Goal: Task Accomplishment & Management: Use online tool/utility

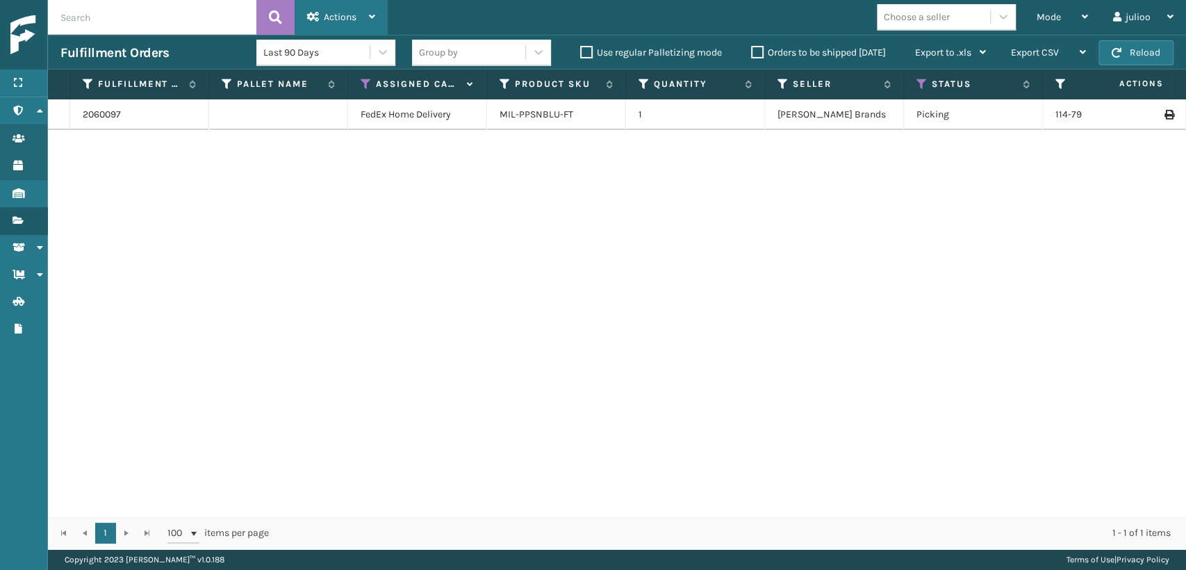
click at [347, 13] on span "Actions" at bounding box center [340, 17] width 33 height 12
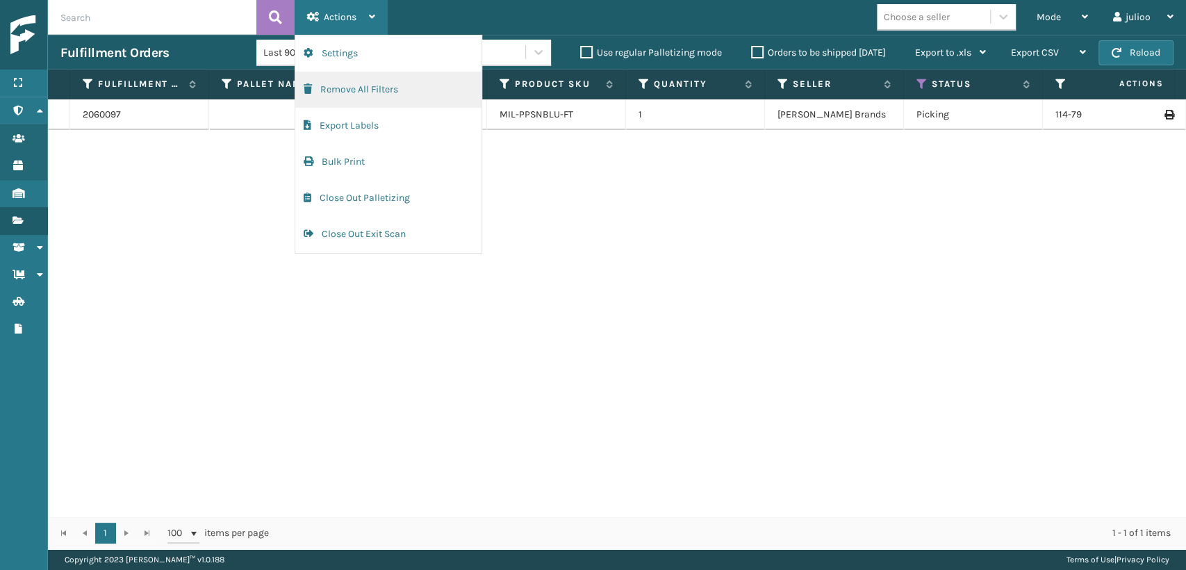
click at [336, 84] on button "Remove All Filters" at bounding box center [388, 90] width 186 height 36
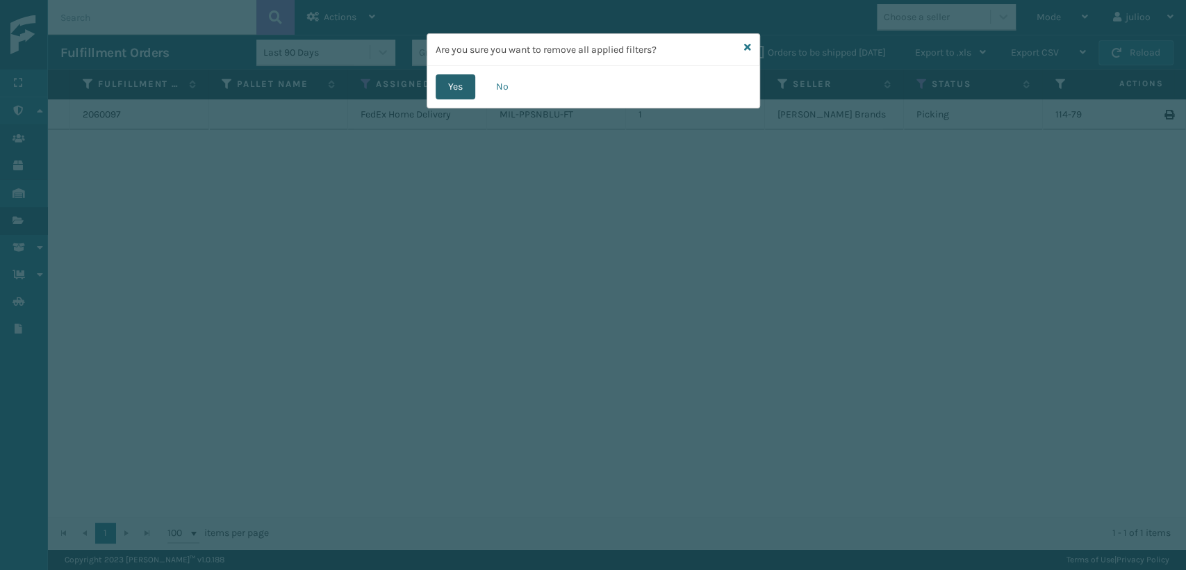
click at [445, 90] on button "Yes" at bounding box center [456, 86] width 40 height 25
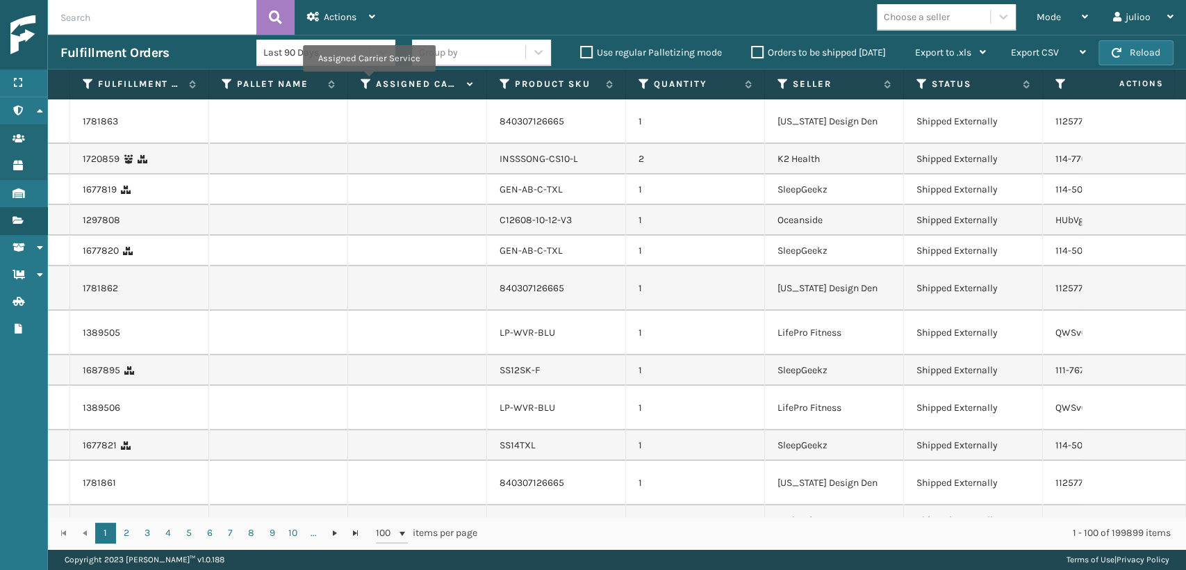
click at [372, 79] on div "Assigned Carrier Service" at bounding box center [417, 84] width 113 height 13
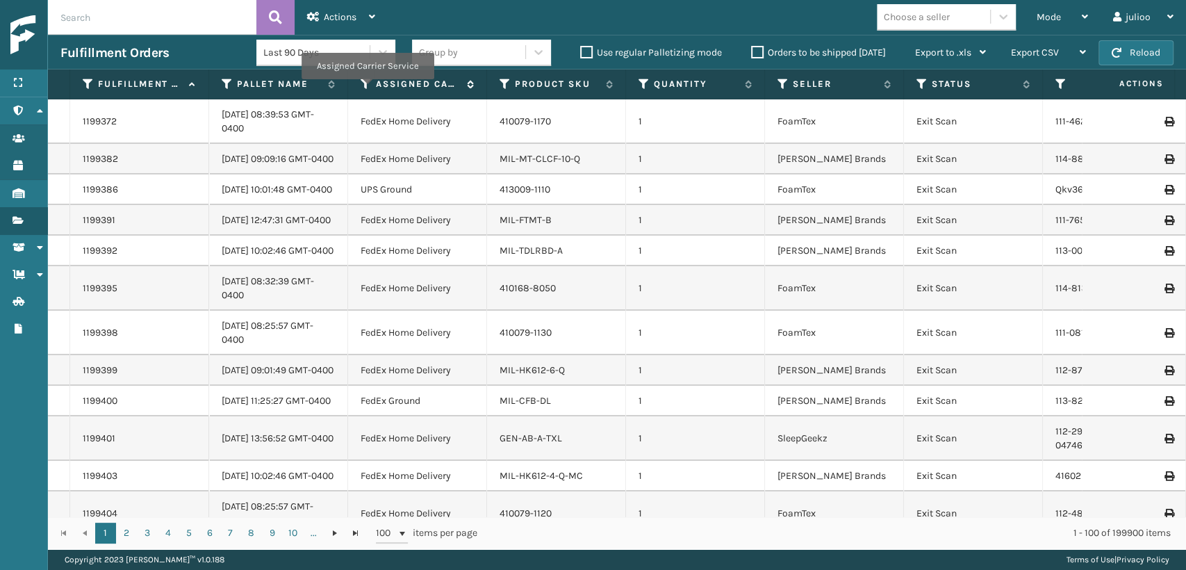
click at [367, 89] on icon at bounding box center [366, 84] width 11 height 13
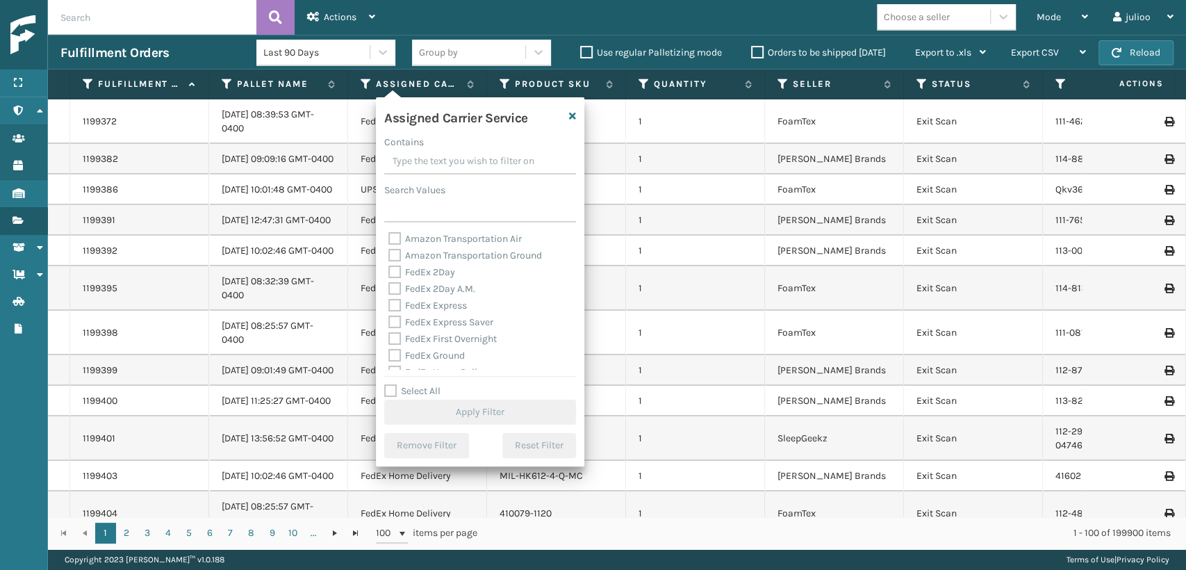
click at [391, 333] on label "FedEx First Overnight" at bounding box center [442, 339] width 108 height 12
click at [389, 333] on input "FedEx First Overnight" at bounding box center [388, 335] width 1 height 9
checkbox input "true"
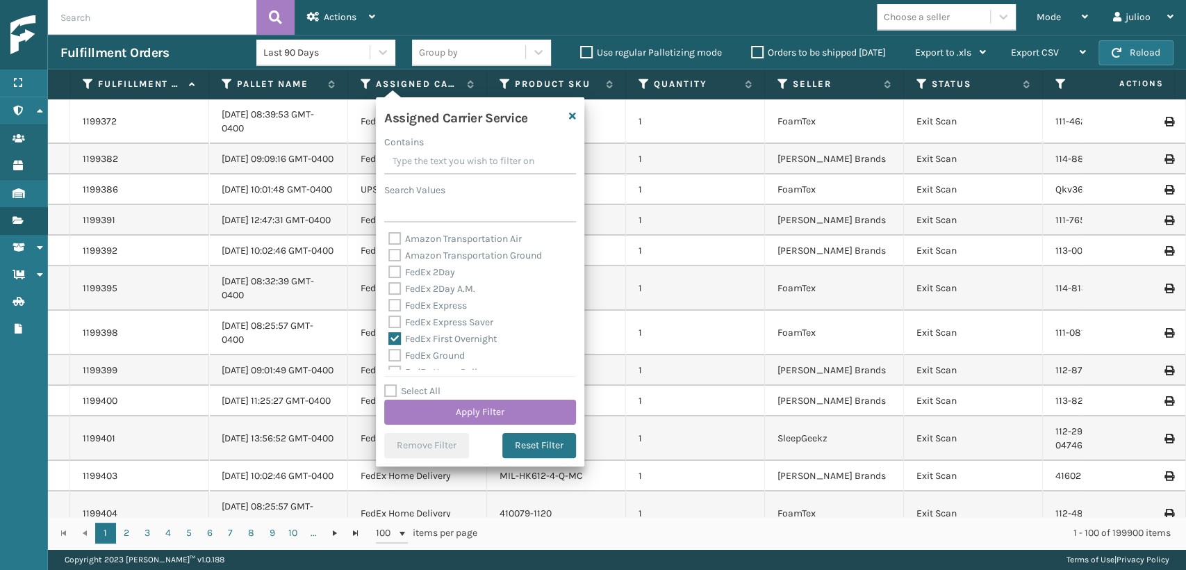
click at [394, 322] on label "FedEx Express Saver" at bounding box center [440, 322] width 105 height 12
click at [389, 322] on input "FedEx Express Saver" at bounding box center [388, 318] width 1 height 9
checkbox input "true"
click at [395, 305] on label "FedEx Express" at bounding box center [427, 305] width 79 height 12
click at [389, 305] on input "FedEx Express" at bounding box center [388, 301] width 1 height 9
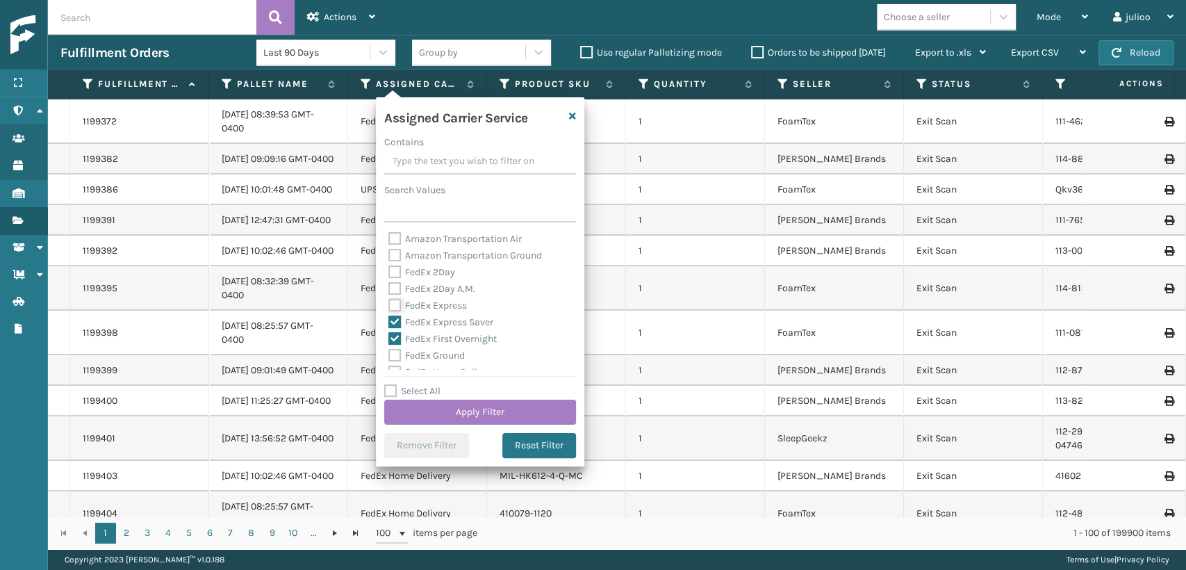
checkbox input "true"
click at [397, 285] on label "FedEx 2Day A.M." at bounding box center [431, 289] width 87 height 12
click at [389, 285] on input "FedEx 2Day A.M." at bounding box center [388, 285] width 1 height 9
checkbox input "true"
click at [393, 266] on label "FedEx 2Day" at bounding box center [421, 272] width 67 height 12
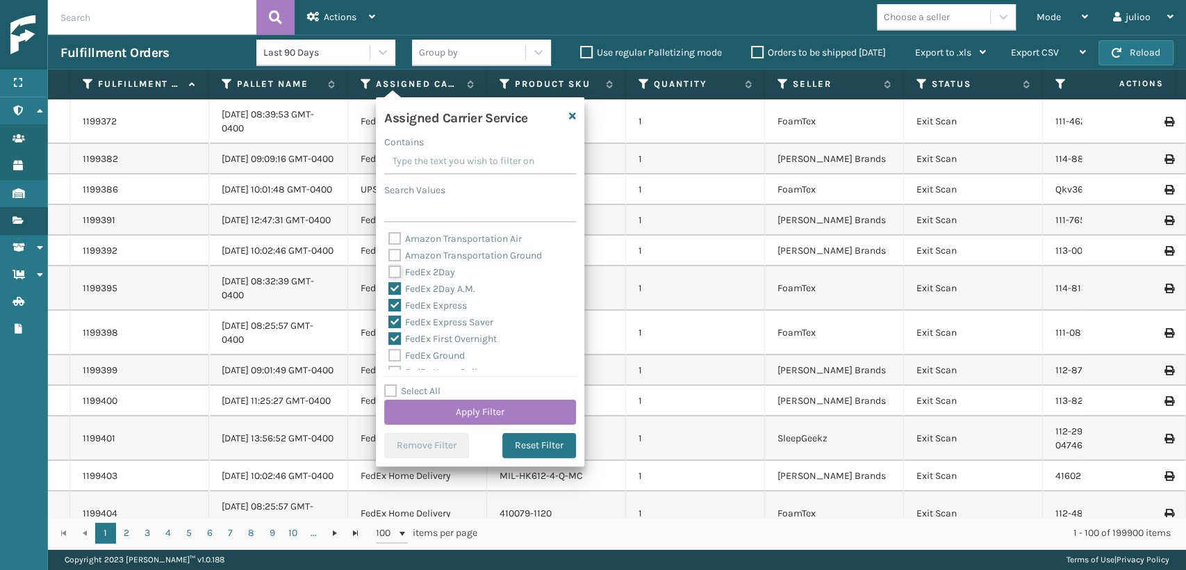
click at [389, 266] on input "FedEx 2Day" at bounding box center [388, 268] width 1 height 9
checkbox input "true"
click at [392, 352] on label "FedEx Ground" at bounding box center [426, 355] width 76 height 12
click at [389, 352] on input "FedEx Ground" at bounding box center [388, 351] width 1 height 9
checkbox input "true"
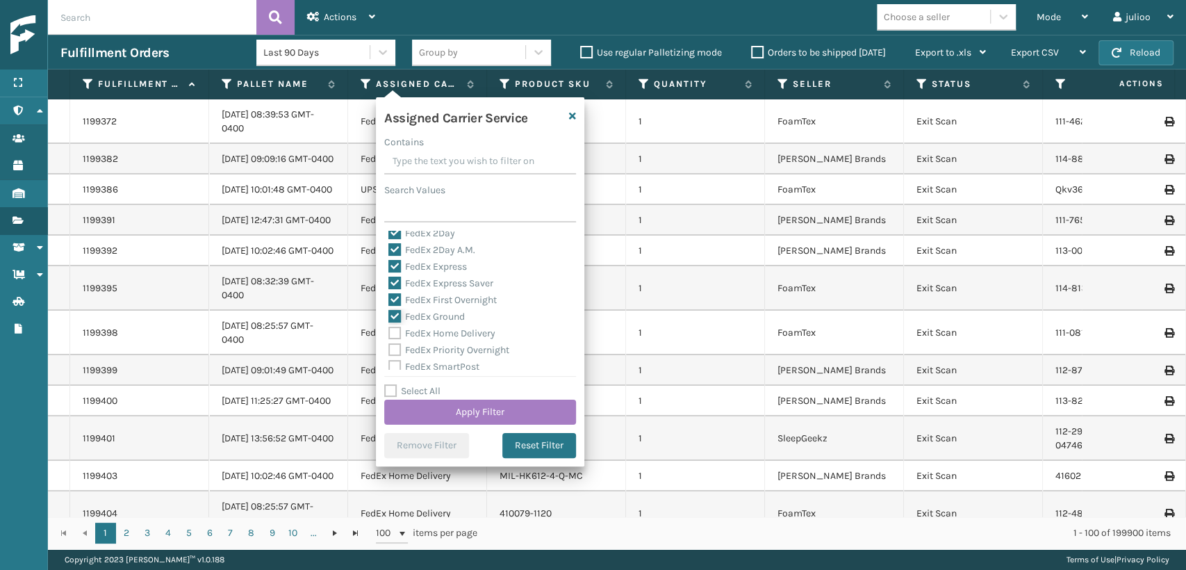
scroll to position [77, 0]
click at [390, 328] on label "FedEx SmartPost" at bounding box center [433, 328] width 91 height 12
click at [389, 328] on input "FedEx SmartPost" at bounding box center [388, 324] width 1 height 9
checkbox input "true"
click at [389, 313] on label "FedEx Priority Overnight" at bounding box center [448, 312] width 121 height 12
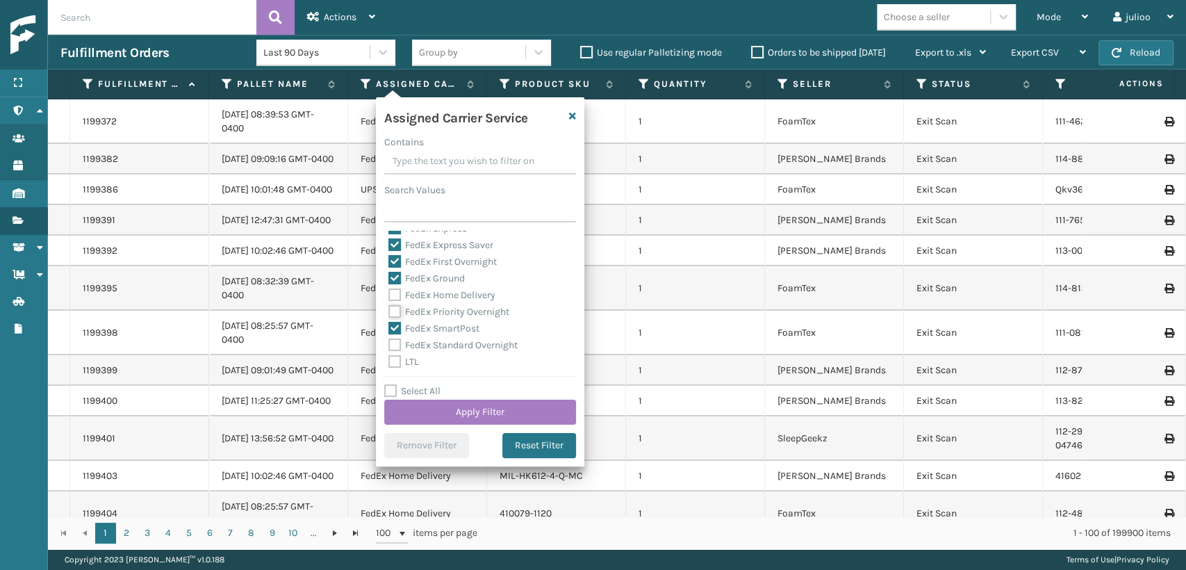
click at [389, 313] on input "FedEx Priority Overnight" at bounding box center [388, 308] width 1 height 9
checkbox input "true"
drag, startPoint x: 390, startPoint y: 294, endPoint x: 398, endPoint y: 329, distance: 36.4
click at [390, 306] on div "Amazon Transportation Air Amazon Transportation Ground FedEx 2Day FedEx 2Day A.…" at bounding box center [480, 300] width 192 height 139
click at [394, 349] on div "FedEx Standard Overnight" at bounding box center [479, 345] width 183 height 17
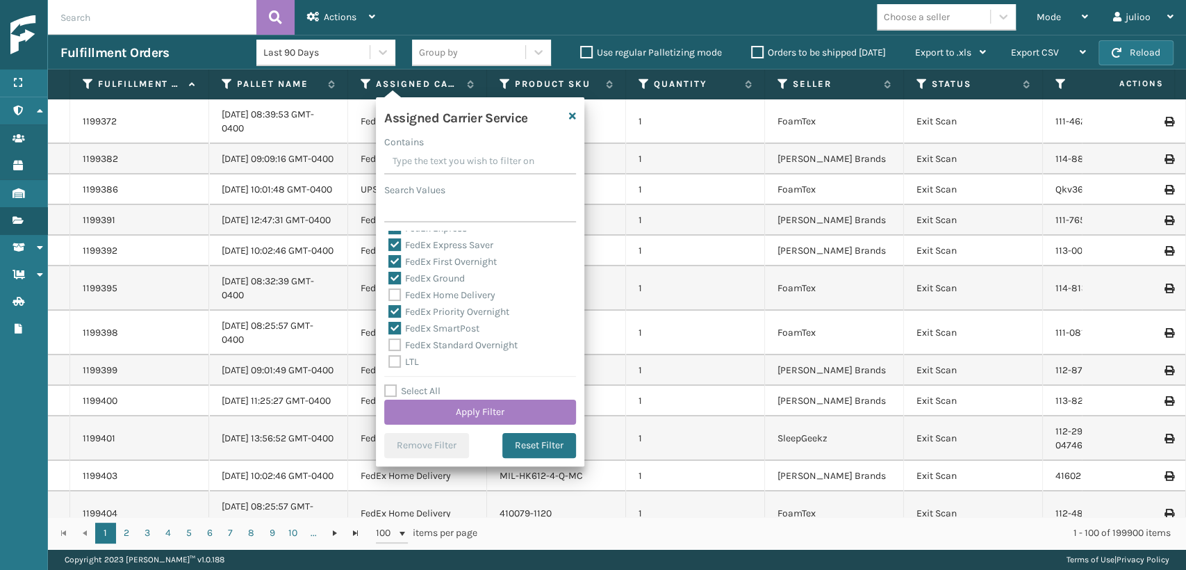
click at [390, 293] on label "FedEx Home Delivery" at bounding box center [441, 295] width 107 height 12
click at [389, 293] on input "FedEx Home Delivery" at bounding box center [388, 291] width 1 height 9
checkbox input "true"
click at [399, 345] on label "FedEx Standard Overnight" at bounding box center [452, 345] width 129 height 12
click at [389, 345] on input "FedEx Standard Overnight" at bounding box center [388, 341] width 1 height 9
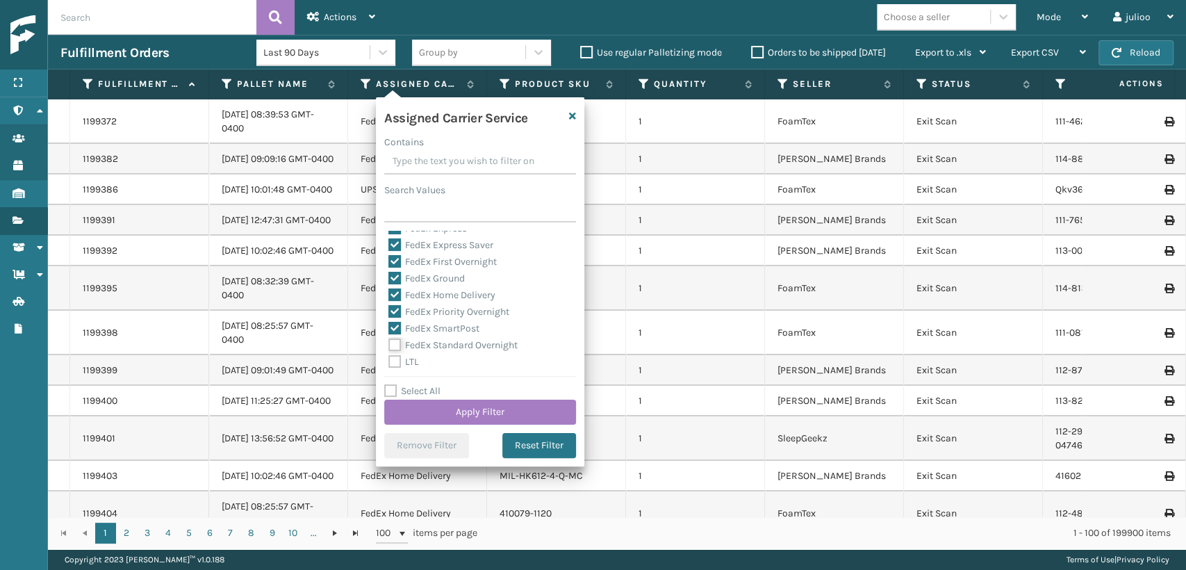
checkbox input "true"
click at [420, 410] on button "Apply Filter" at bounding box center [480, 412] width 192 height 25
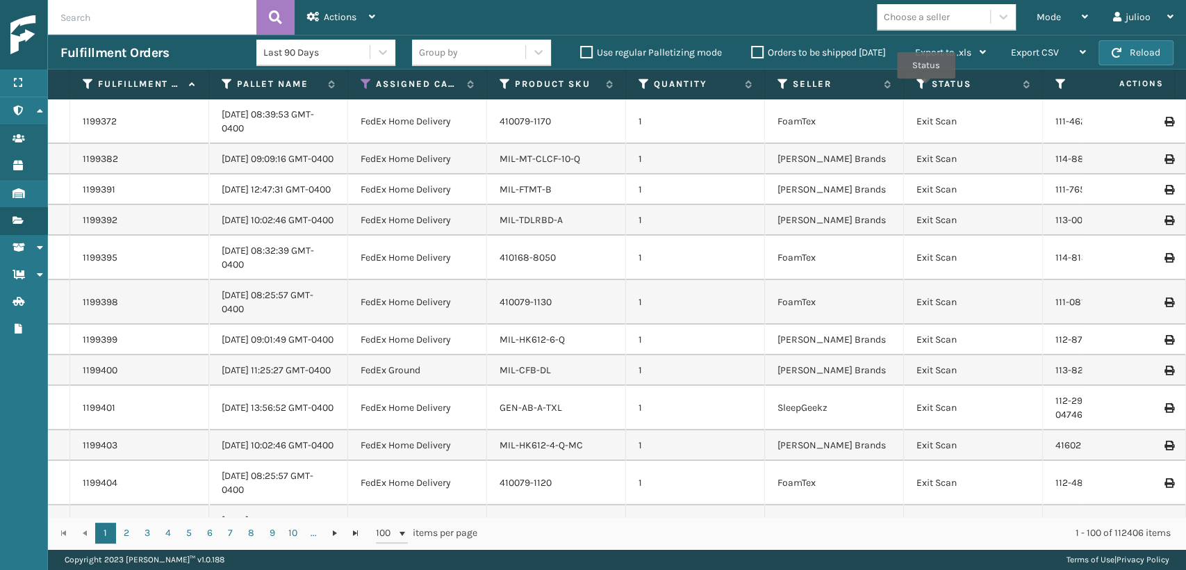
drag, startPoint x: 925, startPoint y: 79, endPoint x: 922, endPoint y: 94, distance: 14.9
click at [926, 91] on th "Status" at bounding box center [973, 84] width 139 height 30
click at [914, 83] on th "Status" at bounding box center [973, 84] width 139 height 30
click at [916, 87] on icon at bounding box center [921, 84] width 11 height 13
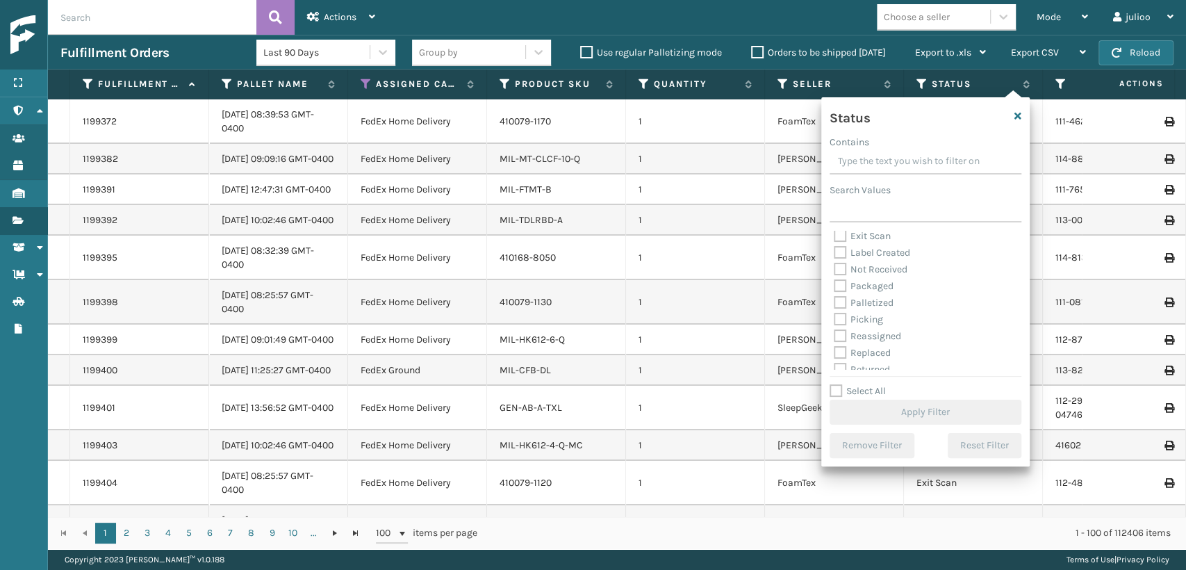
scroll to position [77, 0]
click at [839, 292] on label "Picking" at bounding box center [858, 295] width 49 height 12
click at [834, 292] on input "Picking" at bounding box center [834, 291] width 1 height 9
checkbox input "true"
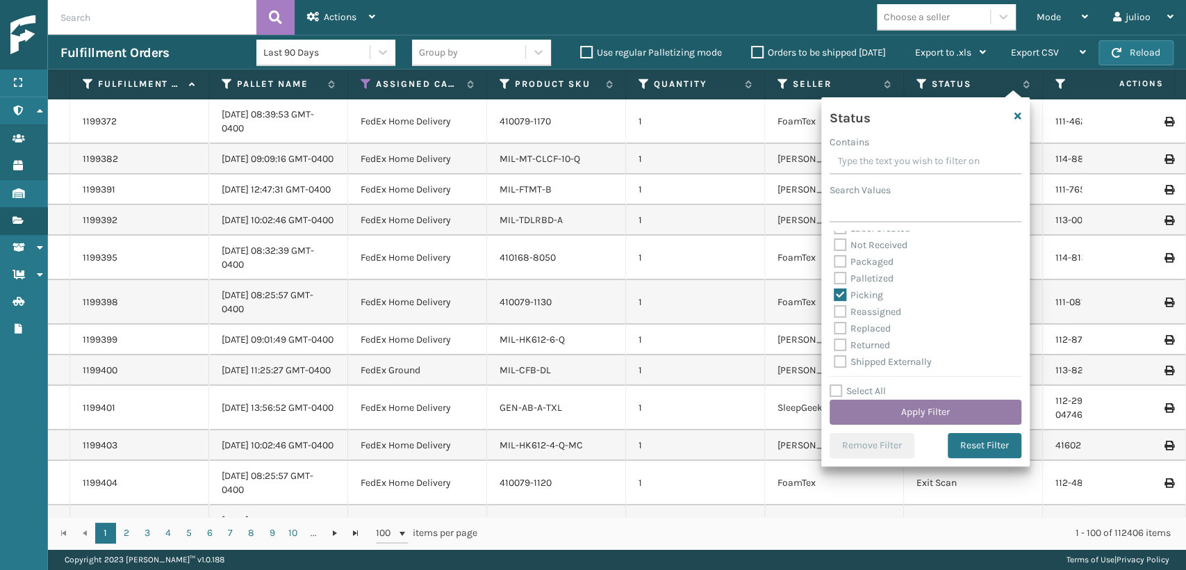
click at [880, 402] on button "Apply Filter" at bounding box center [926, 412] width 192 height 25
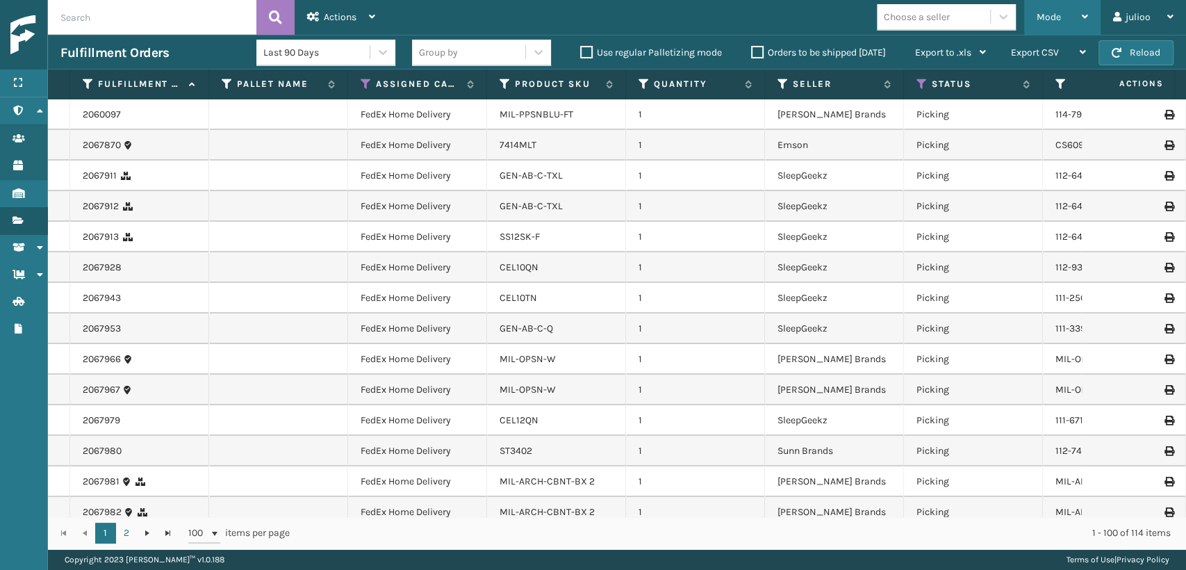
click at [1035, 15] on div "Mode Regular Mode Picking Mode Labeling Mode Exit Scan Mode" at bounding box center [1062, 17] width 76 height 35
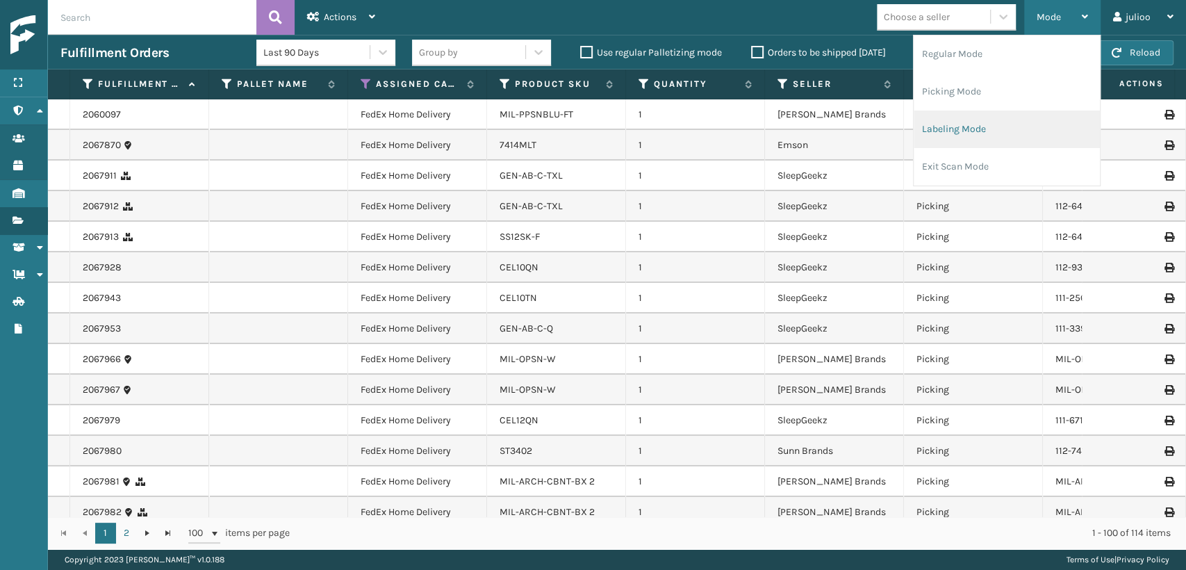
click at [948, 126] on li "Labeling Mode" at bounding box center [1007, 129] width 186 height 38
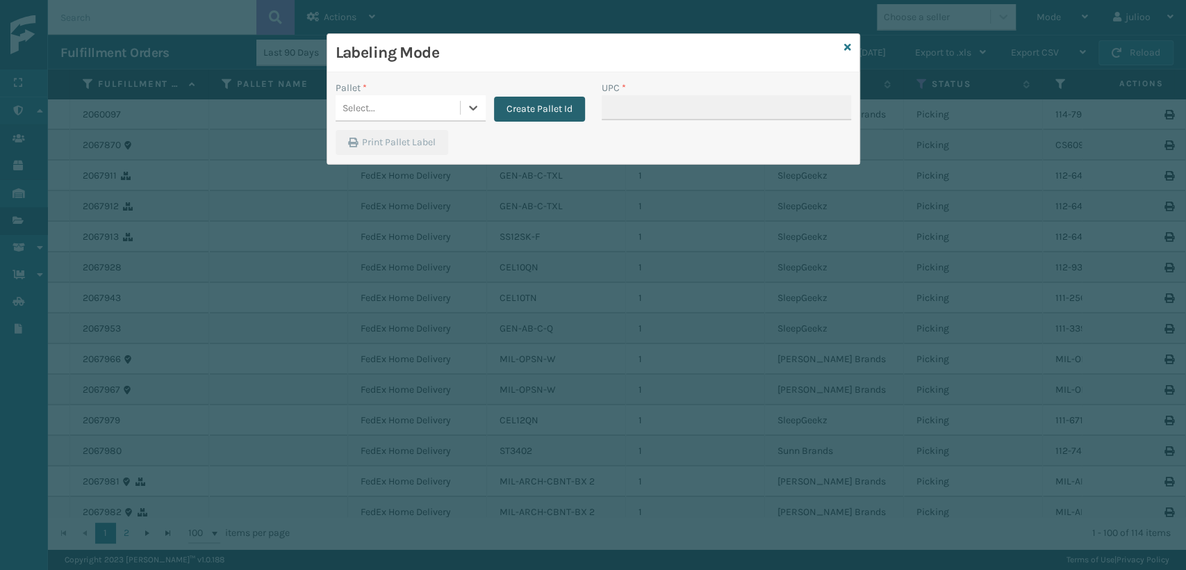
click at [522, 109] on button "Create Pallet Id" at bounding box center [539, 109] width 91 height 25
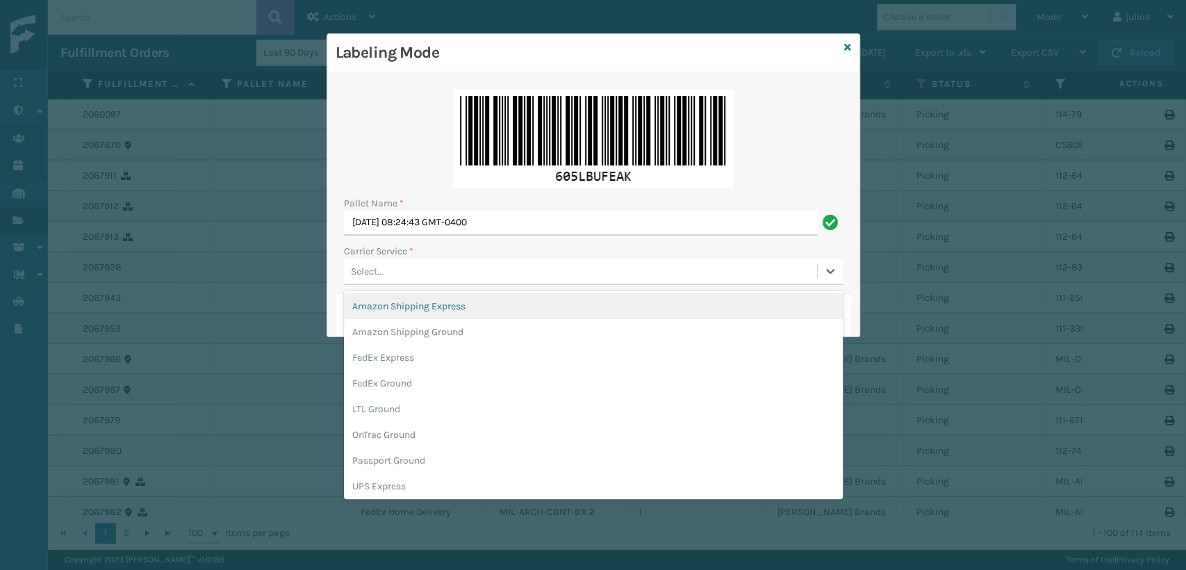
click at [378, 269] on div "Select..." at bounding box center [367, 271] width 33 height 15
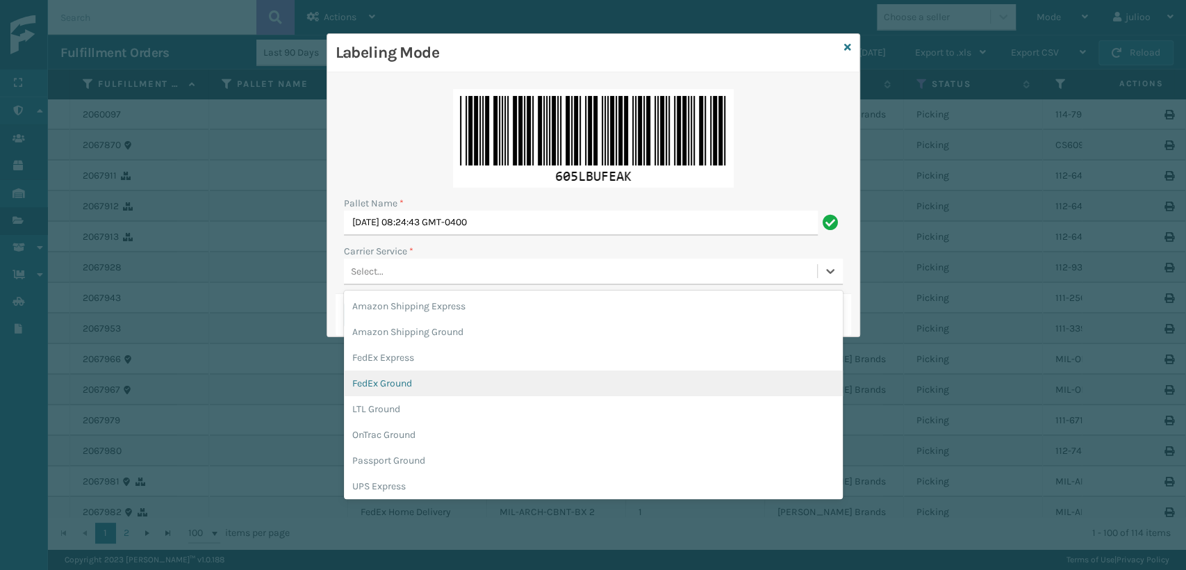
drag, startPoint x: 390, startPoint y: 385, endPoint x: 411, endPoint y: 336, distance: 53.6
click at [390, 383] on div "FedEx Ground" at bounding box center [593, 383] width 499 height 26
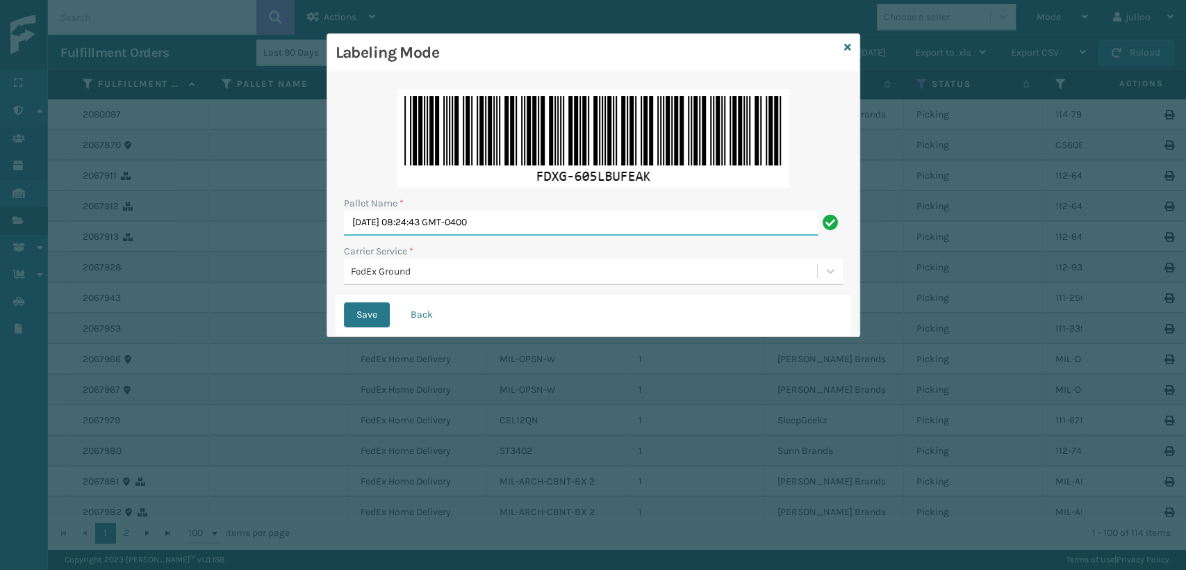
drag, startPoint x: 566, startPoint y: 230, endPoint x: 324, endPoint y: 233, distance: 241.1
click at [324, 233] on div "Labeling Mode Pallet Name * Tue Sep 09 2025 08:24:43 GMT-0400 Carrier Service *…" at bounding box center [593, 285] width 1186 height 570
type input "T564831"
click at [344, 302] on button "Save" at bounding box center [367, 314] width 46 height 25
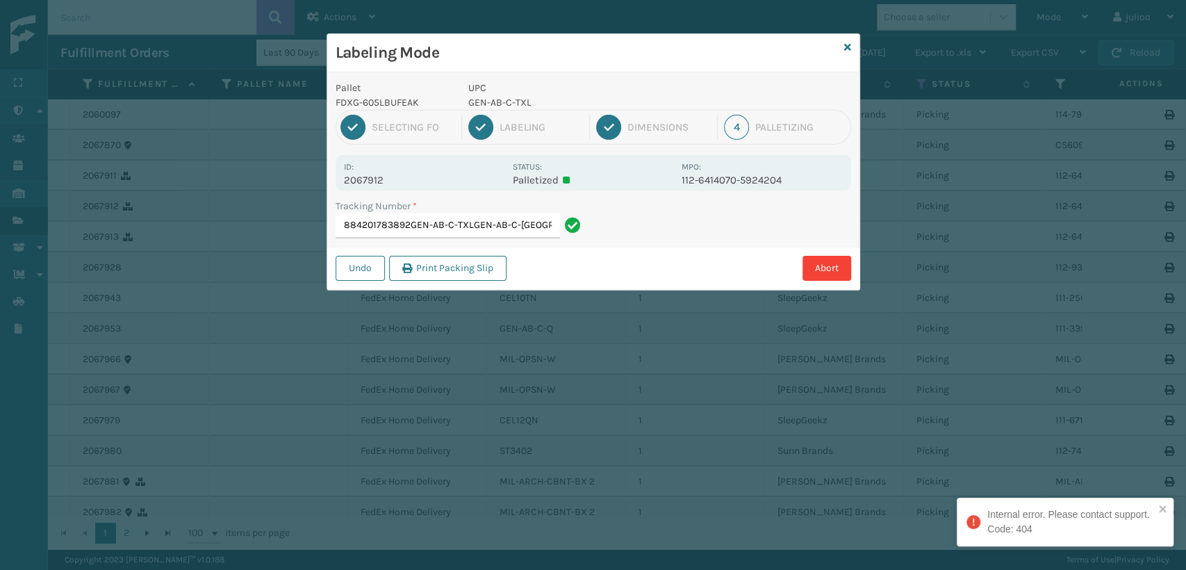
type input "884201783892GEN-AB-C-TXLGEN-AB-C-TXL"
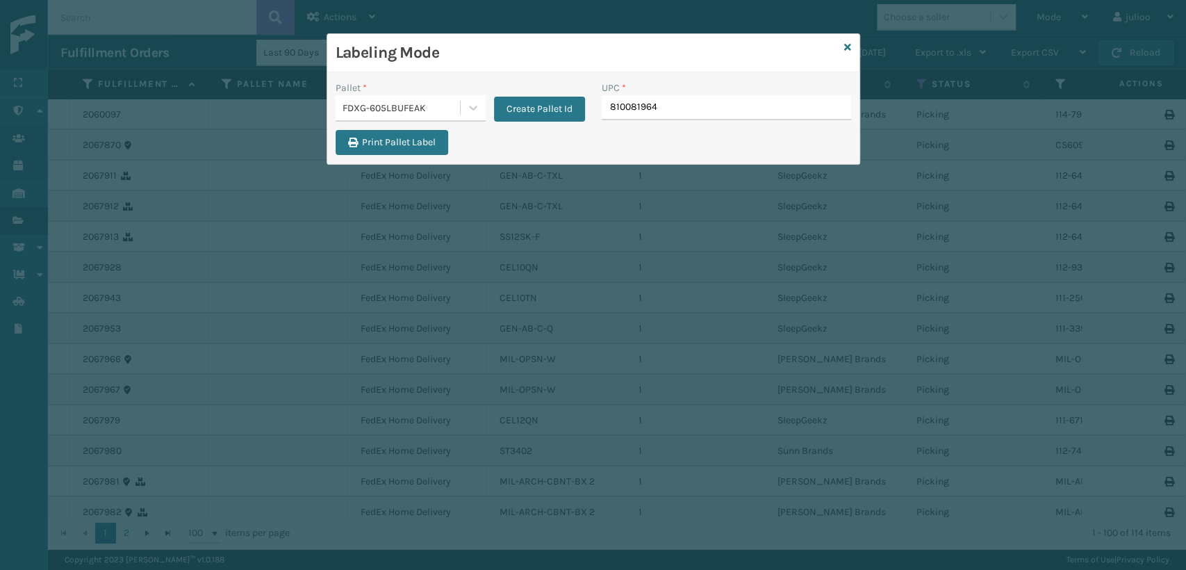
type input "8100819649"
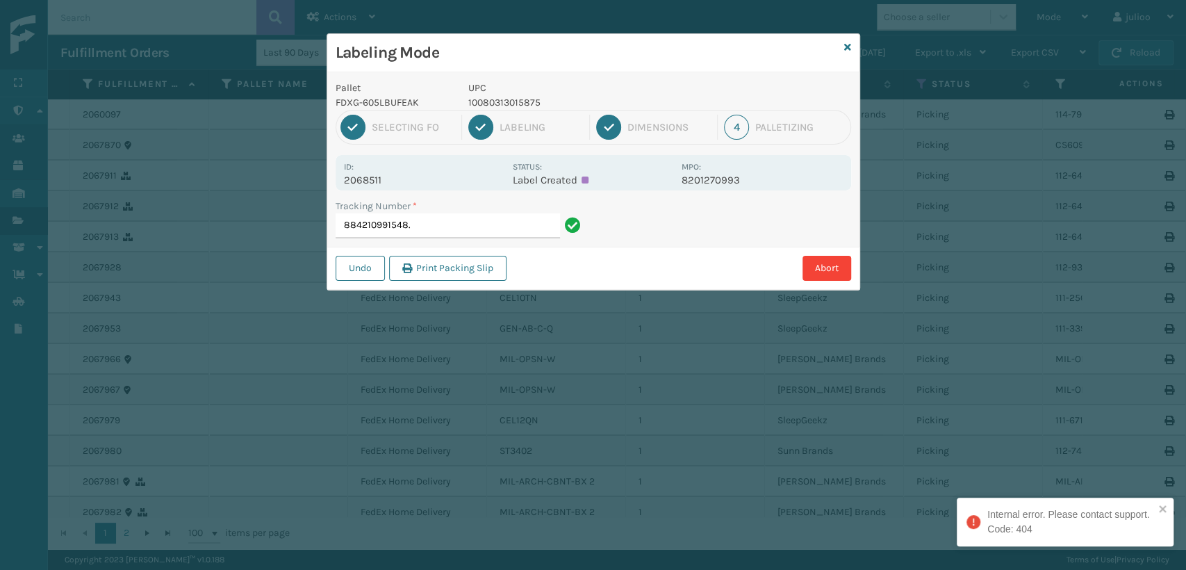
type input "884210991548"
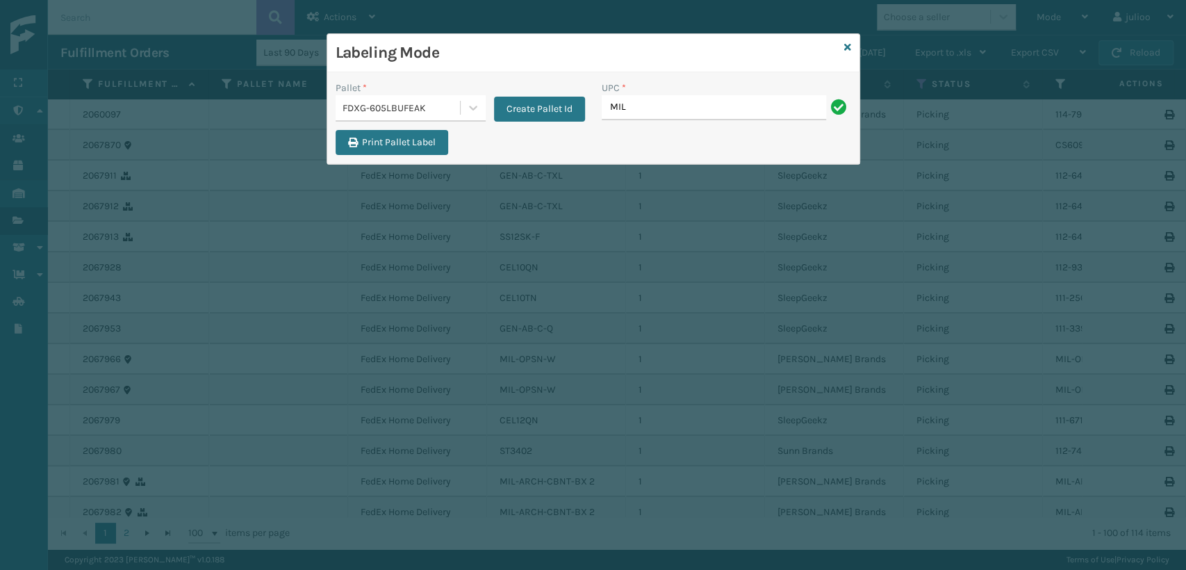
type input "MIL-ARCH-CBNT-BX 2"
drag, startPoint x: 705, startPoint y: 115, endPoint x: 607, endPoint y: 136, distance: 99.5
click at [607, 136] on div "Pallet * FDXG-605LBUFEAK Create Pallet Id UPC * MIL-ARCH-CBNT-BX 2 Print Pallet…" at bounding box center [593, 118] width 532 height 92
click at [726, 106] on input "MIL-ARCH-CBNT-BX 2" at bounding box center [714, 107] width 224 height 25
type input "MIL-ARCH-CBNT-BX 2"
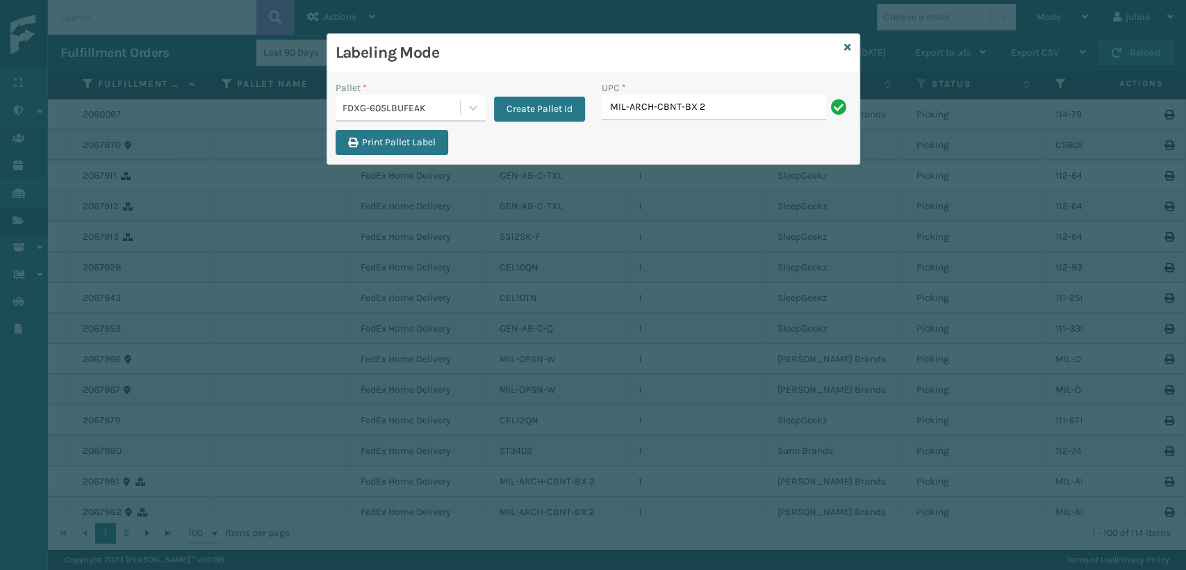
type input "MIL-ARCH-CBNT-BX 2"
type input "MIL-ARCH-CBNT-BX 1"
drag, startPoint x: 750, startPoint y: 113, endPoint x: 566, endPoint y: 142, distance: 186.3
click at [567, 142] on div "Pallet * FDXG-605LBUFEAK Create Pallet Id UPC * MIL-ARCH-CBNT-BX 1 Print Pallet…" at bounding box center [593, 118] width 532 height 92
click at [764, 88] on div "UPC *" at bounding box center [726, 88] width 249 height 15
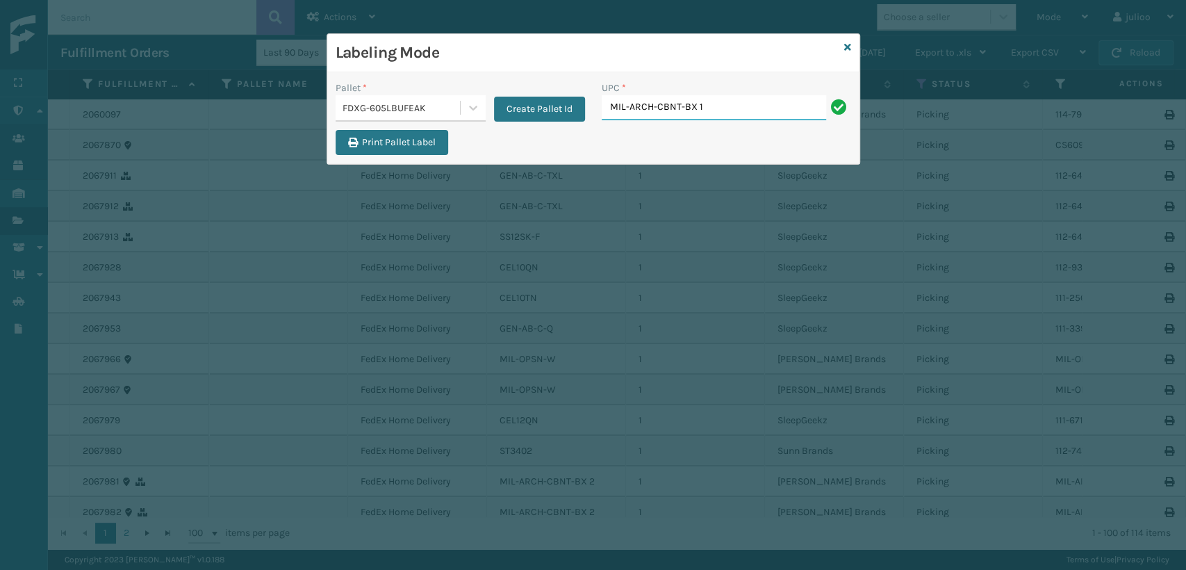
click at [748, 97] on input "MIL-ARCH-CBNT-BX 1" at bounding box center [714, 107] width 224 height 25
type input "MIL-ARCH-CBNT-BX 1"
type input "840985124175"
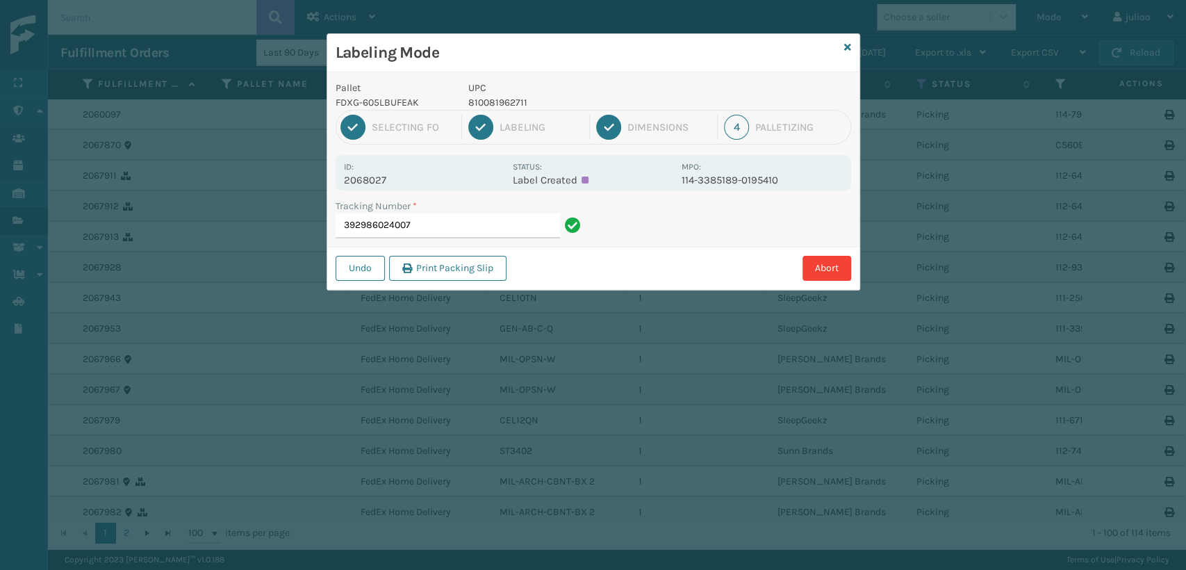
type input "392986024007"
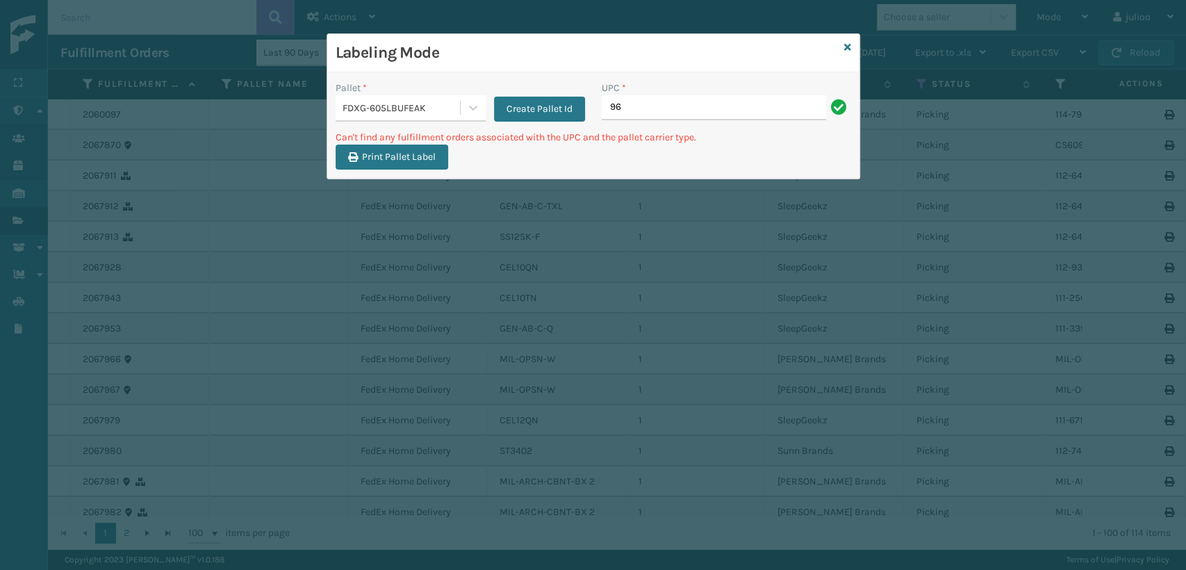
type input "9"
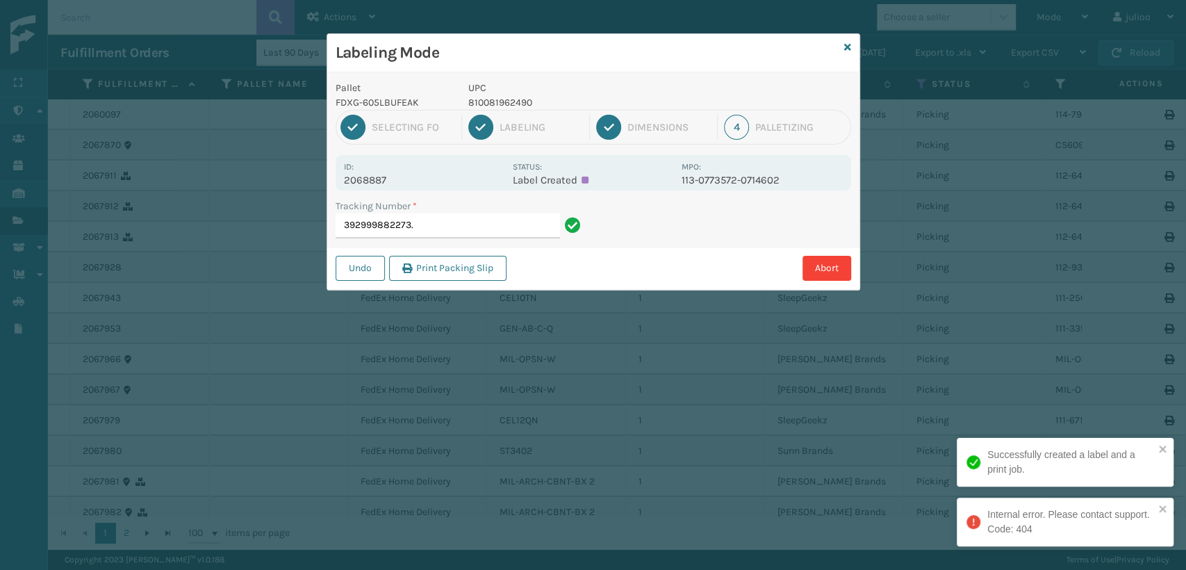
type input "392999882273"
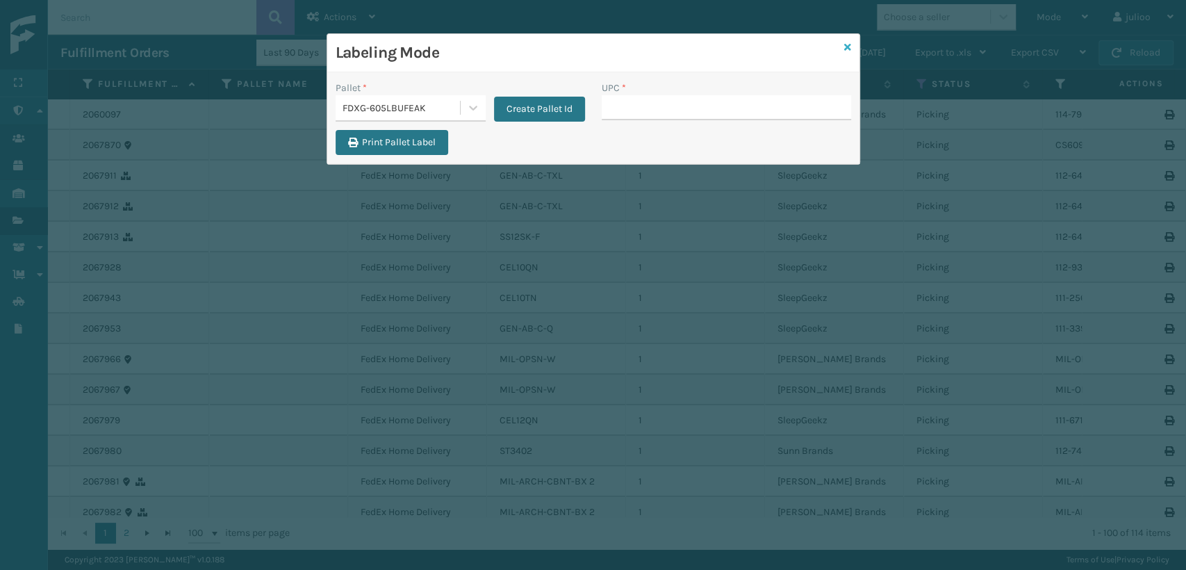
click at [844, 50] on icon at bounding box center [847, 47] width 7 height 10
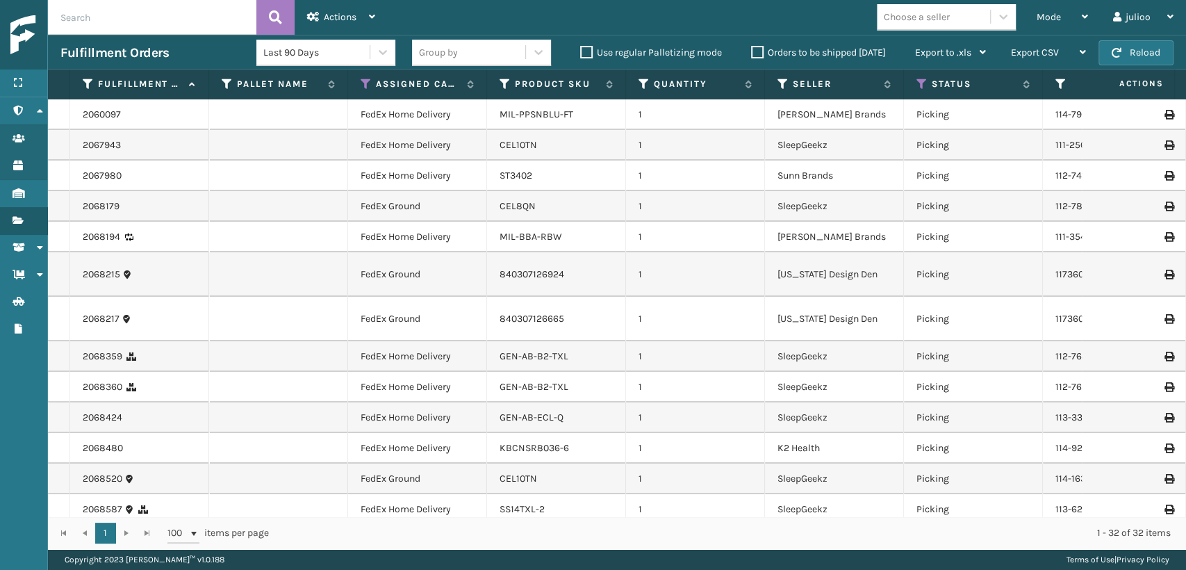
click at [179, 22] on input "text" at bounding box center [152, 17] width 208 height 35
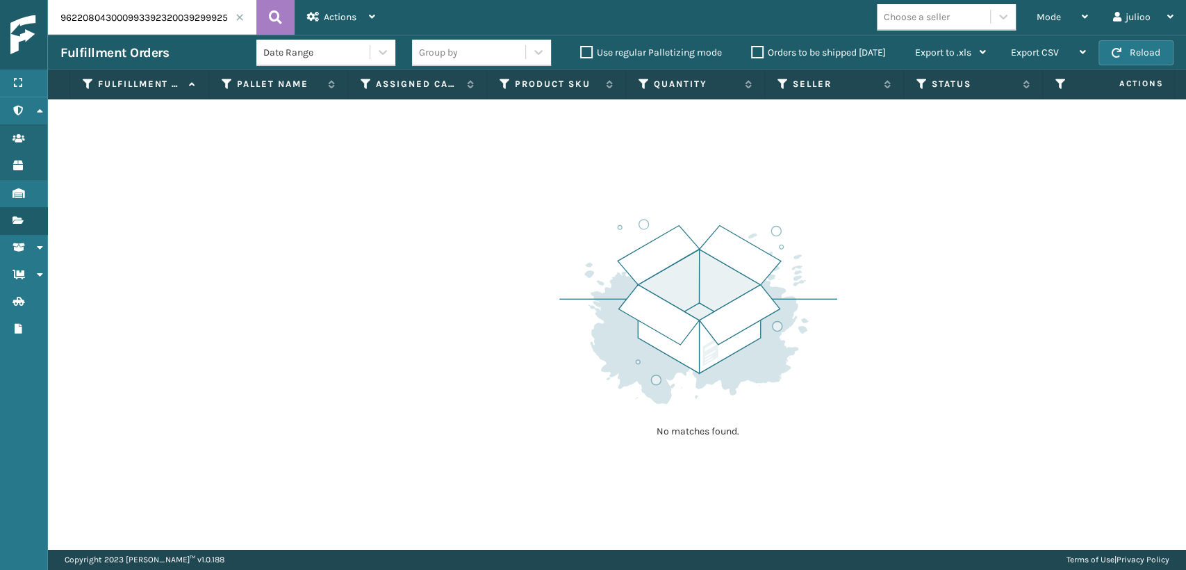
drag, startPoint x: 156, startPoint y: 18, endPoint x: 13, endPoint y: 29, distance: 143.6
click at [13, 0] on div "Menu Administration Users Products Inventory Fulfillment Orders Shipment Status…" at bounding box center [593, 0] width 1186 height 0
type input "392999252962"
click at [272, 22] on icon at bounding box center [275, 17] width 13 height 21
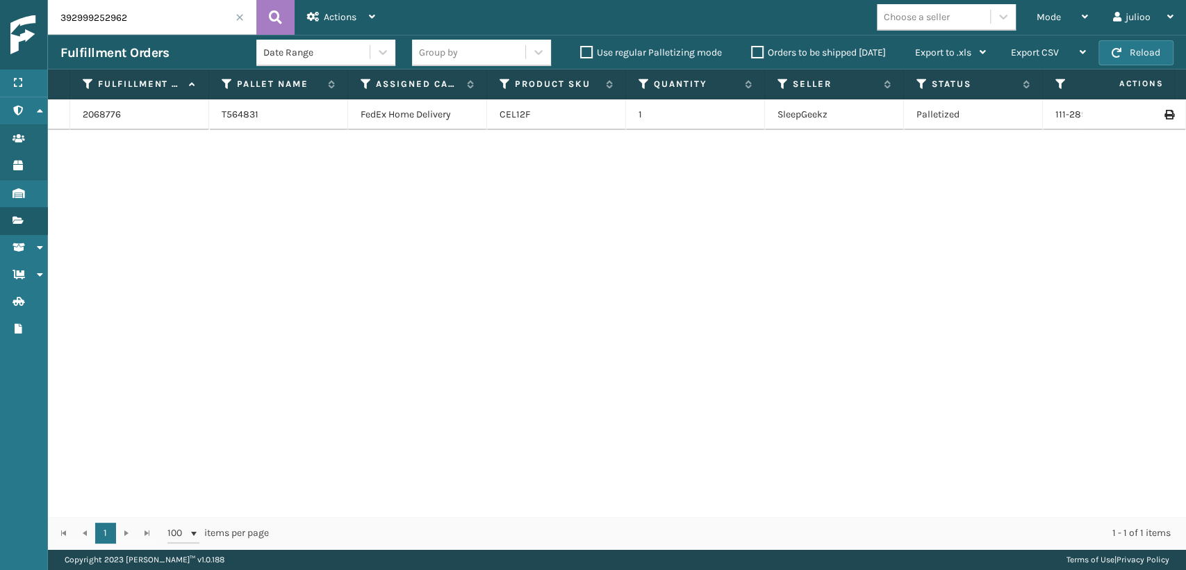
drag, startPoint x: 755, startPoint y: 54, endPoint x: 708, endPoint y: 67, distance: 49.2
click at [752, 57] on label "Orders to be shipped [DATE]" at bounding box center [818, 53] width 135 height 12
click at [762, 56] on label "Orders to be shipped [DATE]" at bounding box center [818, 53] width 135 height 12
click at [752, 54] on input "Orders to be shipped [DATE]" at bounding box center [751, 48] width 1 height 9
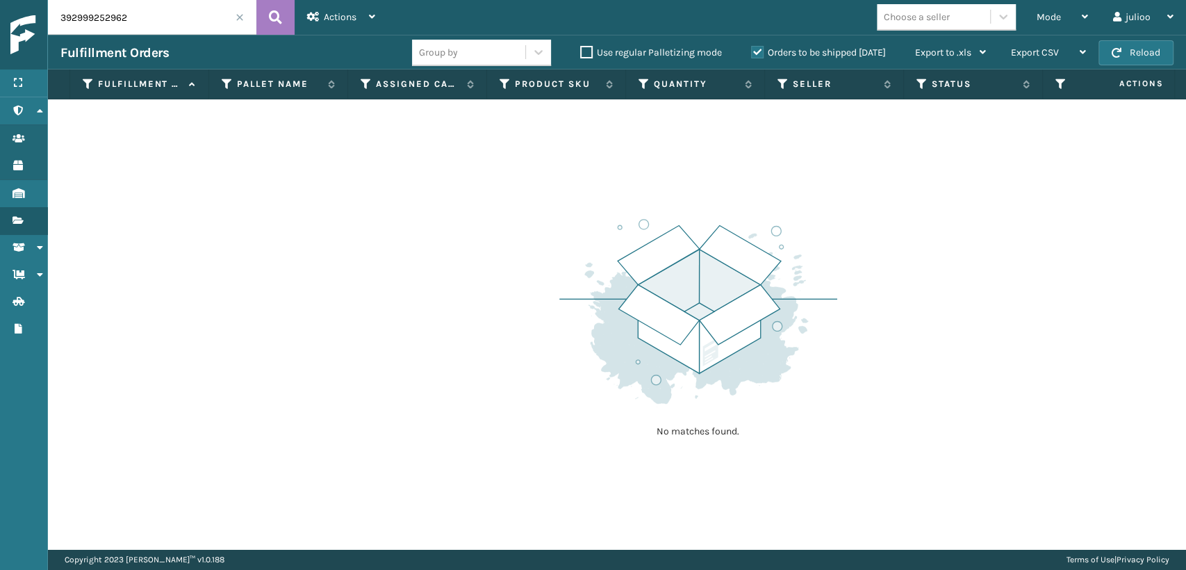
click at [242, 19] on span at bounding box center [240, 17] width 8 height 8
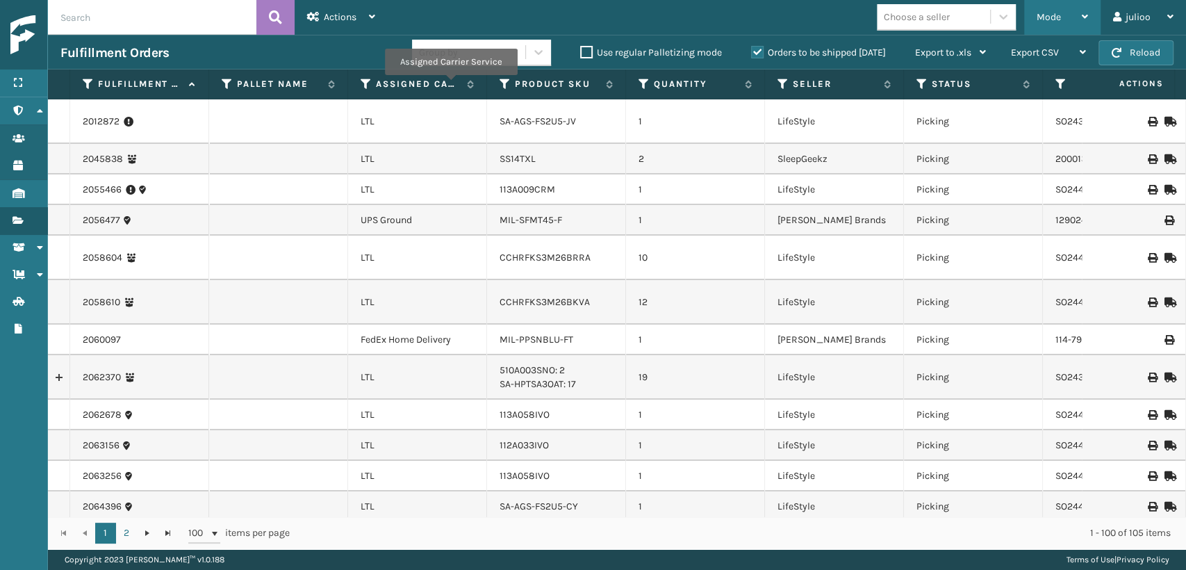
click at [1042, 22] on span "Mode" at bounding box center [1049, 17] width 24 height 12
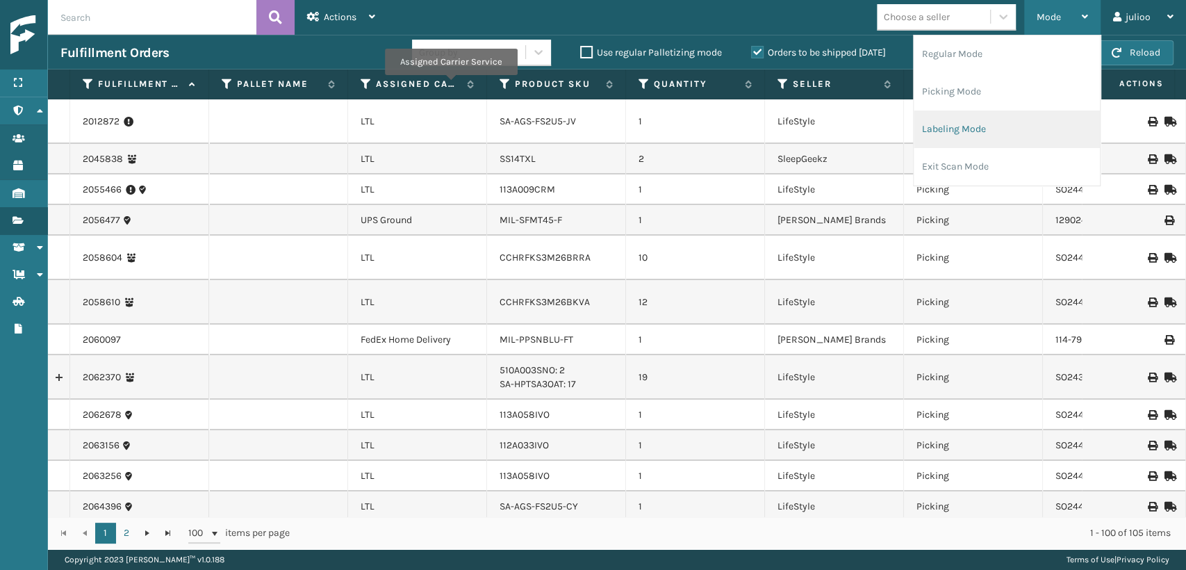
click at [939, 129] on li "Labeling Mode" at bounding box center [1007, 129] width 186 height 38
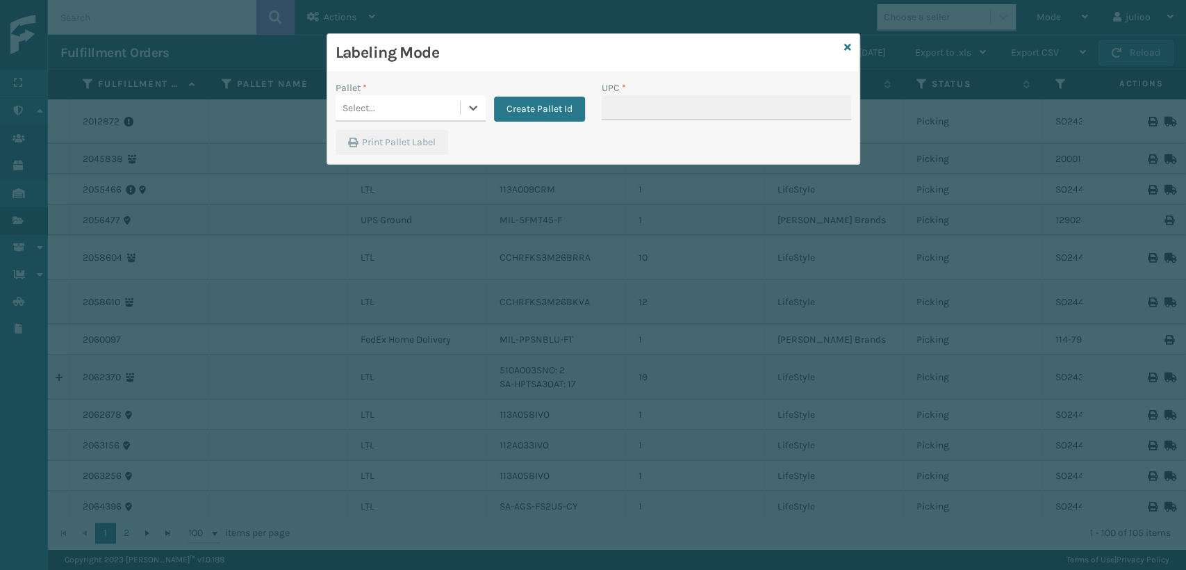
click at [386, 106] on div "Select..." at bounding box center [398, 108] width 124 height 23
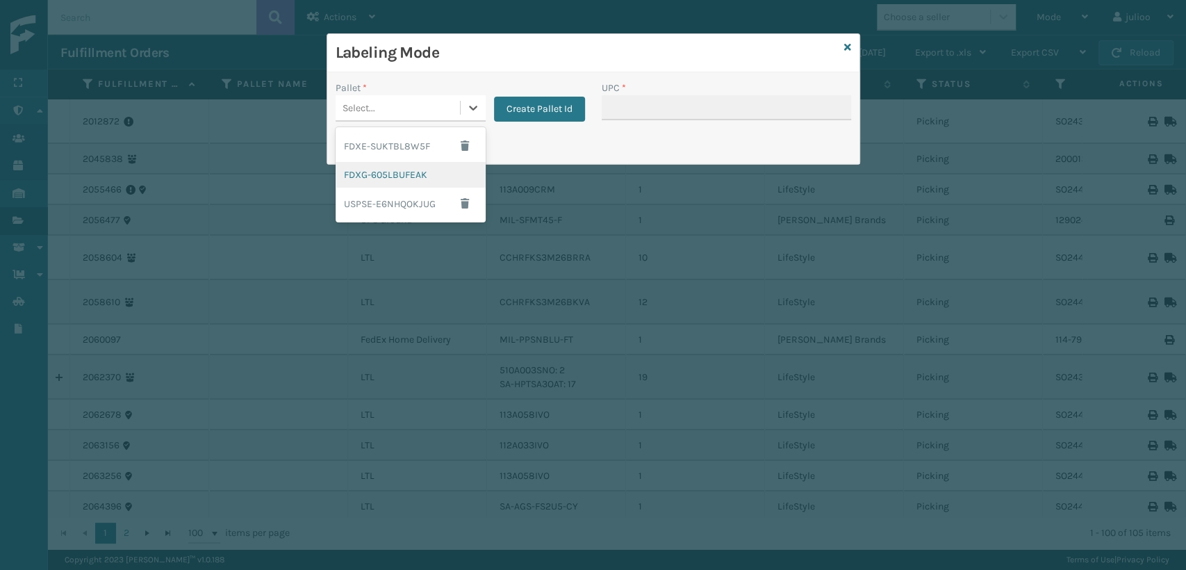
click at [377, 179] on div "FDXG-605LBUFEAK" at bounding box center [411, 175] width 150 height 26
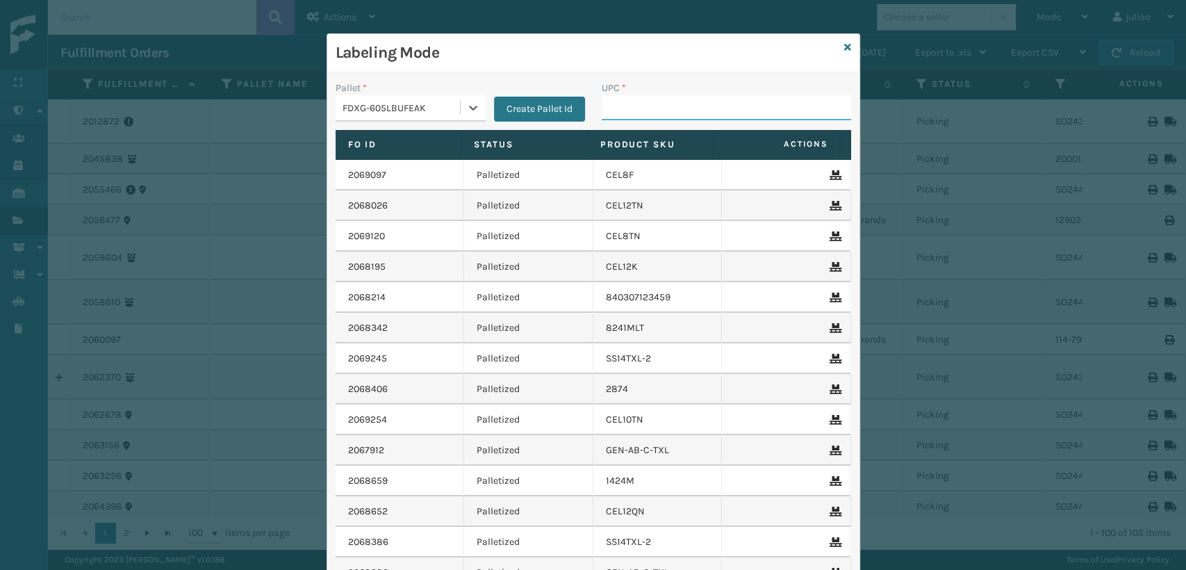
click at [648, 116] on input "UPC *" at bounding box center [726, 107] width 249 height 25
click at [233, 227] on div "Labeling Mode Pallet * FDXG-605LBUFEAK Create Pallet Id UPC * Fo Id Status Prod…" at bounding box center [593, 285] width 1186 height 570
click at [844, 45] on icon at bounding box center [847, 47] width 7 height 10
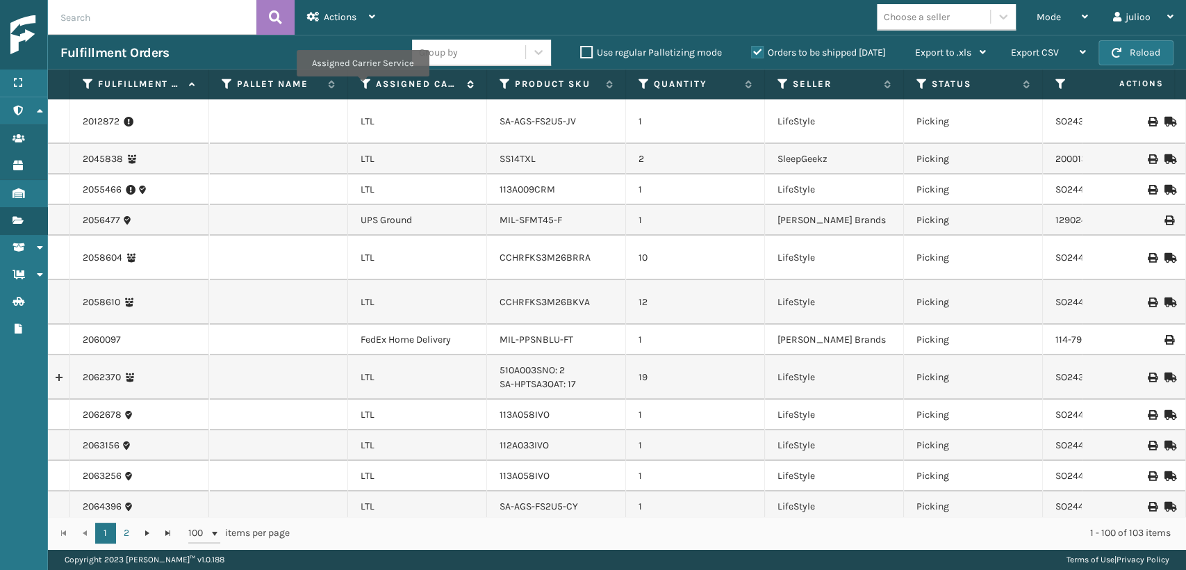
click at [362, 86] on icon at bounding box center [366, 84] width 11 height 13
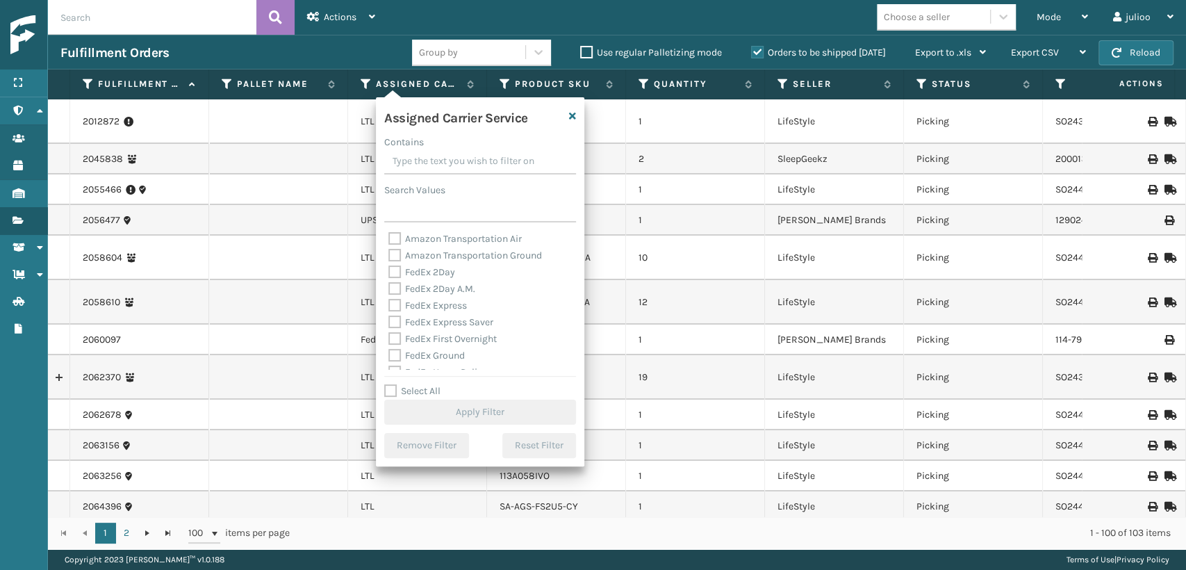
click at [395, 302] on label "FedEx Express" at bounding box center [427, 305] width 79 height 12
click at [389, 302] on input "FedEx Express" at bounding box center [388, 301] width 1 height 9
checkbox input "true"
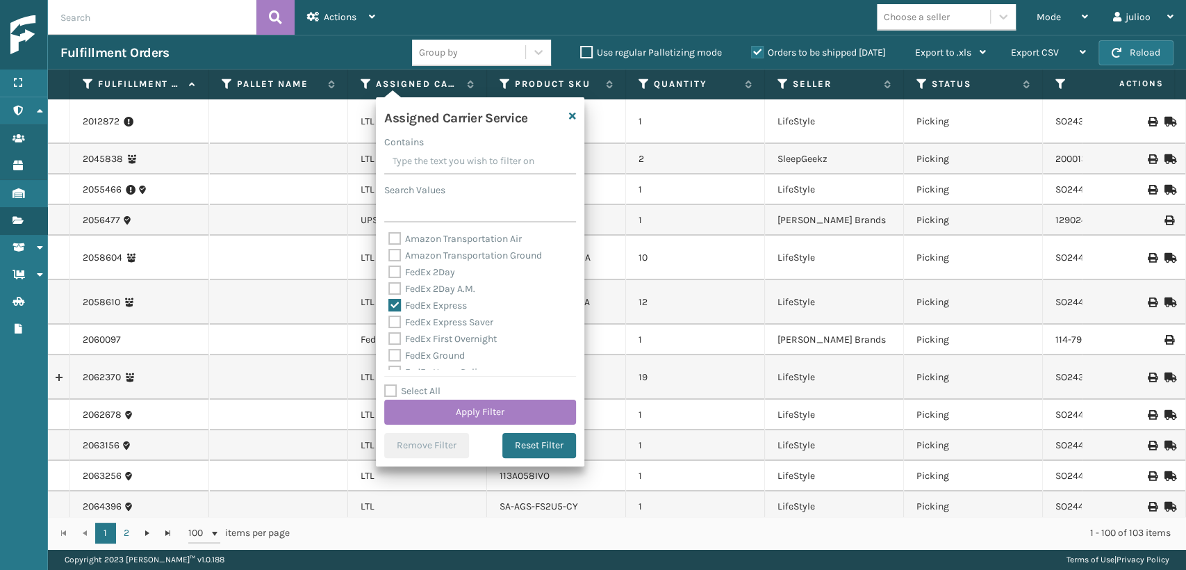
click at [395, 290] on label "FedEx 2Day A.M." at bounding box center [431, 289] width 87 height 12
click at [389, 290] on input "FedEx 2Day A.M." at bounding box center [388, 285] width 1 height 9
checkbox input "true"
click at [393, 272] on label "FedEx 2Day" at bounding box center [421, 272] width 67 height 12
click at [389, 272] on input "FedEx 2Day" at bounding box center [388, 268] width 1 height 9
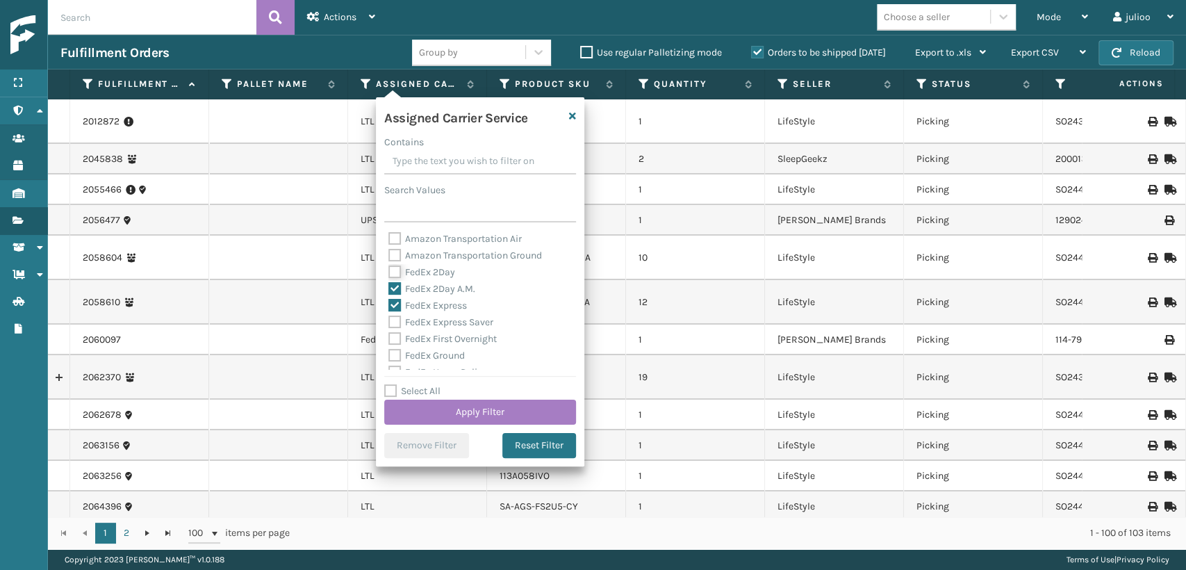
checkbox input "true"
click at [393, 338] on label "FedEx First Overnight" at bounding box center [442, 339] width 108 height 12
click at [389, 338] on input "FedEx First Overnight" at bounding box center [388, 335] width 1 height 9
checkbox input "true"
click at [390, 316] on div "FedEx Express Saver" at bounding box center [479, 322] width 183 height 17
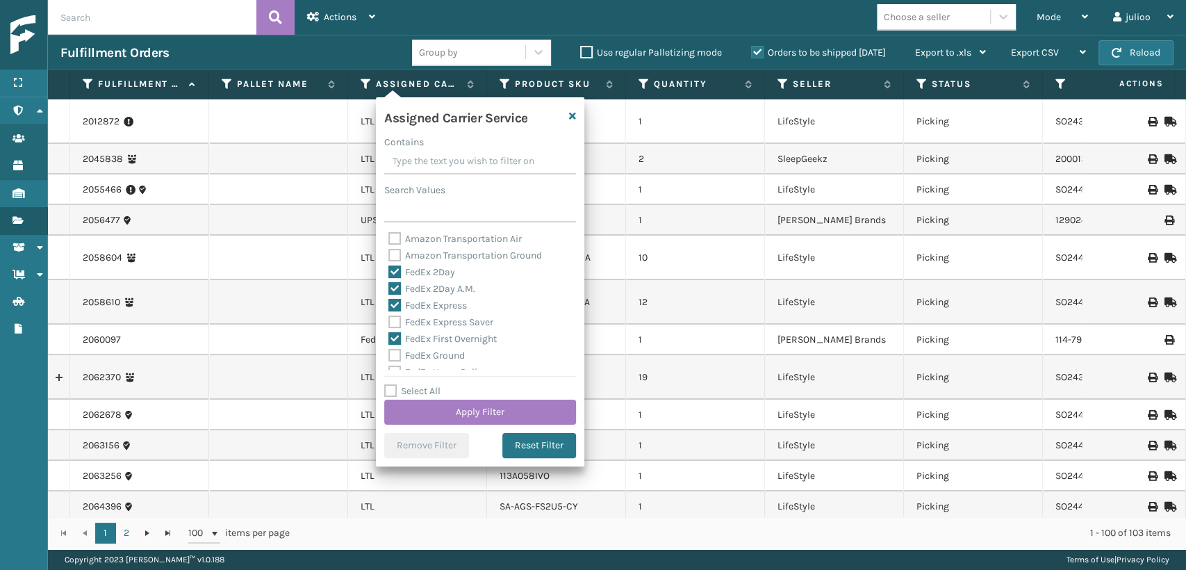
click at [390, 317] on label "FedEx Express Saver" at bounding box center [440, 322] width 105 height 12
click at [389, 317] on input "FedEx Express Saver" at bounding box center [388, 318] width 1 height 9
checkbox input "true"
drag, startPoint x: 392, startPoint y: 320, endPoint x: 392, endPoint y: 299, distance: 21.5
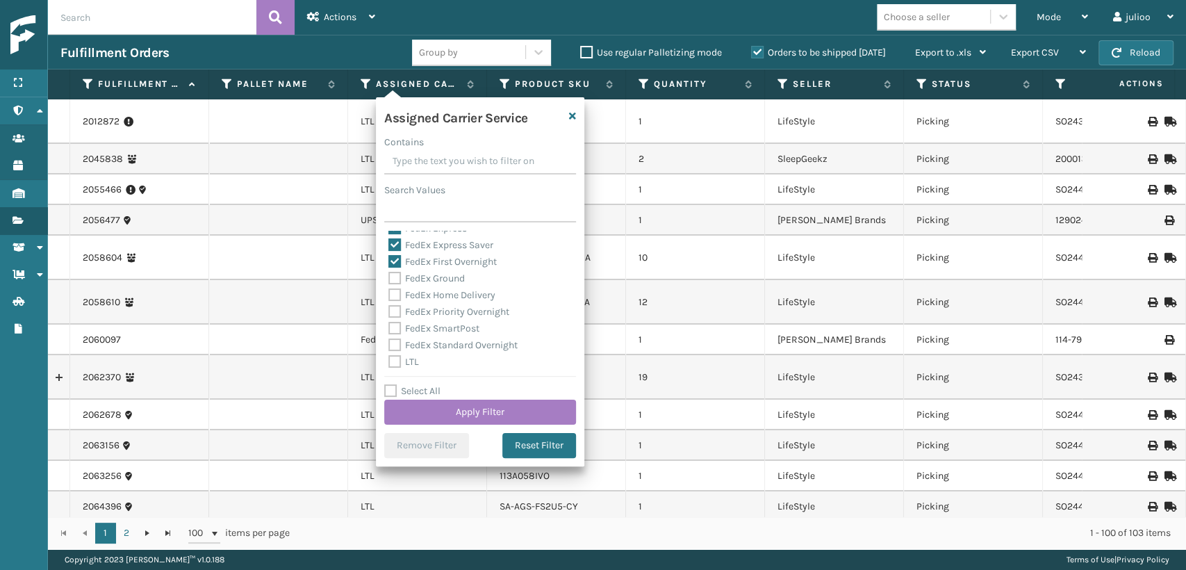
click at [392, 318] on div "Amazon Transportation Air Amazon Transportation Ground FedEx 2Day FedEx 2Day A.…" at bounding box center [480, 300] width 192 height 139
click at [392, 299] on label "FedEx Home Delivery" at bounding box center [441, 295] width 107 height 12
click at [389, 296] on input "FedEx Home Delivery" at bounding box center [388, 291] width 1 height 9
checkbox input "true"
click at [390, 282] on label "FedEx Ground" at bounding box center [426, 278] width 76 height 12
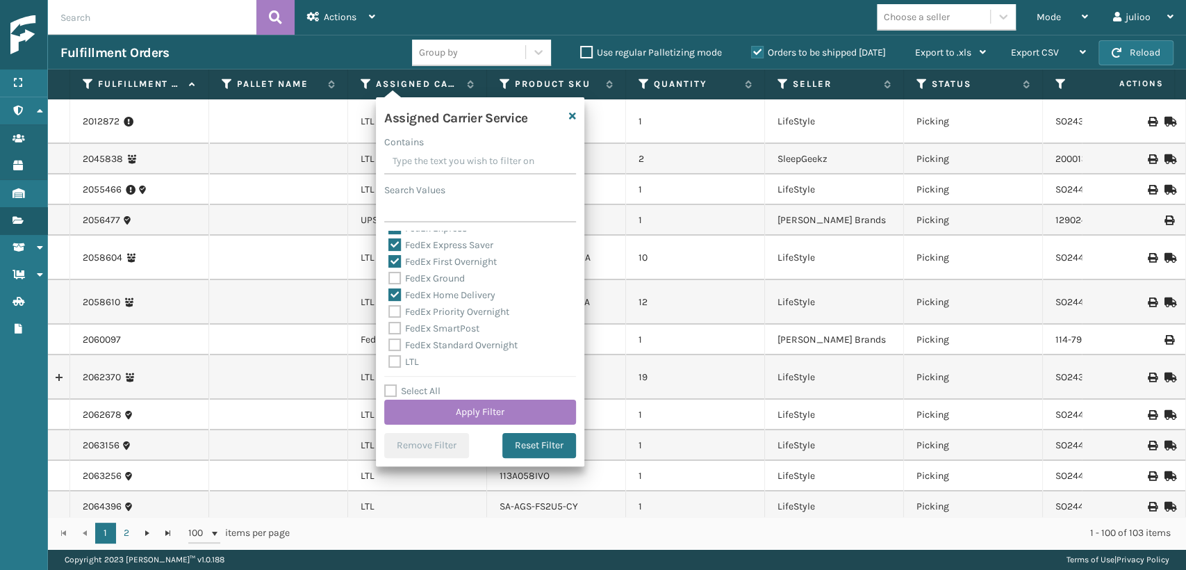
click at [389, 279] on input "FedEx Ground" at bounding box center [388, 274] width 1 height 9
checkbox input "true"
click at [393, 331] on label "FedEx SmartPost" at bounding box center [433, 328] width 91 height 12
click at [389, 329] on input "FedEx SmartPost" at bounding box center [388, 324] width 1 height 9
checkbox input "true"
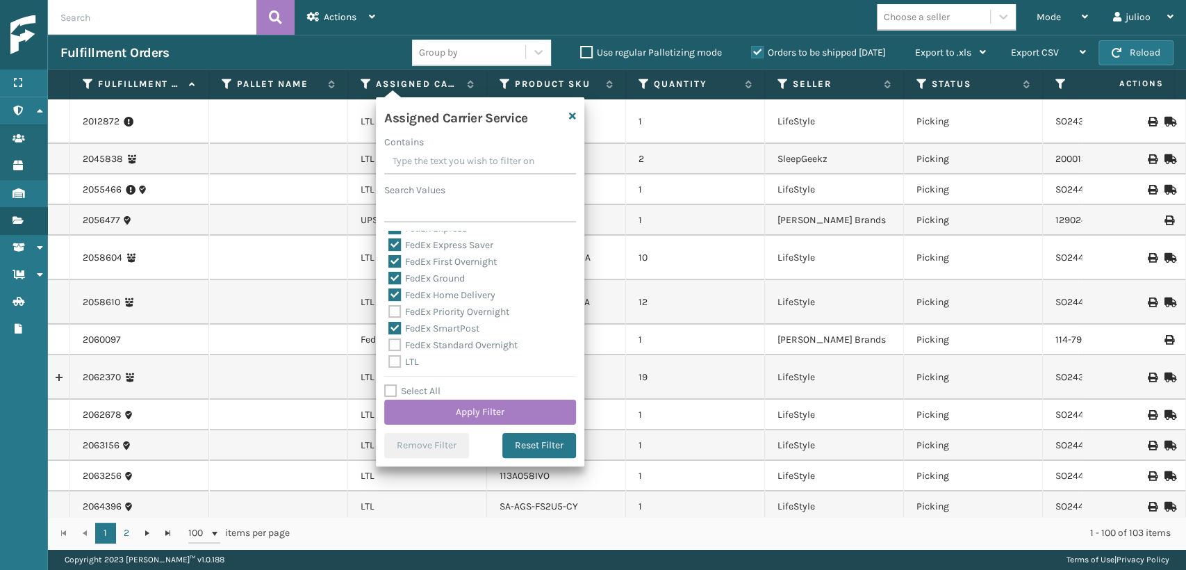
click at [393, 310] on label "FedEx Priority Overnight" at bounding box center [448, 312] width 121 height 12
click at [389, 310] on input "FedEx Priority Overnight" at bounding box center [388, 308] width 1 height 9
checkbox input "true"
click at [393, 346] on label "FedEx Standard Overnight" at bounding box center [452, 345] width 129 height 12
click at [389, 346] on input "FedEx Standard Overnight" at bounding box center [388, 341] width 1 height 9
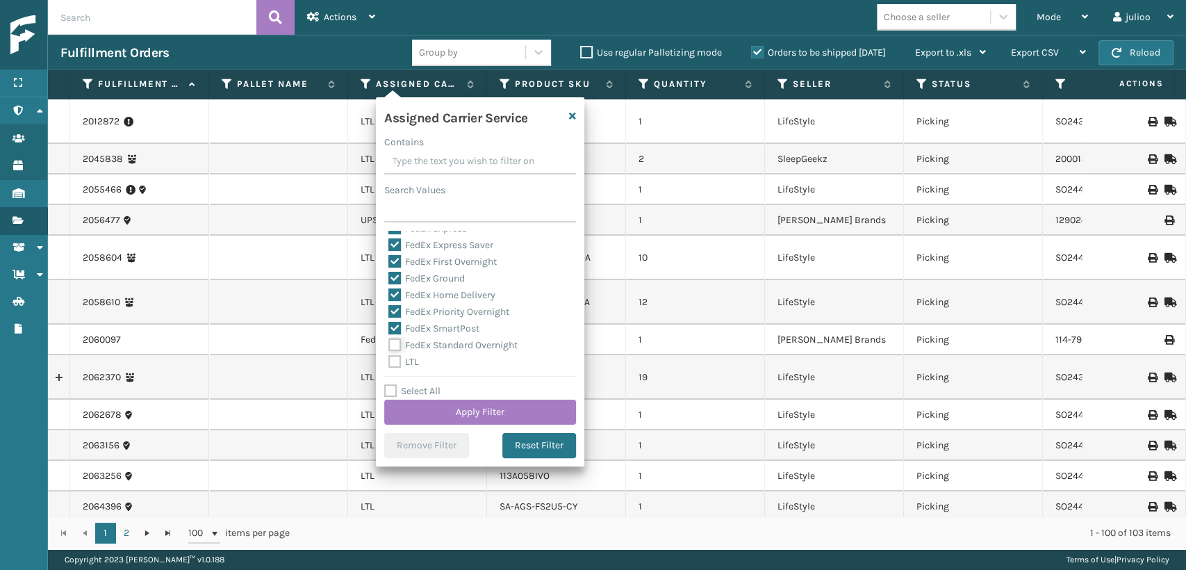
checkbox input "true"
click at [400, 408] on button "Apply Filter" at bounding box center [480, 412] width 192 height 25
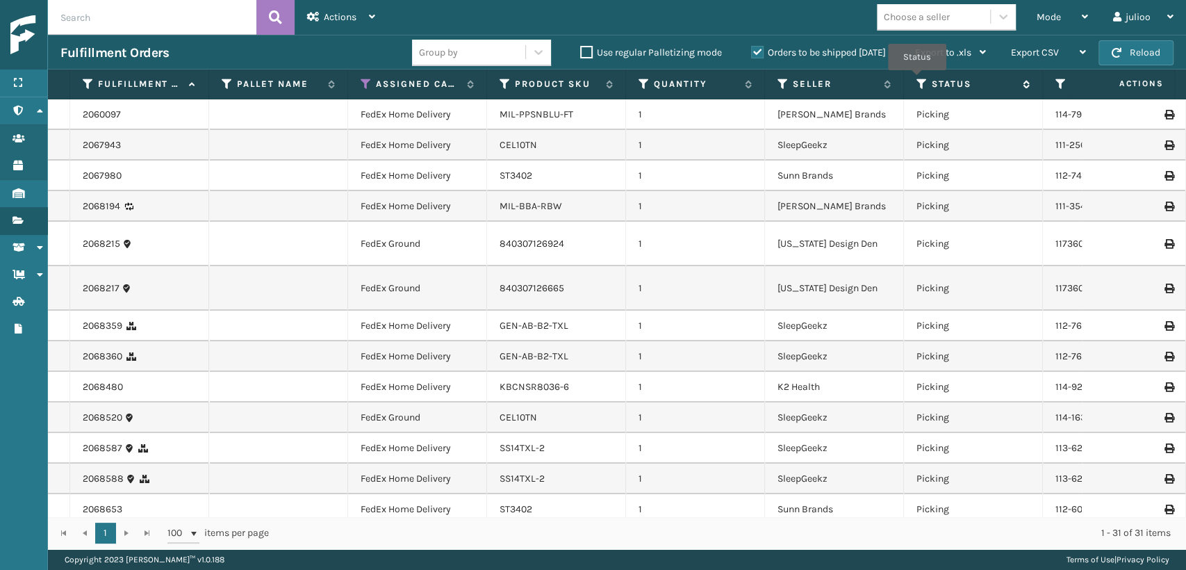
click at [917, 80] on icon at bounding box center [921, 84] width 11 height 13
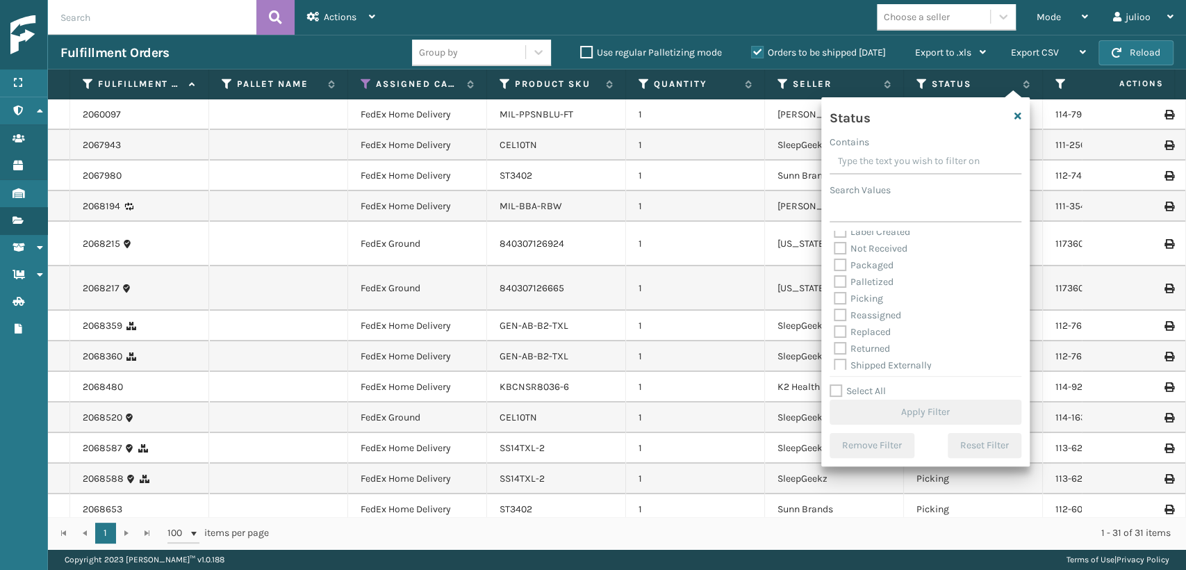
scroll to position [78, 0]
click at [844, 297] on label "Picking" at bounding box center [858, 294] width 49 height 12
click at [841, 297] on label "Picking" at bounding box center [858, 294] width 49 height 12
click at [834, 295] on input "Picking" at bounding box center [834, 290] width 1 height 9
checkbox input "true"
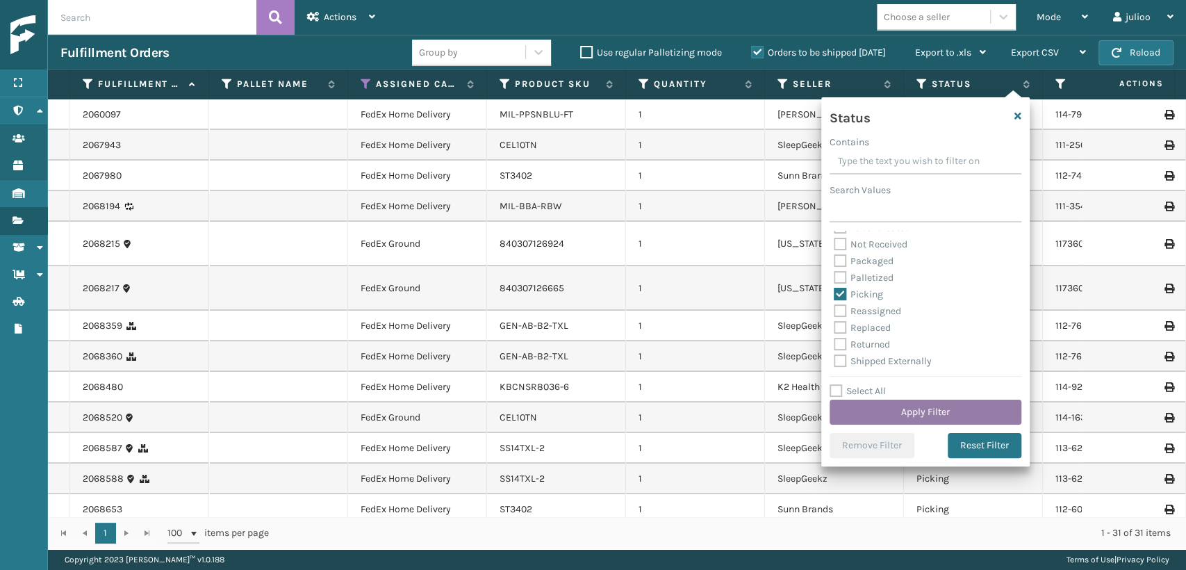
click at [885, 411] on button "Apply Filter" at bounding box center [926, 412] width 192 height 25
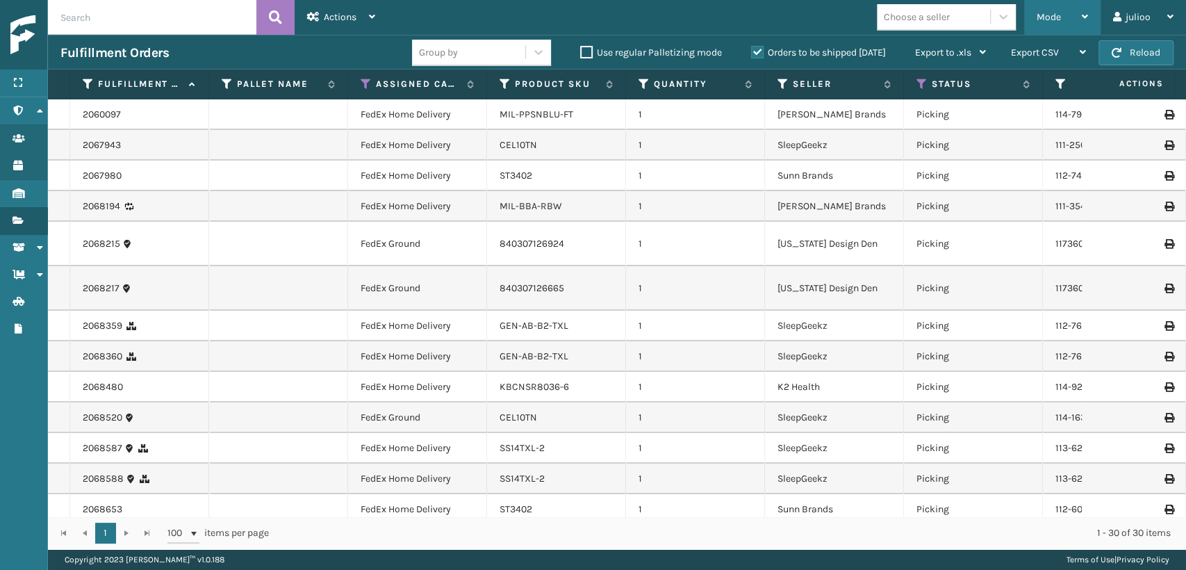
click at [1040, 19] on span "Mode" at bounding box center [1049, 17] width 24 height 12
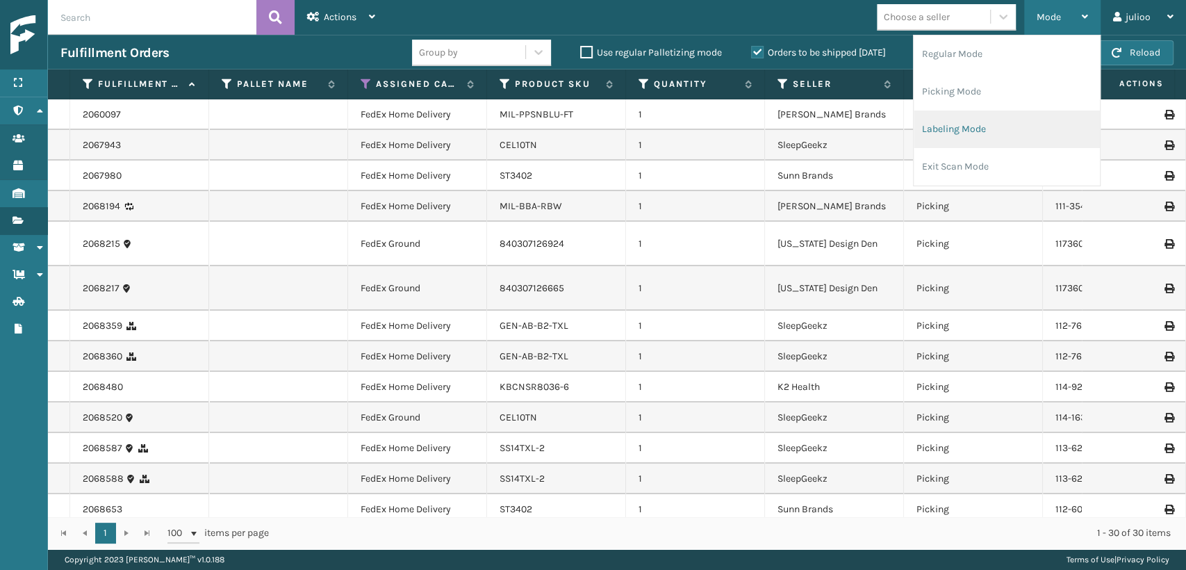
click at [946, 127] on li "Labeling Mode" at bounding box center [1007, 129] width 186 height 38
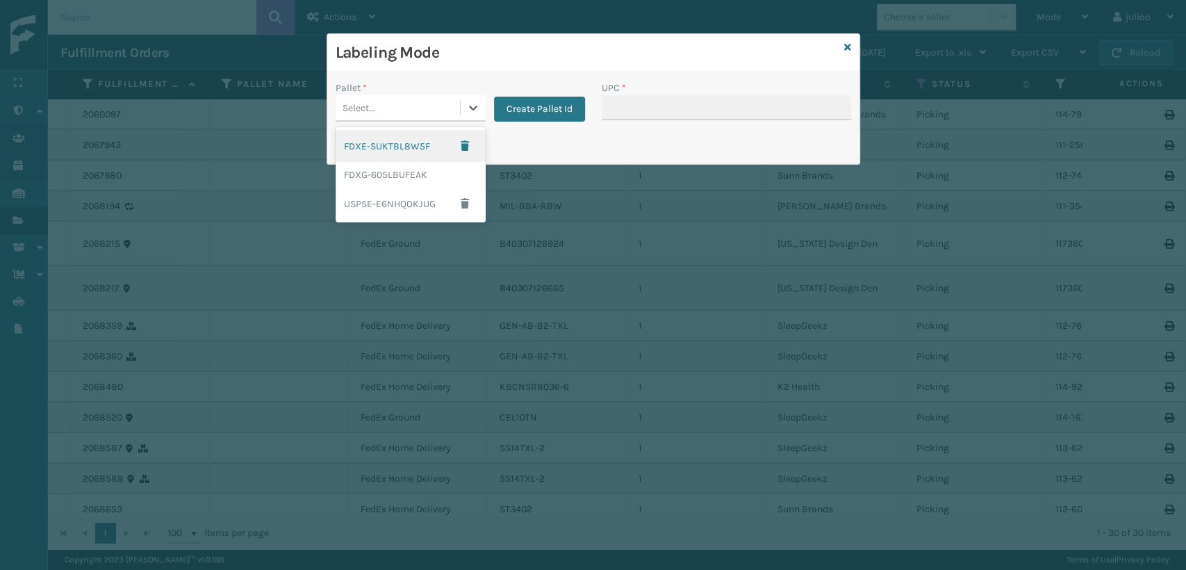
click at [425, 101] on div "Select..." at bounding box center [398, 108] width 124 height 23
click at [404, 172] on div "FDXG-605LBUFEAK" at bounding box center [411, 175] width 150 height 26
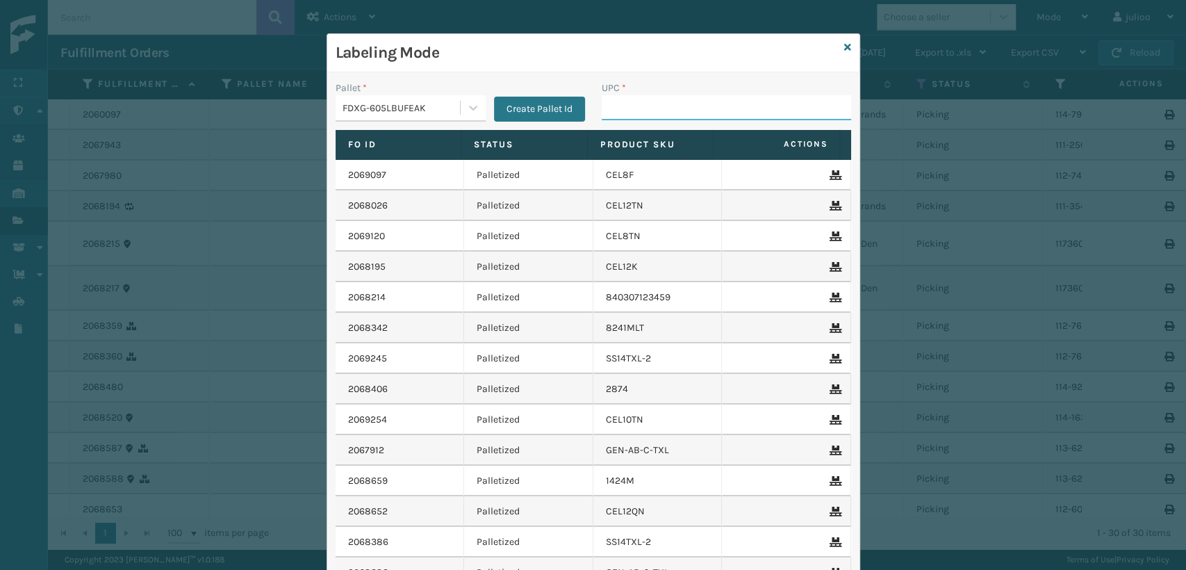
click at [622, 113] on input "UPC *" at bounding box center [726, 107] width 249 height 25
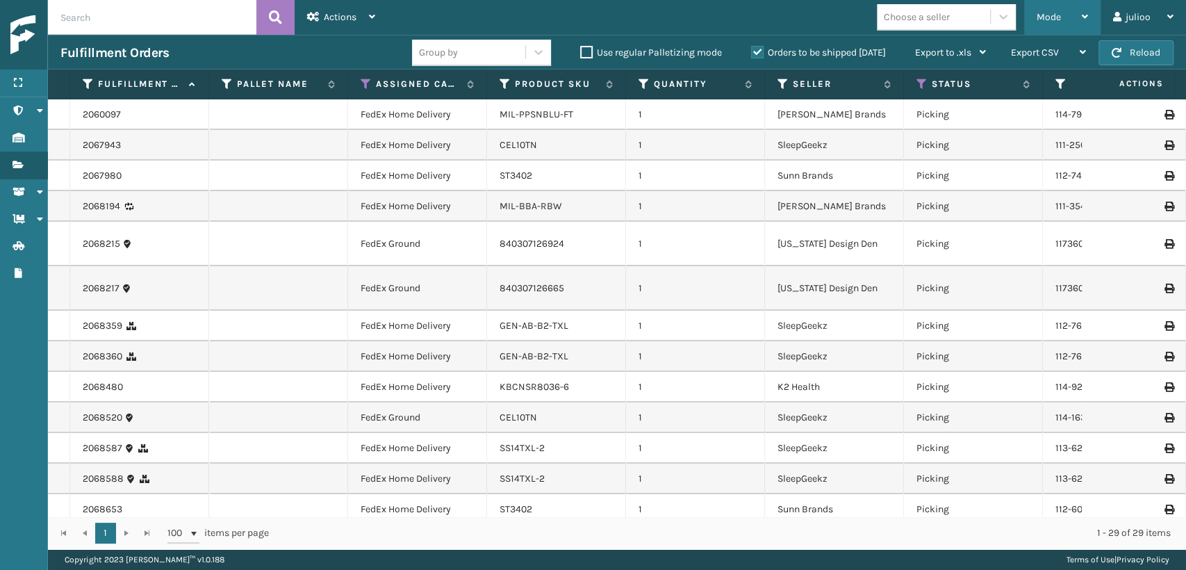
click at [1044, 9] on div "Mode" at bounding box center [1062, 17] width 51 height 35
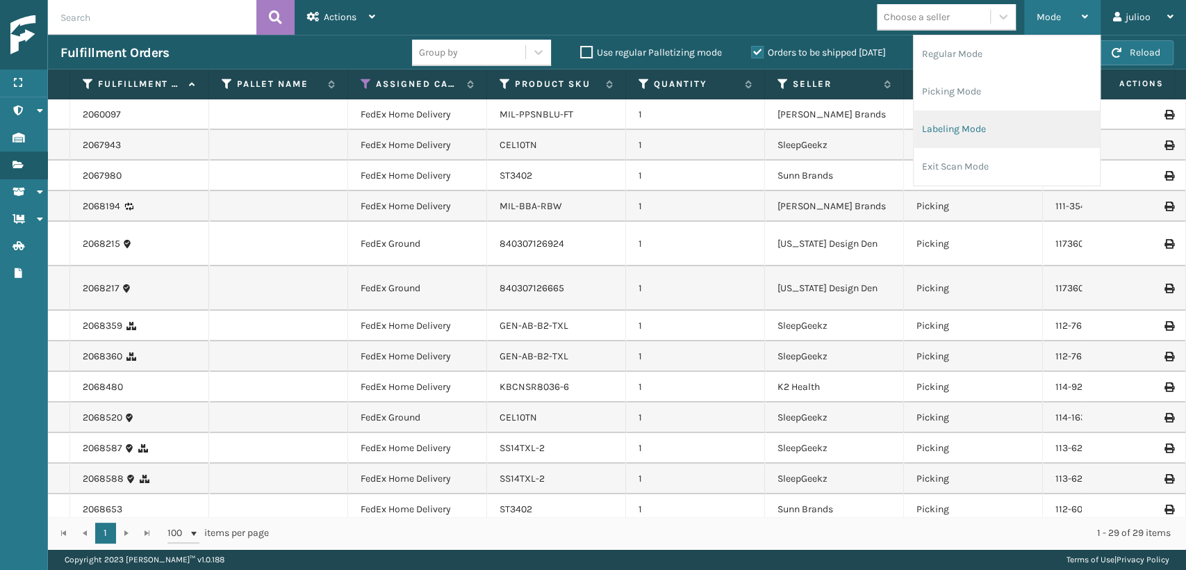
click at [971, 121] on li "Labeling Mode" at bounding box center [1007, 129] width 186 height 38
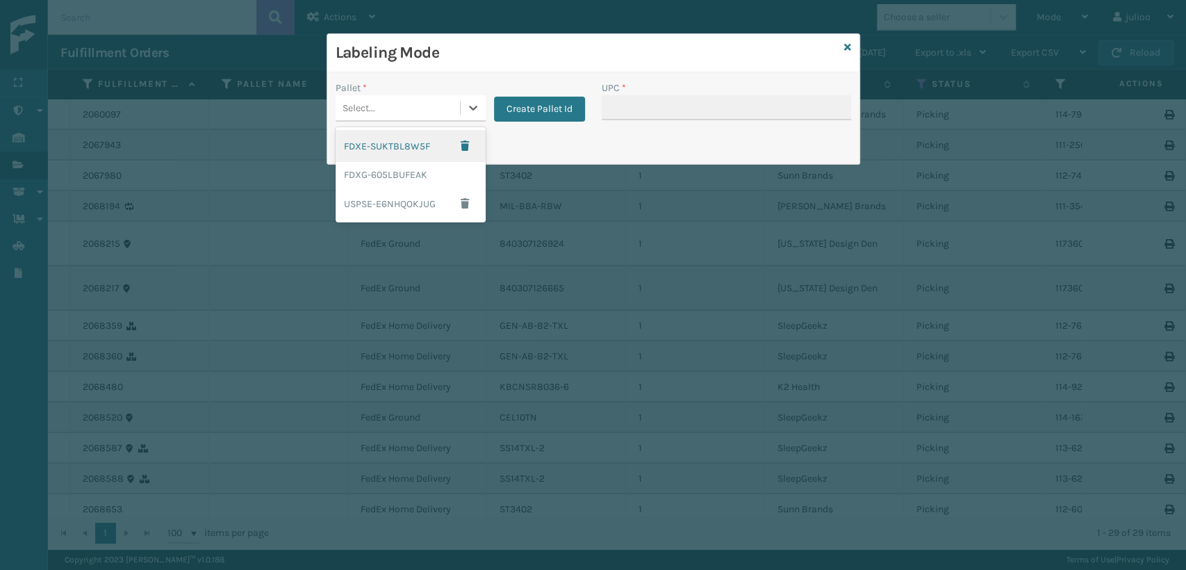
click at [409, 116] on div "Select..." at bounding box center [398, 108] width 124 height 23
click at [406, 176] on div "FDXG-605LBUFEAK" at bounding box center [411, 175] width 150 height 26
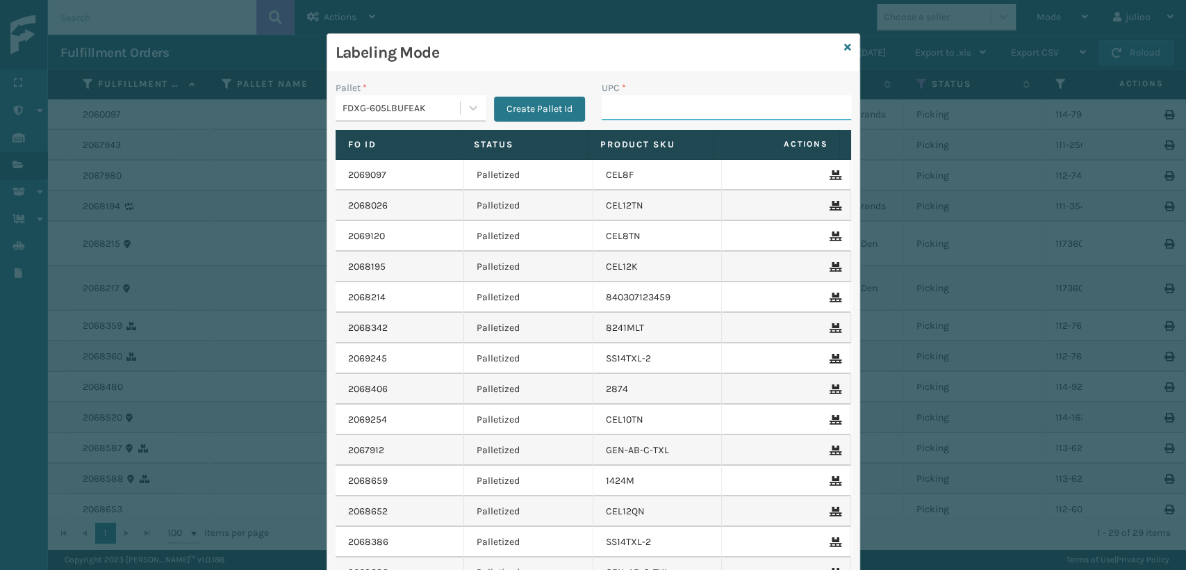
click at [667, 112] on input "UPC *" at bounding box center [726, 107] width 249 height 25
type input "8409851254525"
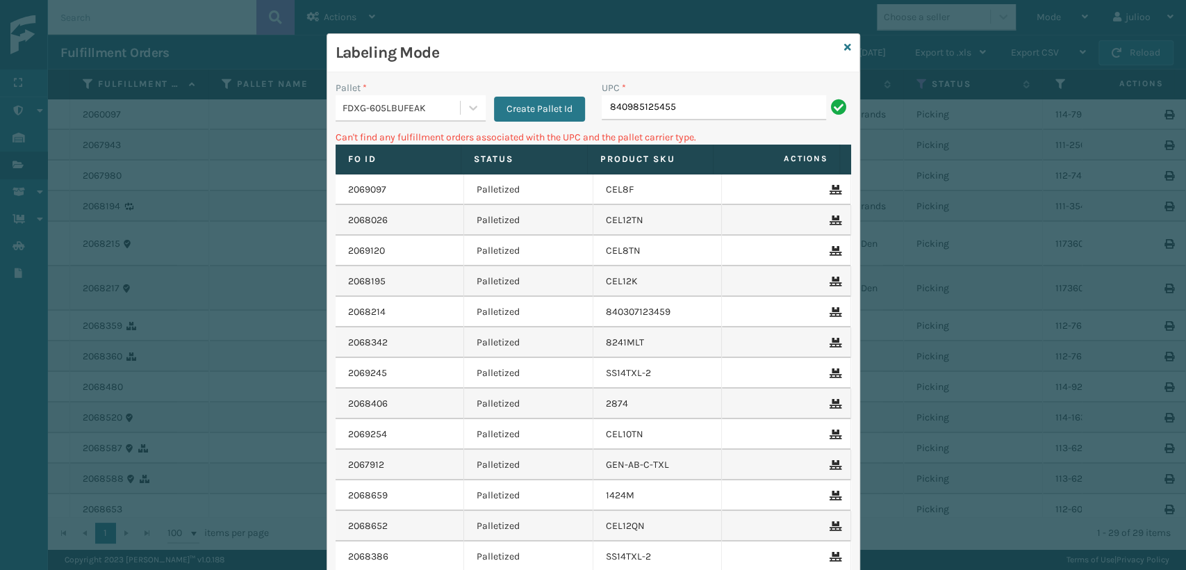
type input "840985125455"
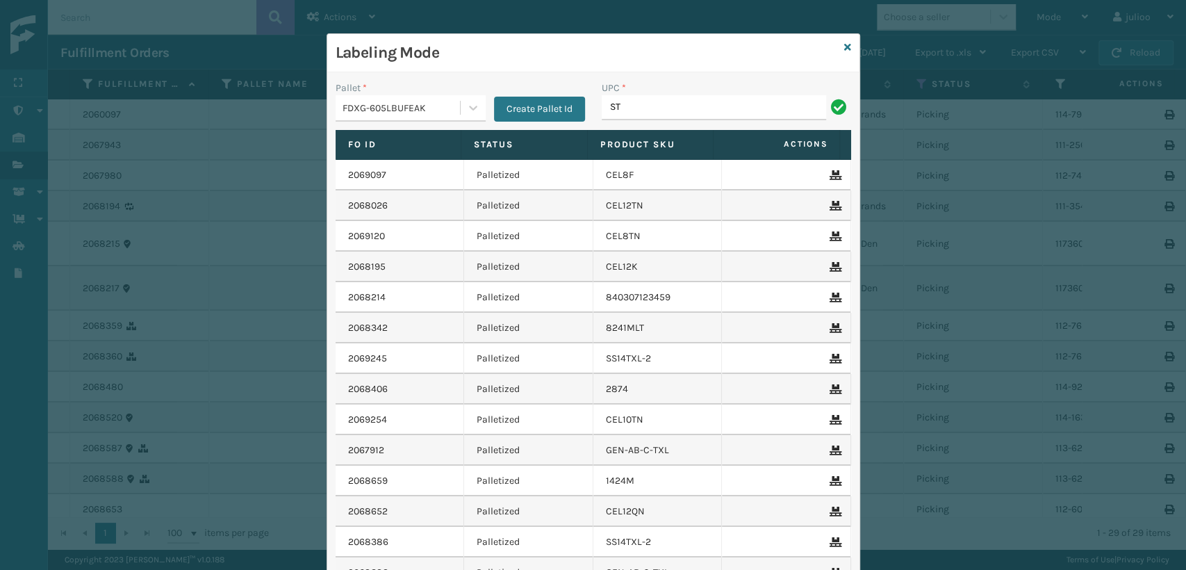
type input "ST3402"
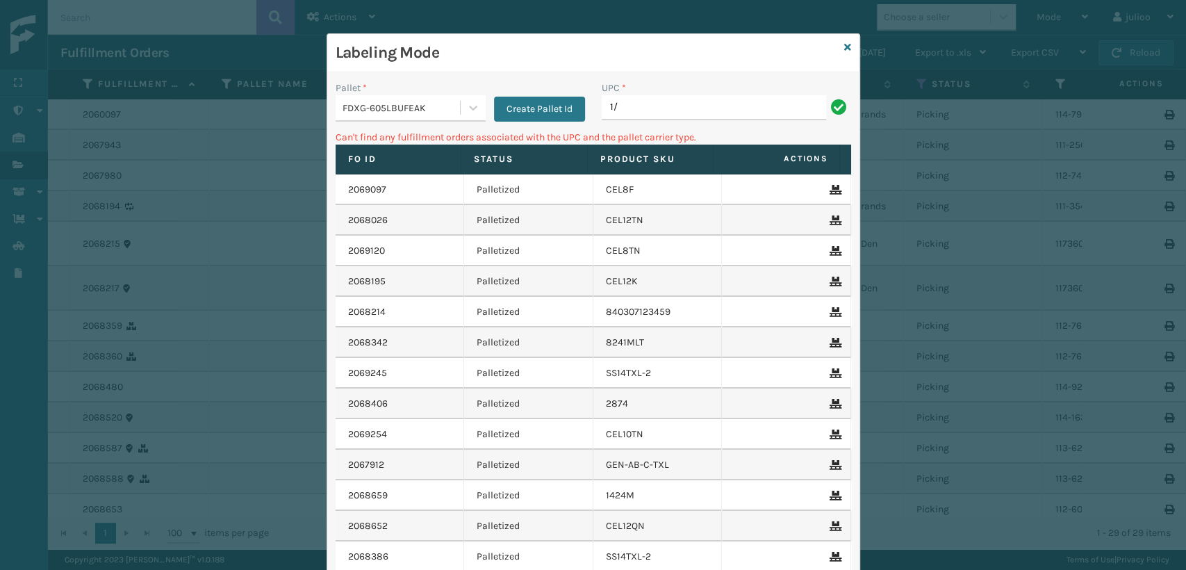
type input "1"
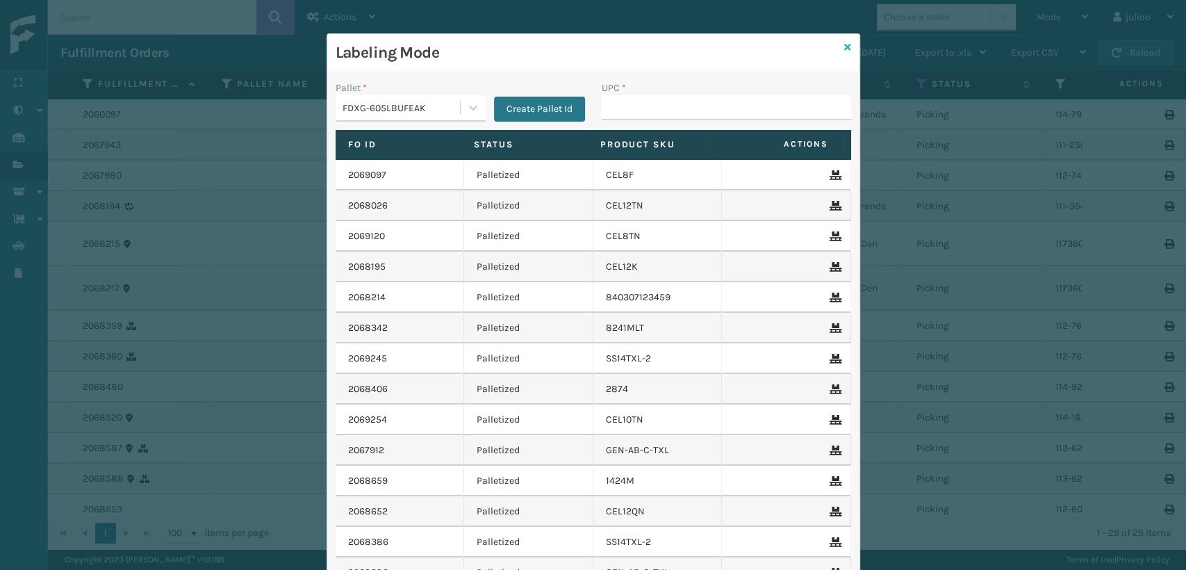
click at [844, 48] on icon at bounding box center [847, 47] width 7 height 10
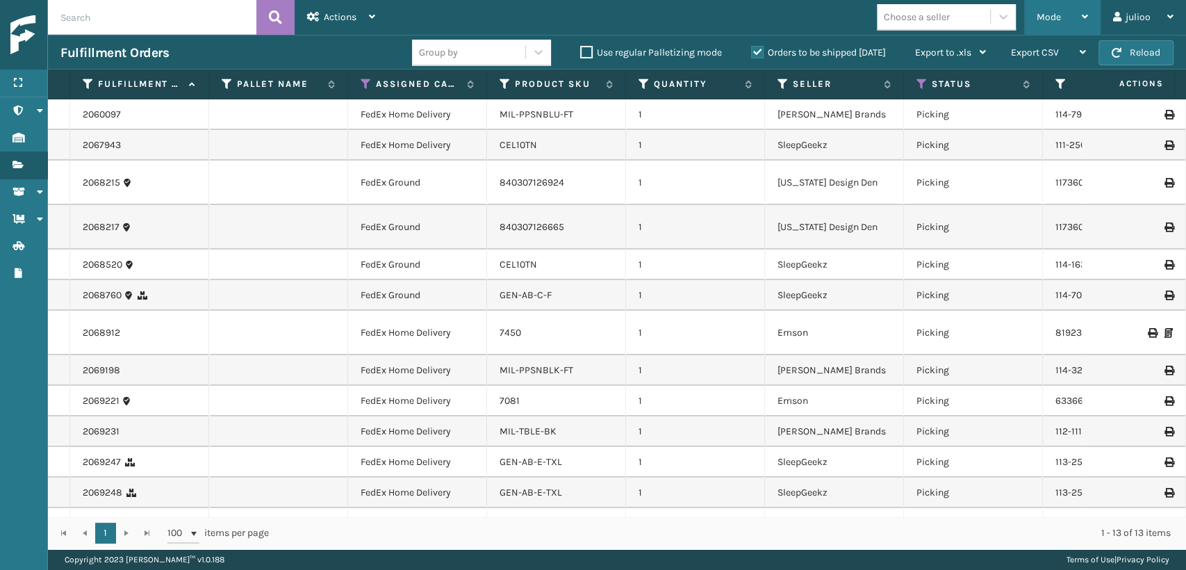
click at [1034, 29] on div "Mode Regular Mode Picking Mode Labeling Mode Exit Scan Mode" at bounding box center [1062, 17] width 76 height 35
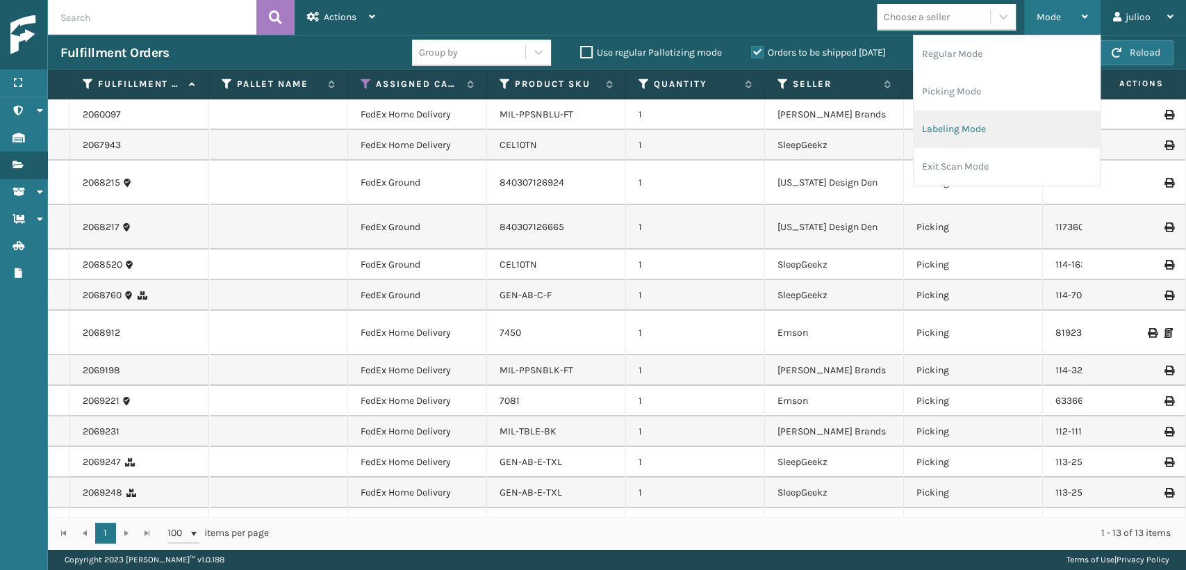
click at [966, 140] on li "Labeling Mode" at bounding box center [1007, 129] width 186 height 38
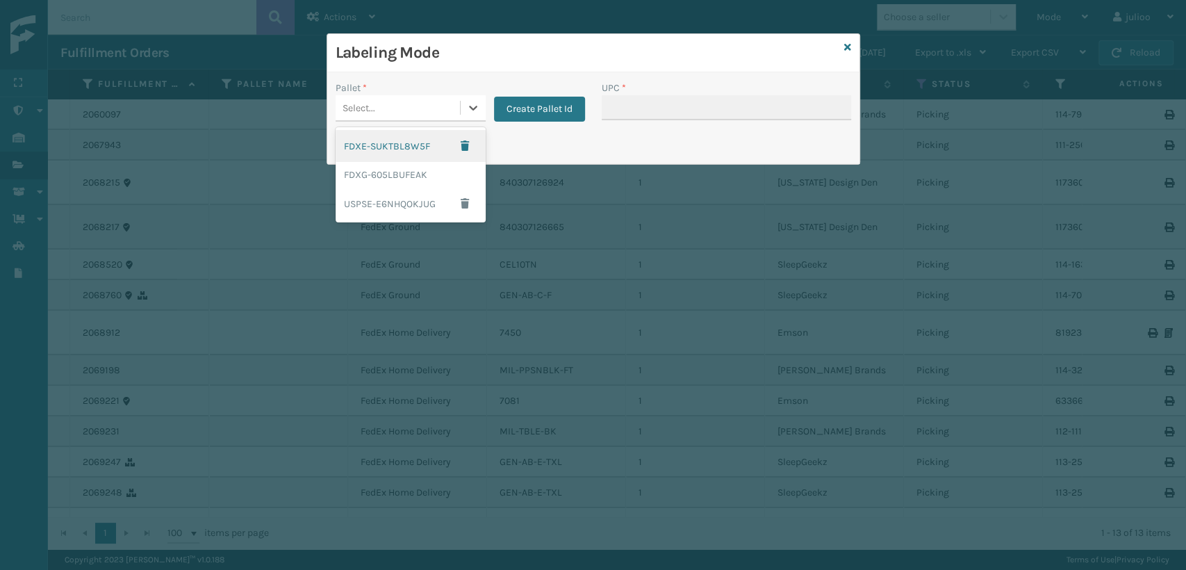
click at [386, 108] on div "Select..." at bounding box center [398, 108] width 124 height 23
click at [379, 168] on div "FDXG-605LBUFEAK" at bounding box center [411, 175] width 150 height 26
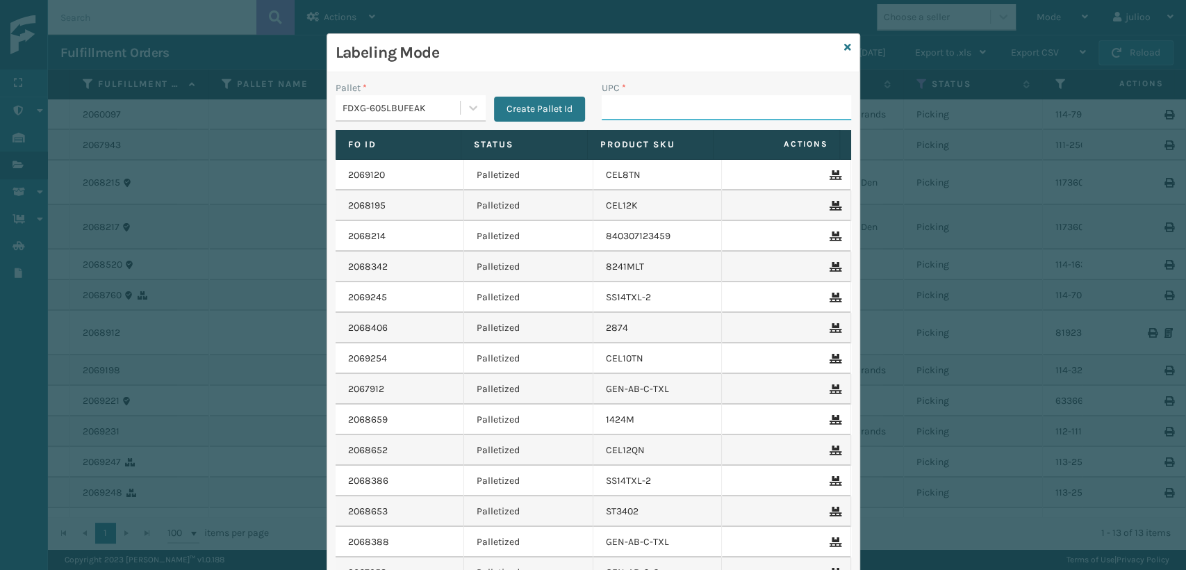
click at [614, 106] on input "UPC *" at bounding box center [726, 107] width 249 height 25
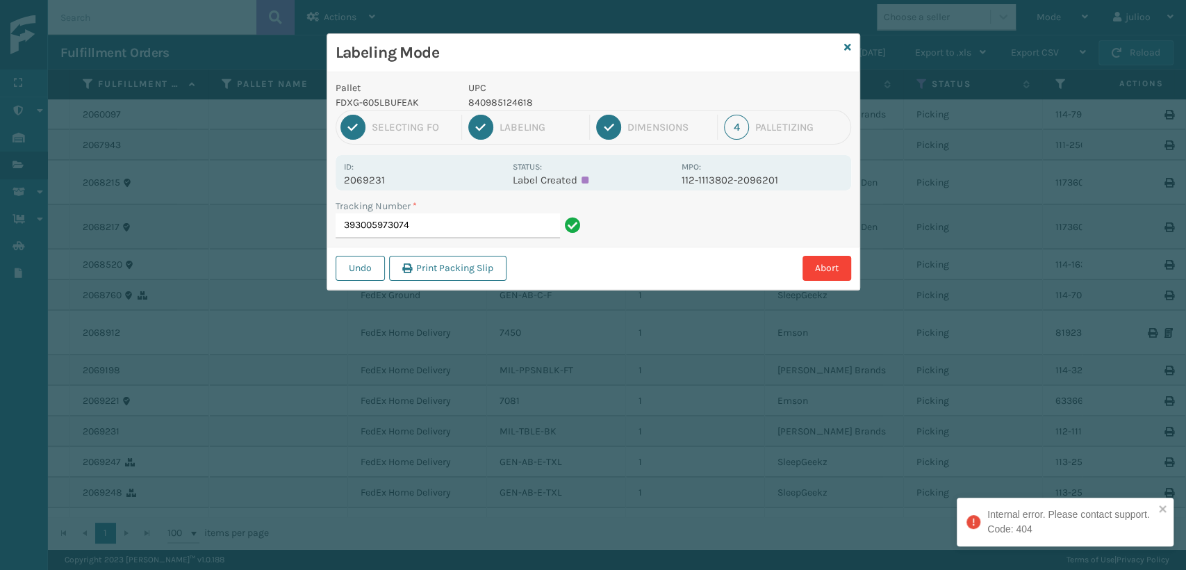
type input "393005973074"
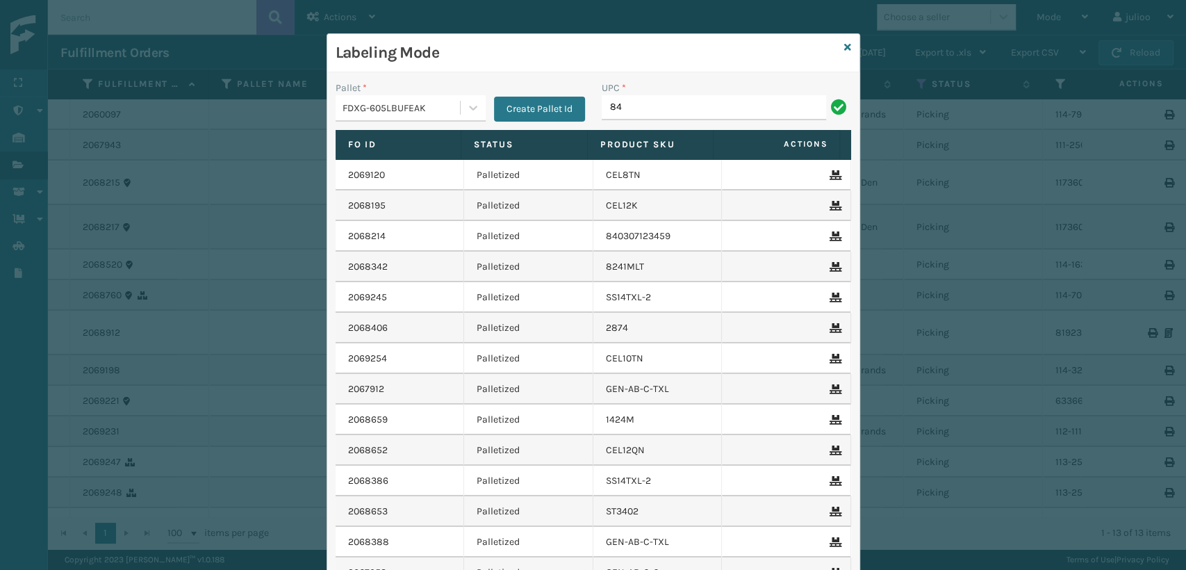
type input "8"
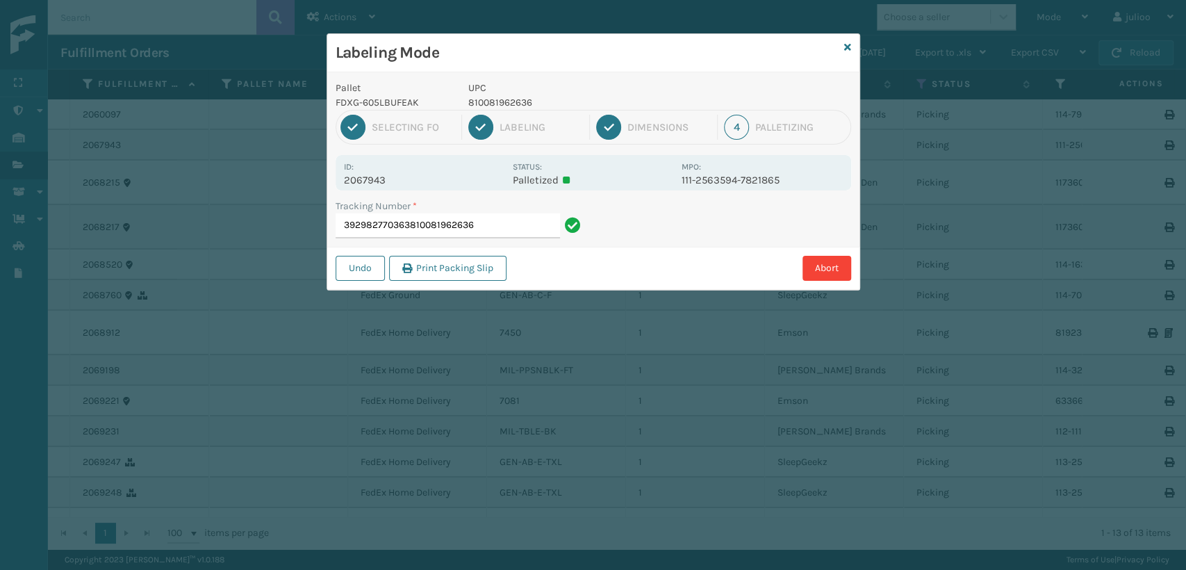
type input "392982770363810081962636"
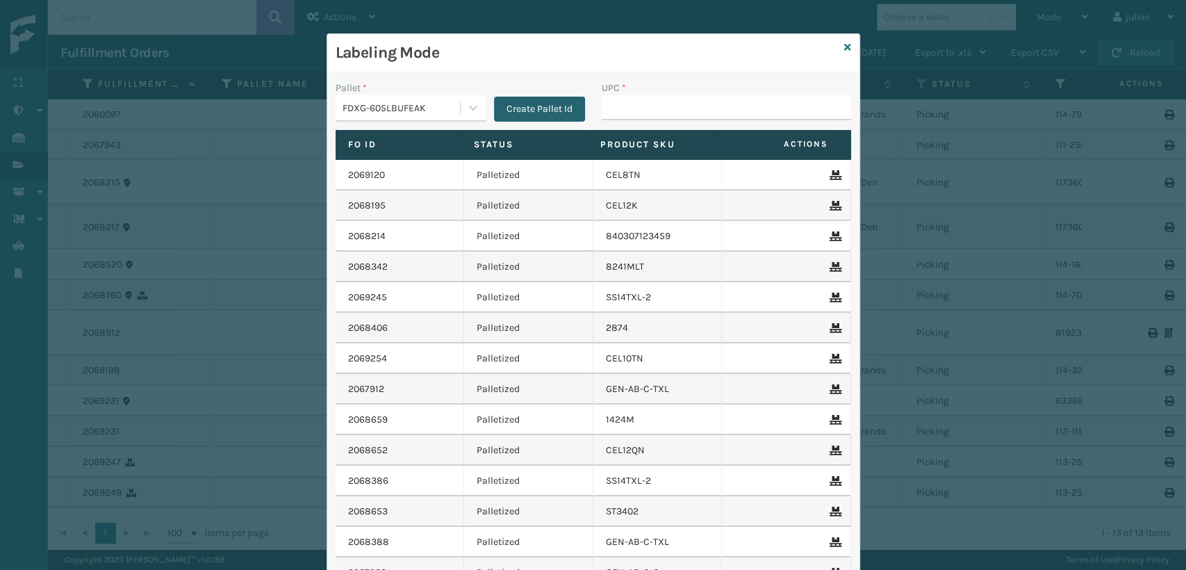
click at [537, 109] on button "Create Pallet Id" at bounding box center [539, 109] width 91 height 25
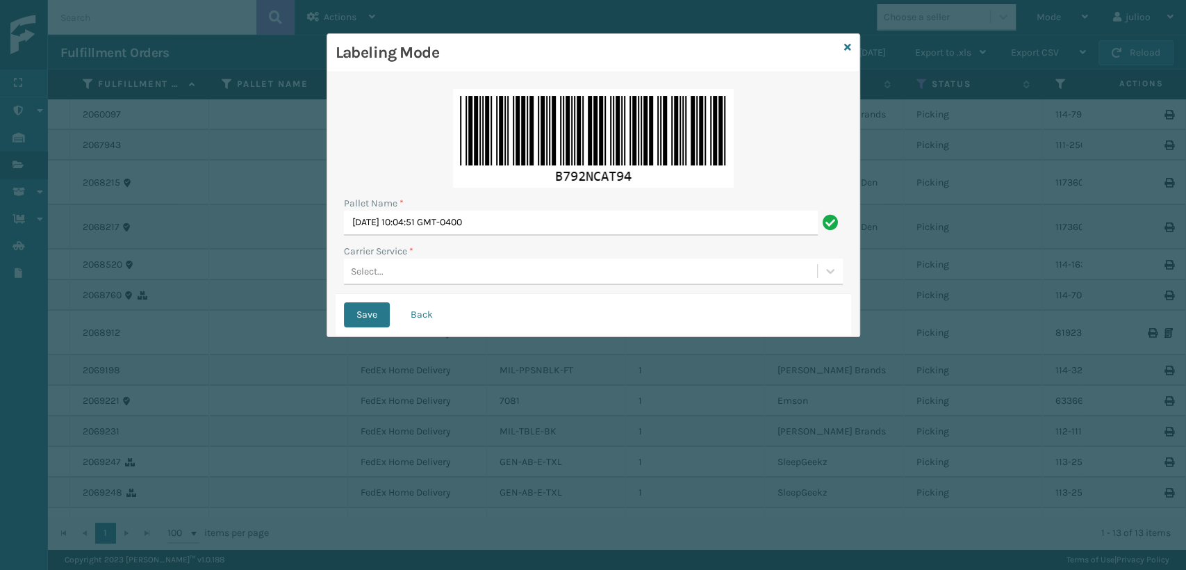
click at [367, 268] on div "Select..." at bounding box center [367, 271] width 33 height 15
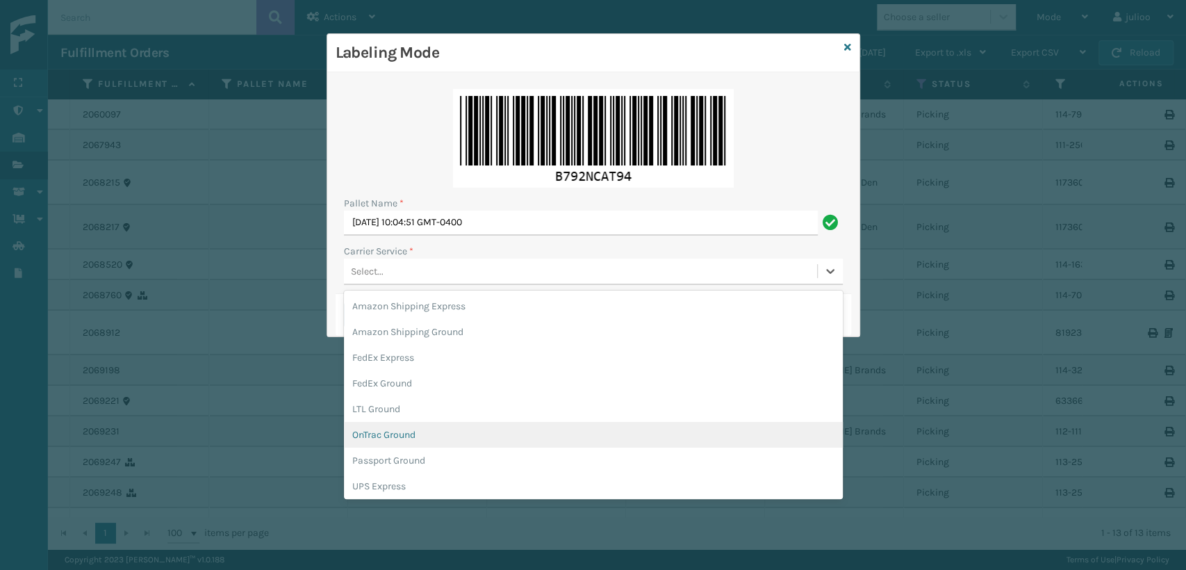
scroll to position [77, 0]
click at [374, 429] on div "UPS Ground" at bounding box center [593, 435] width 499 height 26
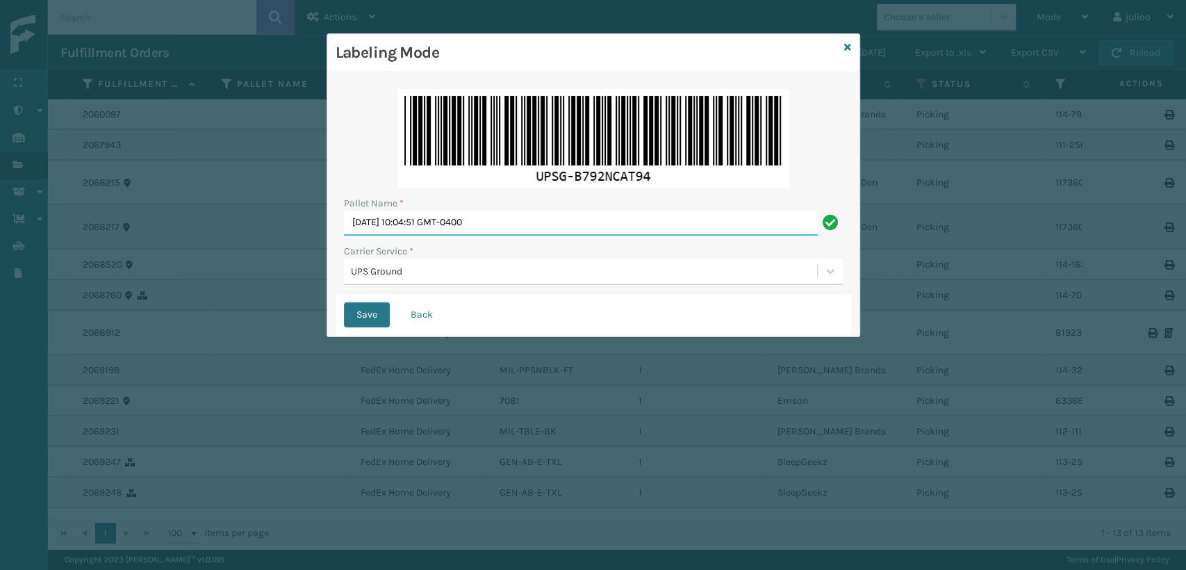
drag, startPoint x: 467, startPoint y: 225, endPoint x: 161, endPoint y: 239, distance: 306.0
click at [161, 239] on div "Labeling Mode Pallet Name * [DATE] 10:04:51 GMT-0400 Carrier Service * UPS Grou…" at bounding box center [593, 285] width 1186 height 570
type input "PRTZ1590018"
click at [344, 302] on button "Save" at bounding box center [367, 314] width 46 height 25
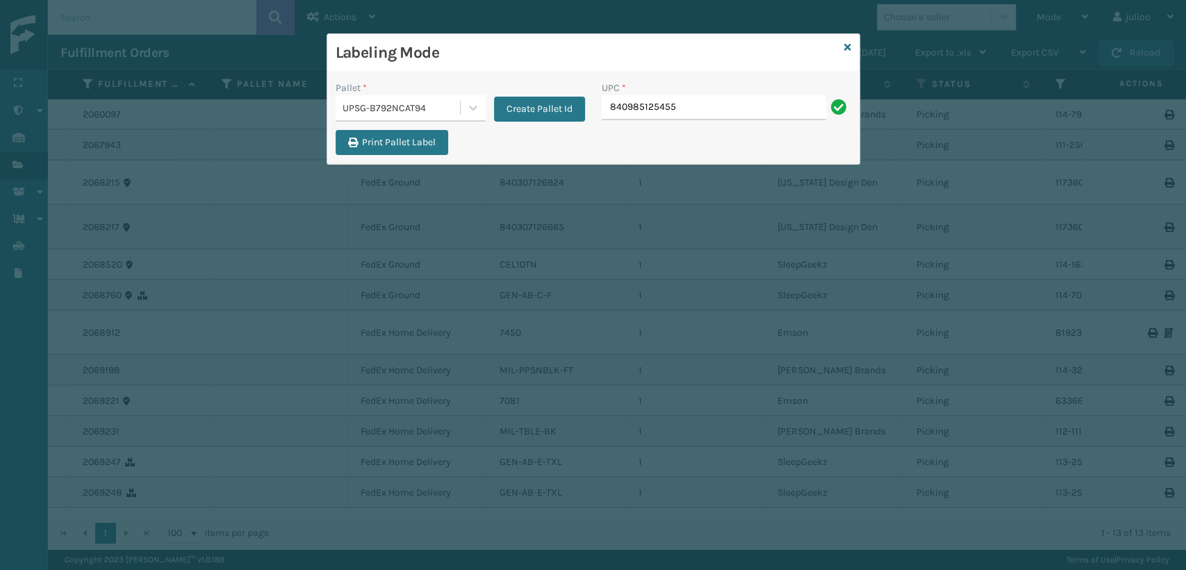
drag, startPoint x: 682, startPoint y: 112, endPoint x: 585, endPoint y: 98, distance: 97.6
click at [591, 103] on div "Pallet * UPSG-B792NCAT94 Create Pallet Id UPC * 840985125455" at bounding box center [593, 105] width 532 height 49
click at [700, 104] on input "840985125455" at bounding box center [714, 107] width 224 height 25
type input "840985125455"
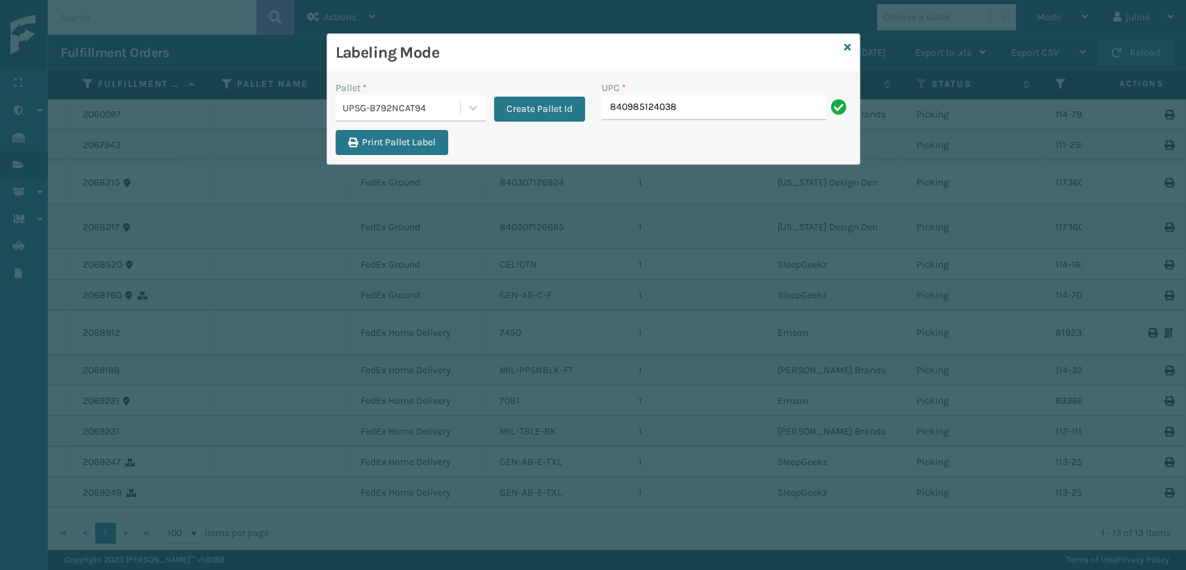
type input "840985124038"
click at [844, 45] on icon at bounding box center [847, 47] width 7 height 10
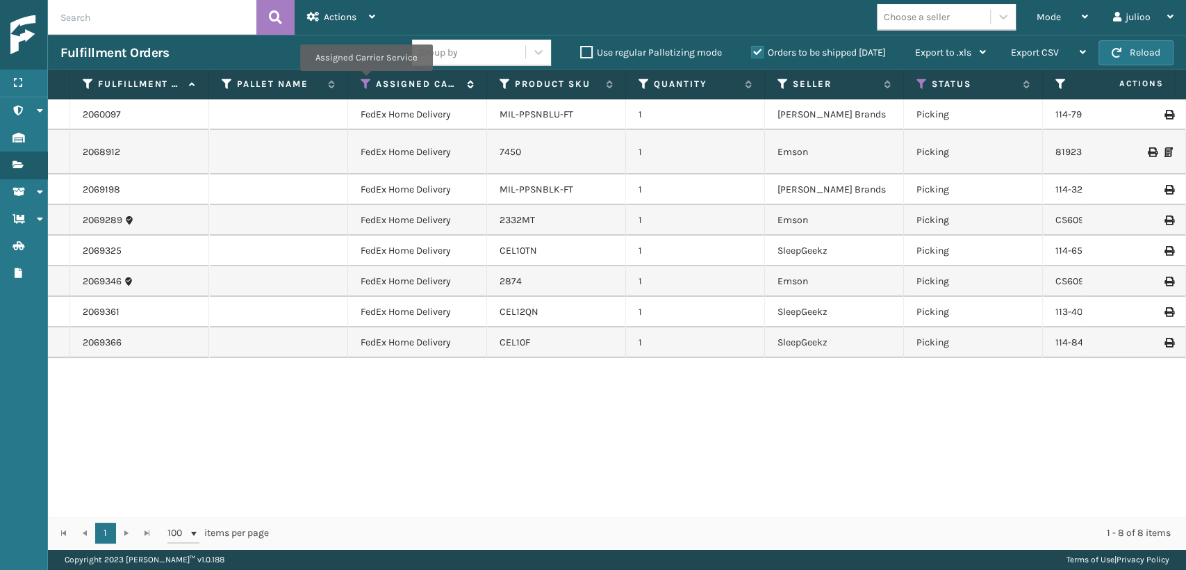
click at [365, 81] on icon at bounding box center [366, 84] width 11 height 13
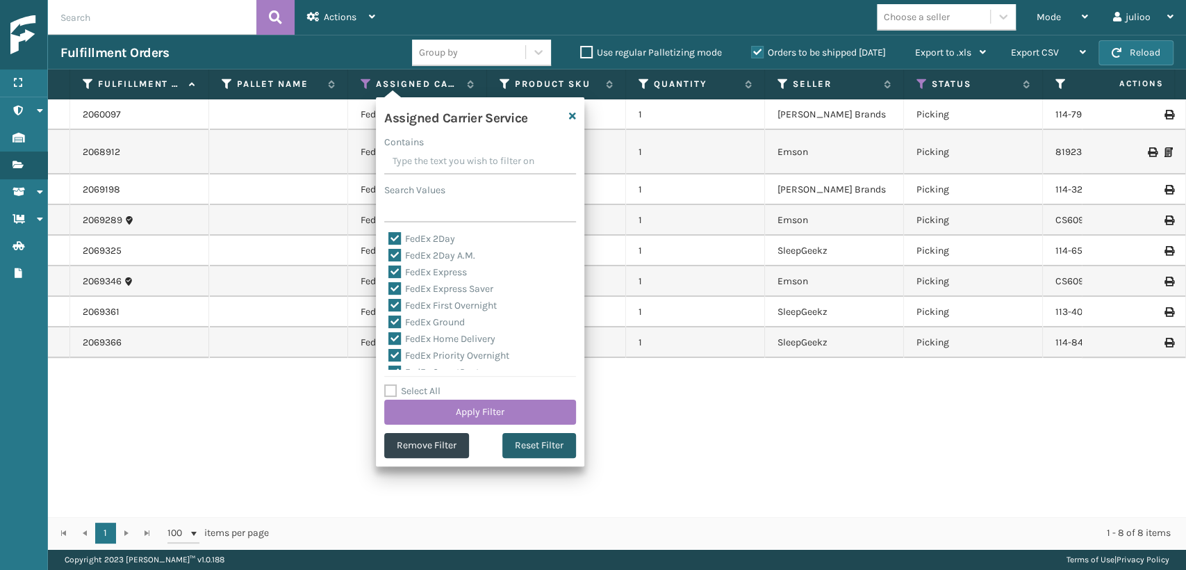
click at [539, 449] on button "Reset Filter" at bounding box center [539, 445] width 74 height 25
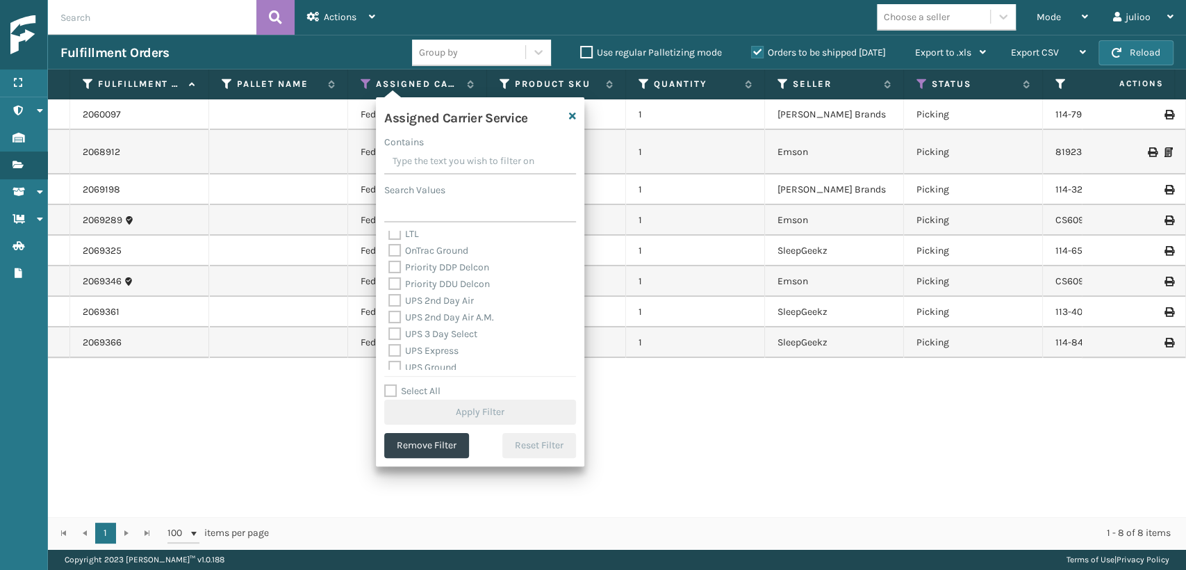
scroll to position [231, 0]
drag, startPoint x: 395, startPoint y: 333, endPoint x: 399, endPoint y: 320, distance: 13.2
click at [396, 333] on div "UPS Ground" at bounding box center [479, 341] width 183 height 17
click at [399, 319] on label "UPS Express" at bounding box center [423, 324] width 70 height 12
click at [389, 319] on input "UPS Express" at bounding box center [388, 320] width 1 height 9
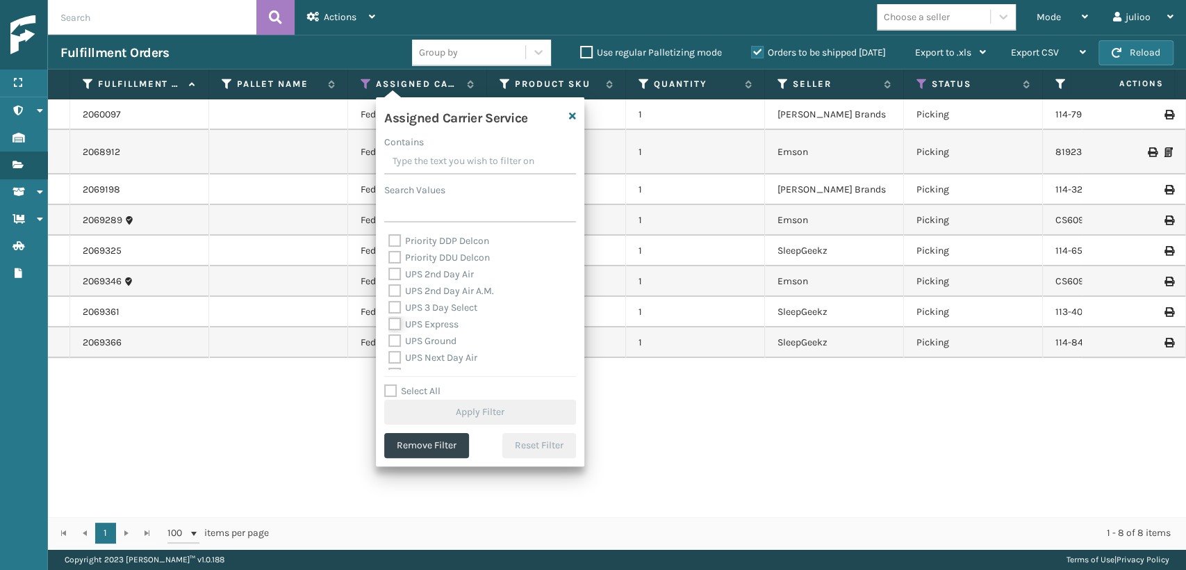
checkbox input "true"
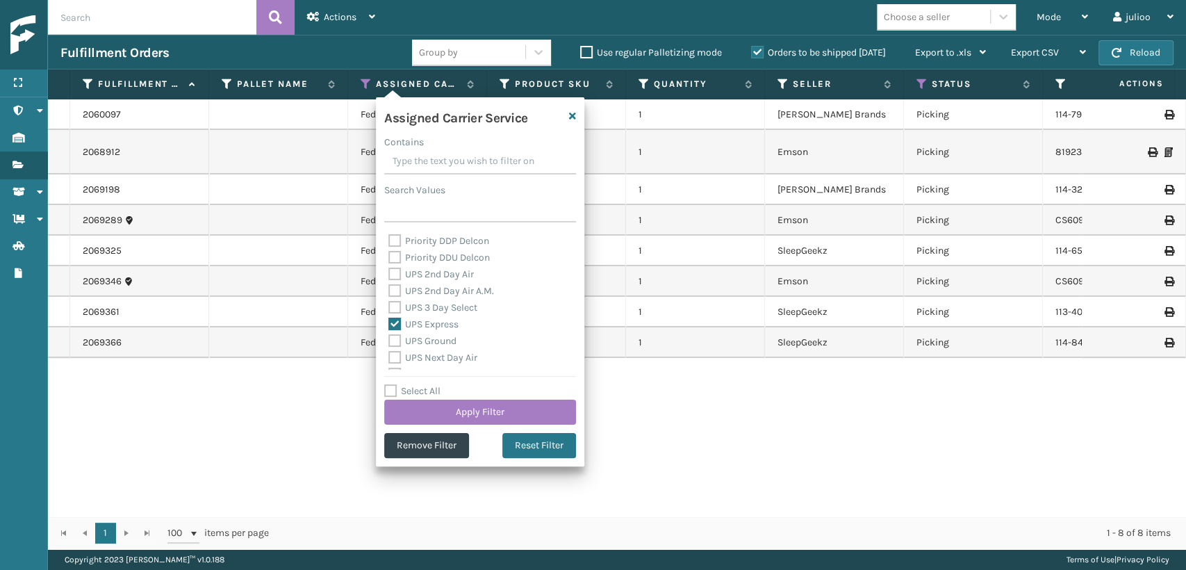
click at [396, 306] on label "UPS 3 Day Select" at bounding box center [432, 308] width 89 height 12
click at [389, 306] on input "UPS 3 Day Select" at bounding box center [388, 303] width 1 height 9
checkbox input "true"
click at [396, 290] on label "UPS 2nd Day Air A.M." at bounding box center [441, 291] width 106 height 12
click at [389, 290] on input "UPS 2nd Day Air A.M." at bounding box center [388, 287] width 1 height 9
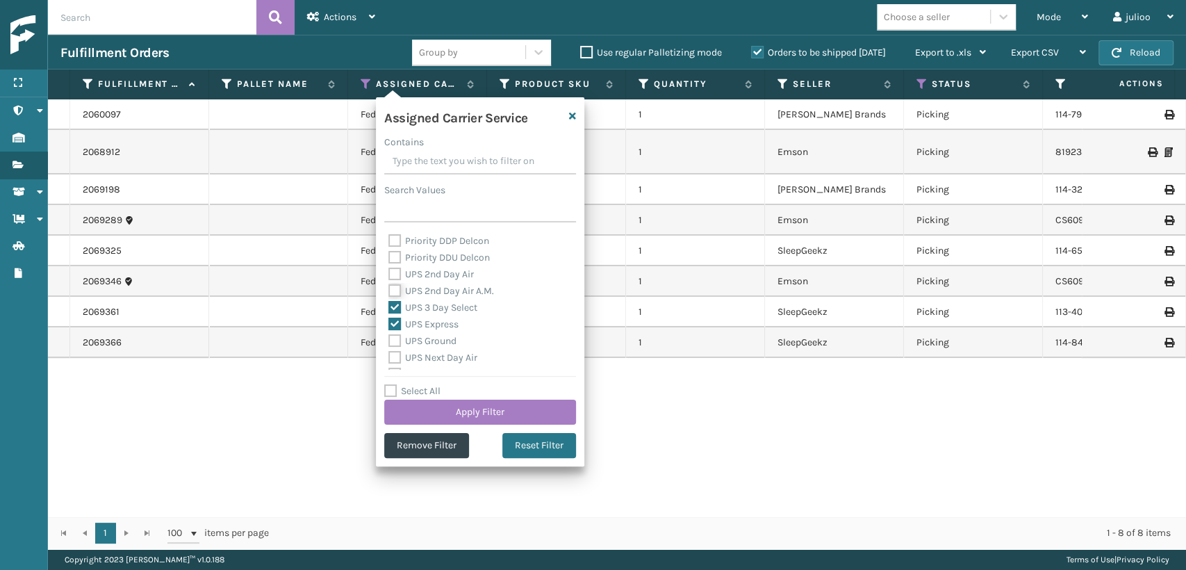
checkbox input "true"
click at [393, 271] on label "UPS 2nd Day Air" at bounding box center [430, 274] width 85 height 12
click at [389, 271] on input "UPS 2nd Day Air" at bounding box center [388, 270] width 1 height 9
checkbox input "true"
click at [395, 338] on label "UPS Ground" at bounding box center [422, 341] width 68 height 12
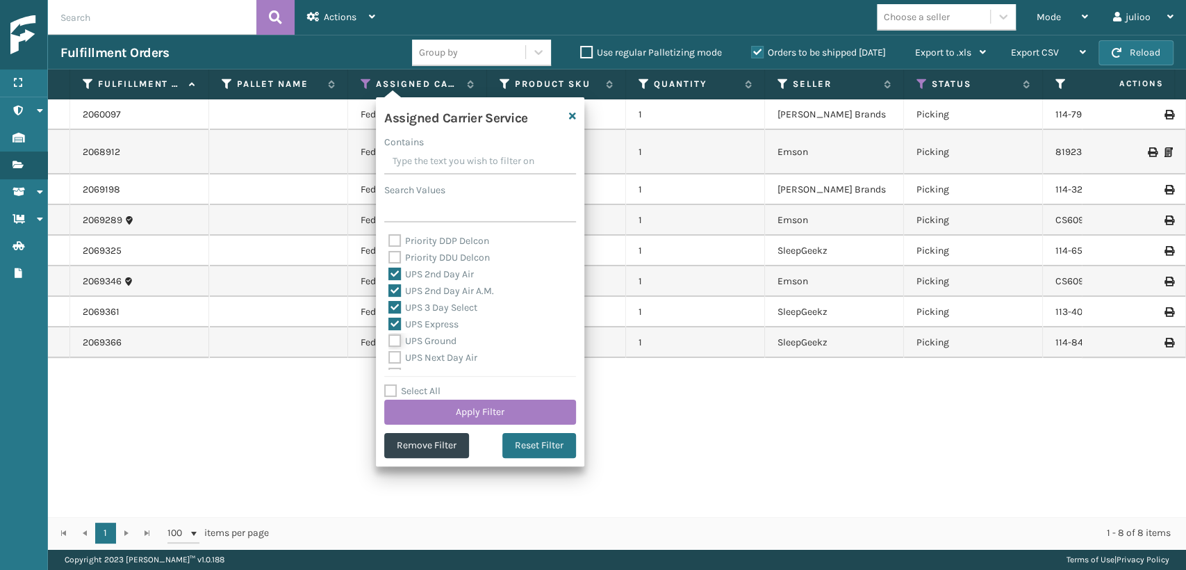
click at [389, 338] on input "UPS Ground" at bounding box center [388, 337] width 1 height 9
checkbox input "true"
click at [394, 349] on div "UPS Next Day Air" at bounding box center [479, 357] width 183 height 17
click at [395, 341] on label "UPS SurePost 1LB or Greater" at bounding box center [456, 347] width 137 height 12
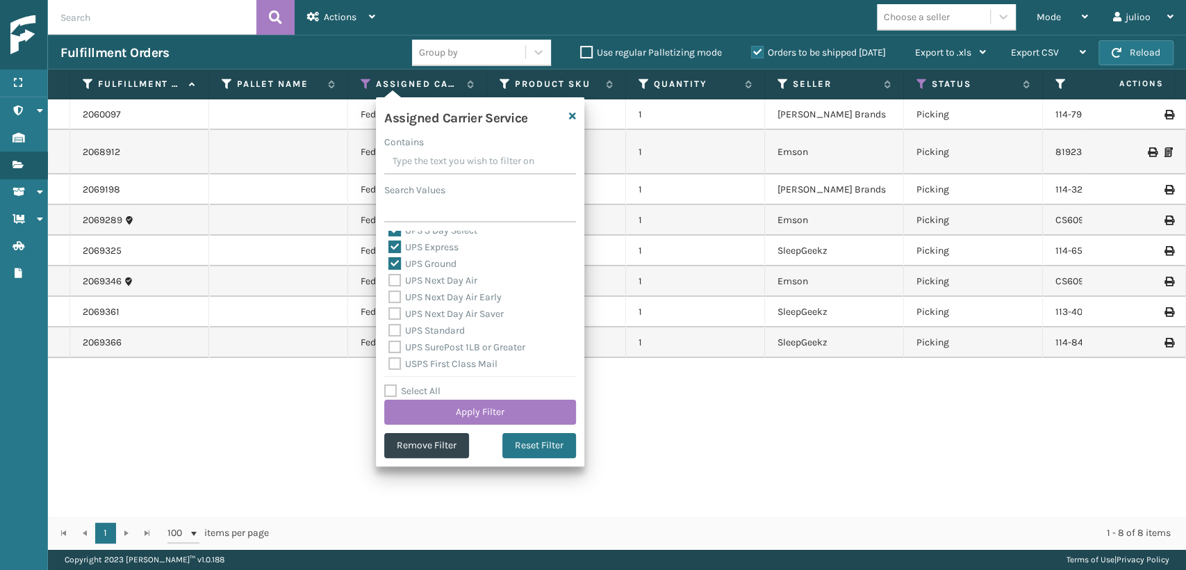
click at [389, 341] on input "UPS SurePost 1LB or Greater" at bounding box center [388, 343] width 1 height 9
checkbox input "true"
click at [397, 322] on div "UPS Standard" at bounding box center [479, 330] width 183 height 17
click at [396, 306] on div "UPS Next Day Air Saver" at bounding box center [479, 314] width 183 height 17
click at [391, 332] on label "UPS Standard" at bounding box center [426, 330] width 76 height 12
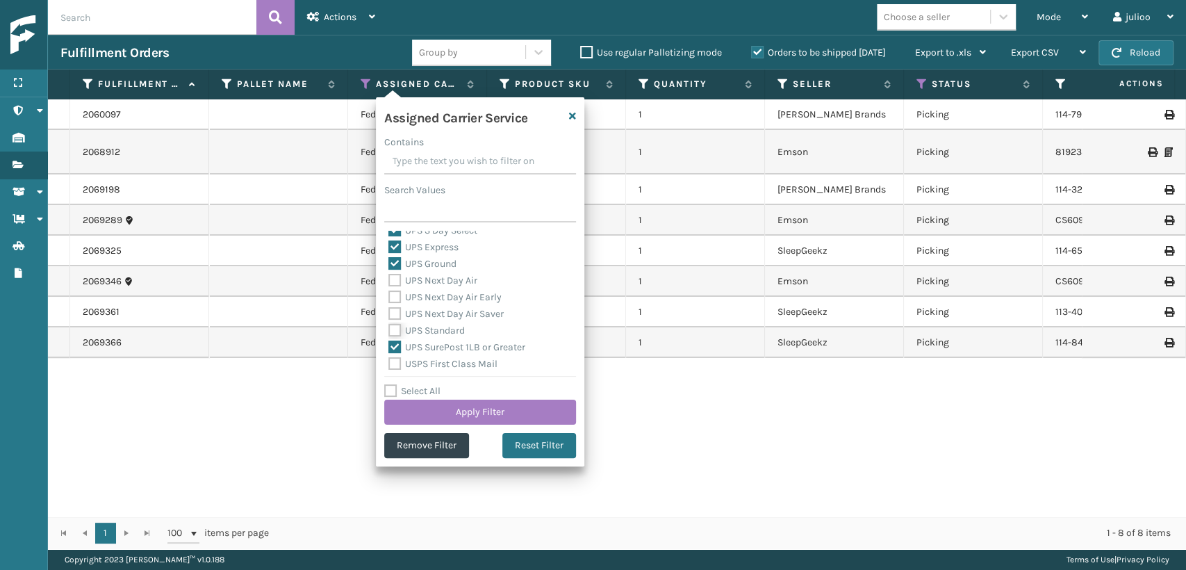
click at [389, 331] on input "UPS Standard" at bounding box center [388, 326] width 1 height 9
checkbox input "true"
click at [393, 323] on div "UPS Standard" at bounding box center [479, 330] width 183 height 17
click at [393, 313] on label "UPS Next Day Air Saver" at bounding box center [445, 314] width 115 height 12
click at [389, 313] on input "UPS Next Day Air Saver" at bounding box center [388, 310] width 1 height 9
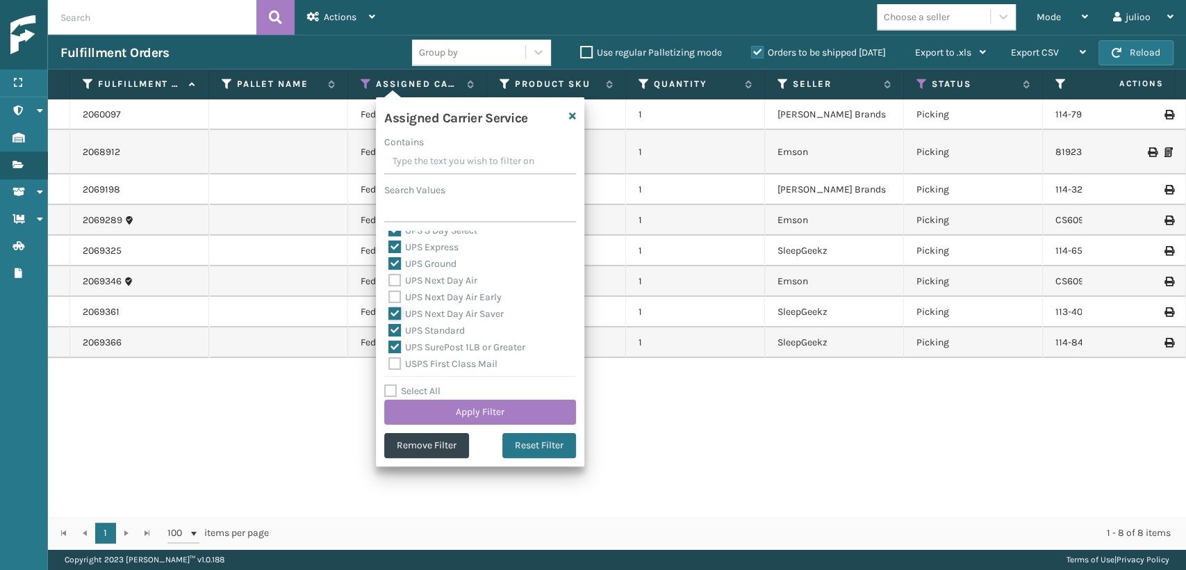
checkbox input "true"
click at [393, 301] on label "UPS Next Day Air Early" at bounding box center [444, 297] width 113 height 12
click at [389, 298] on input "UPS Next Day Air Early" at bounding box center [388, 293] width 1 height 9
checkbox input "true"
click at [395, 279] on label "UPS Next Day Air" at bounding box center [432, 280] width 89 height 12
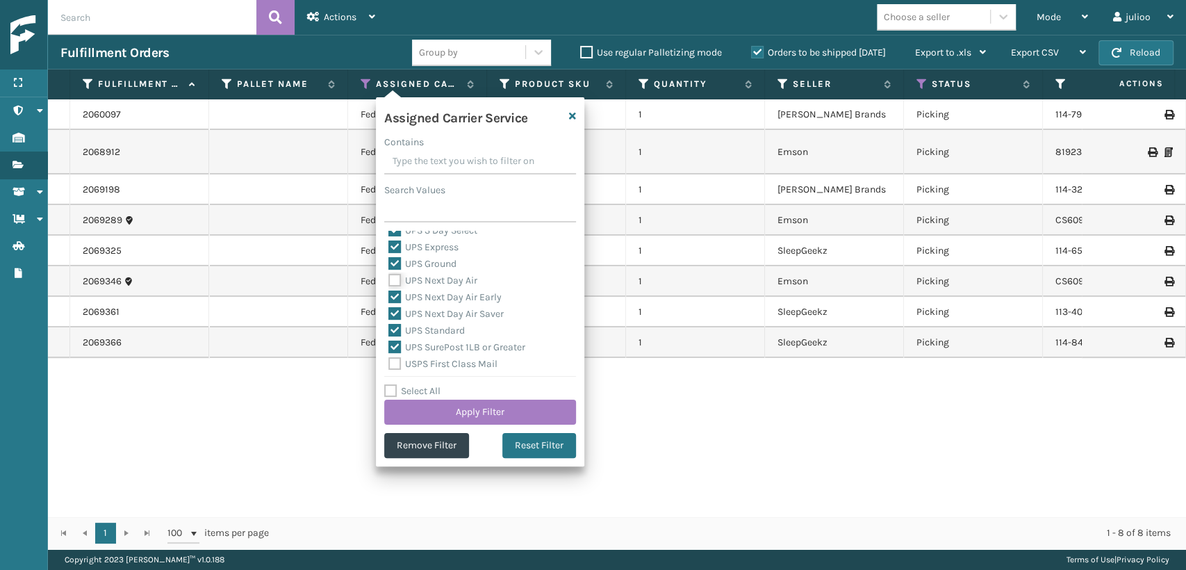
click at [389, 279] on input "UPS Next Day Air" at bounding box center [388, 276] width 1 height 9
checkbox input "true"
click at [443, 414] on button "Apply Filter" at bounding box center [480, 412] width 192 height 25
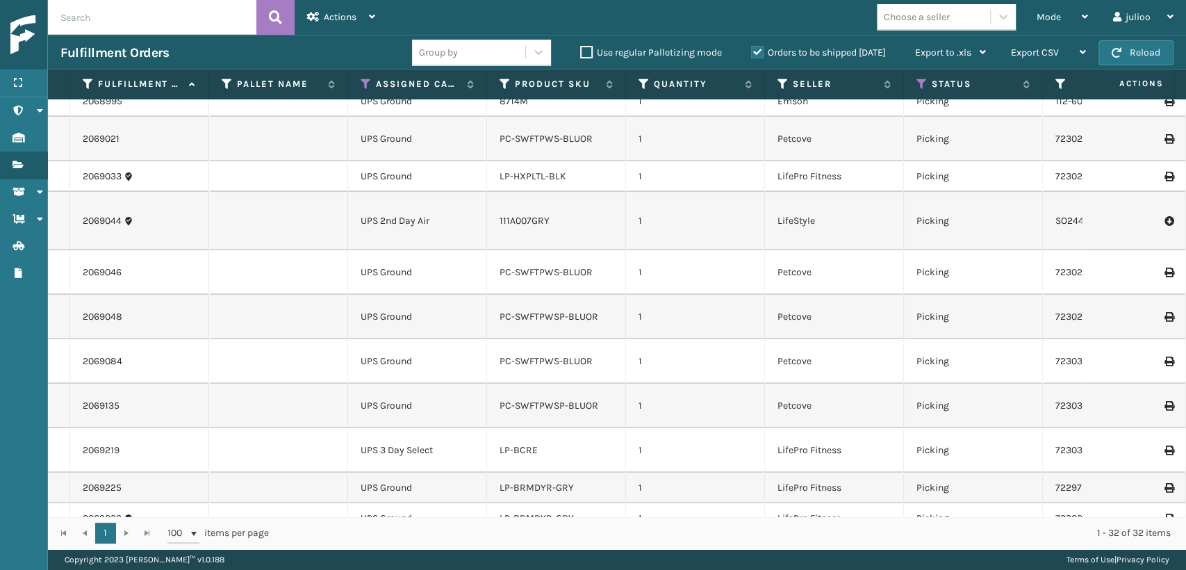
scroll to position [617, 0]
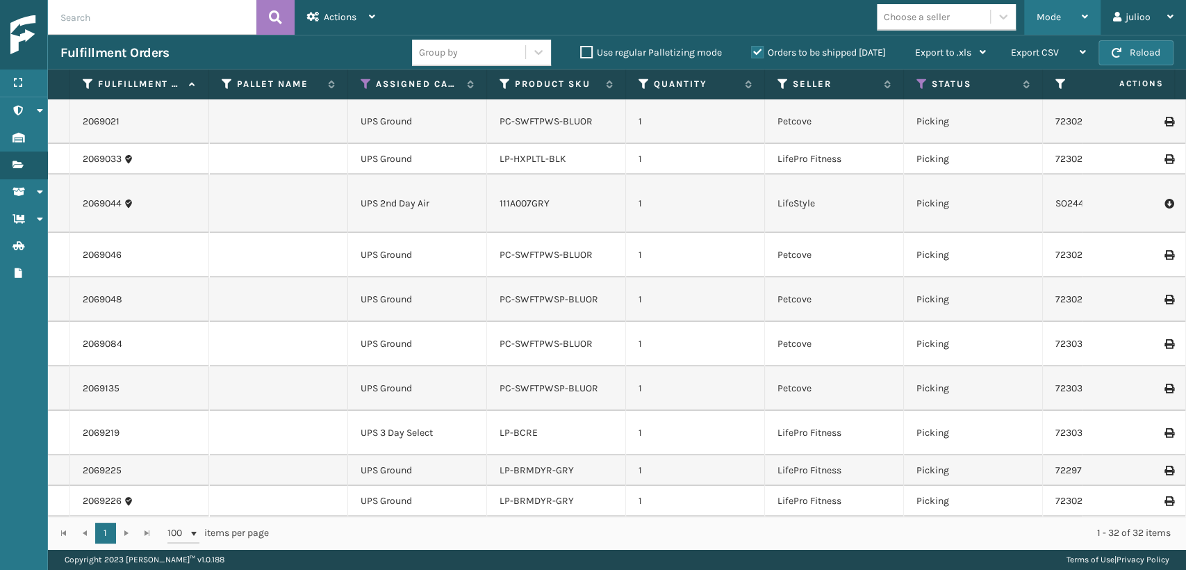
click at [1032, 11] on div "Mode Regular Mode Picking Mode Labeling Mode Exit Scan Mode" at bounding box center [1062, 17] width 76 height 35
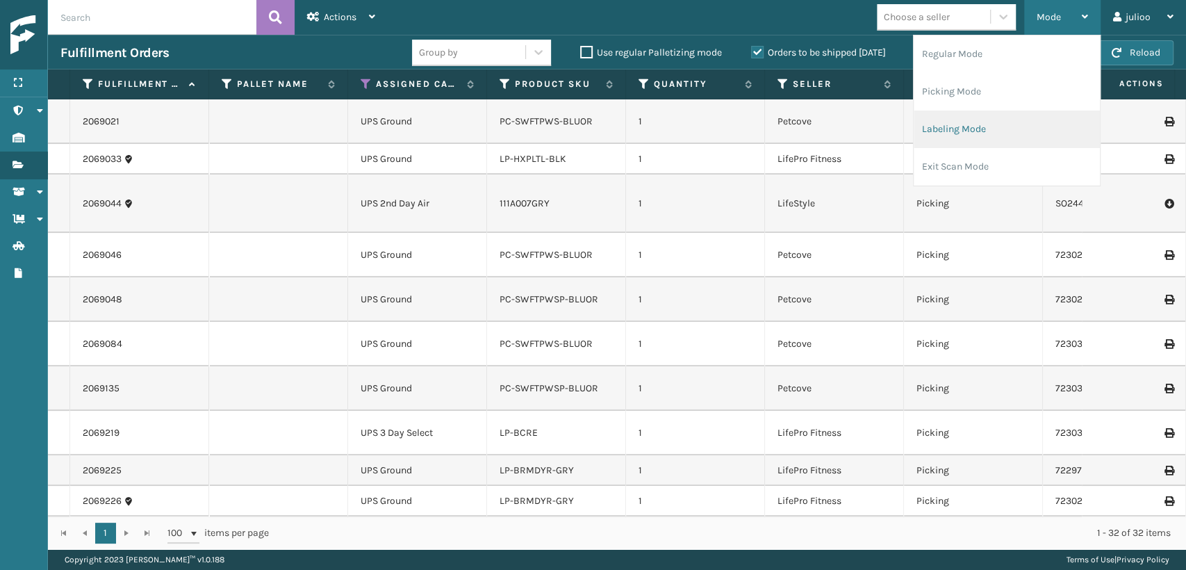
click at [962, 129] on li "Labeling Mode" at bounding box center [1007, 129] width 186 height 38
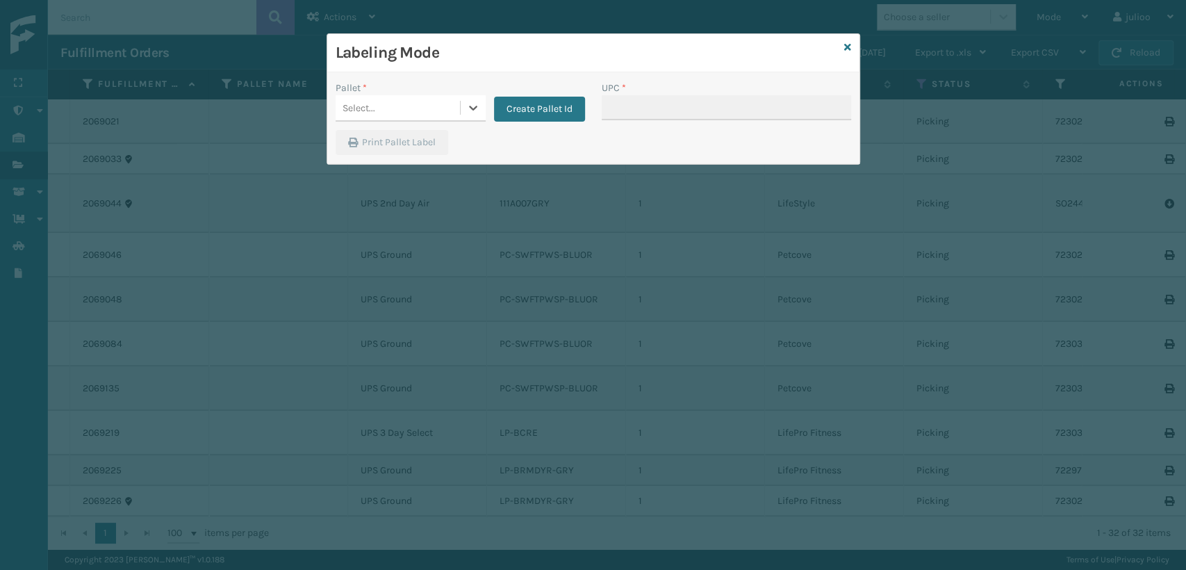
click at [397, 107] on div "Select..." at bounding box center [398, 108] width 124 height 23
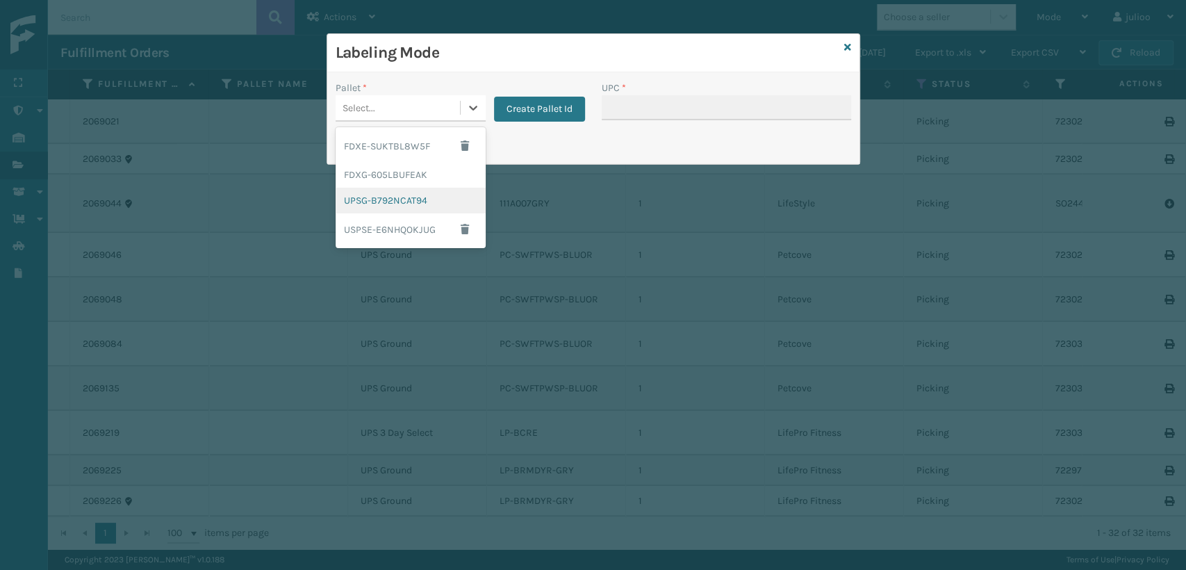
click at [405, 201] on div "UPSG-B792NCAT94" at bounding box center [411, 201] width 150 height 26
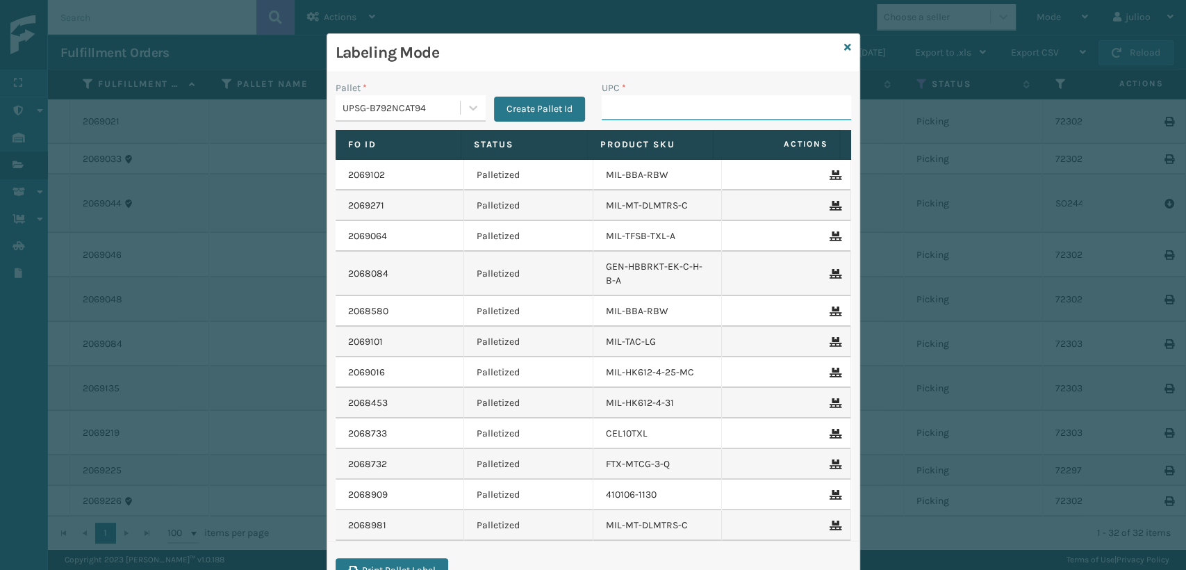
click at [650, 113] on input "UPC *" at bounding box center [726, 107] width 249 height 25
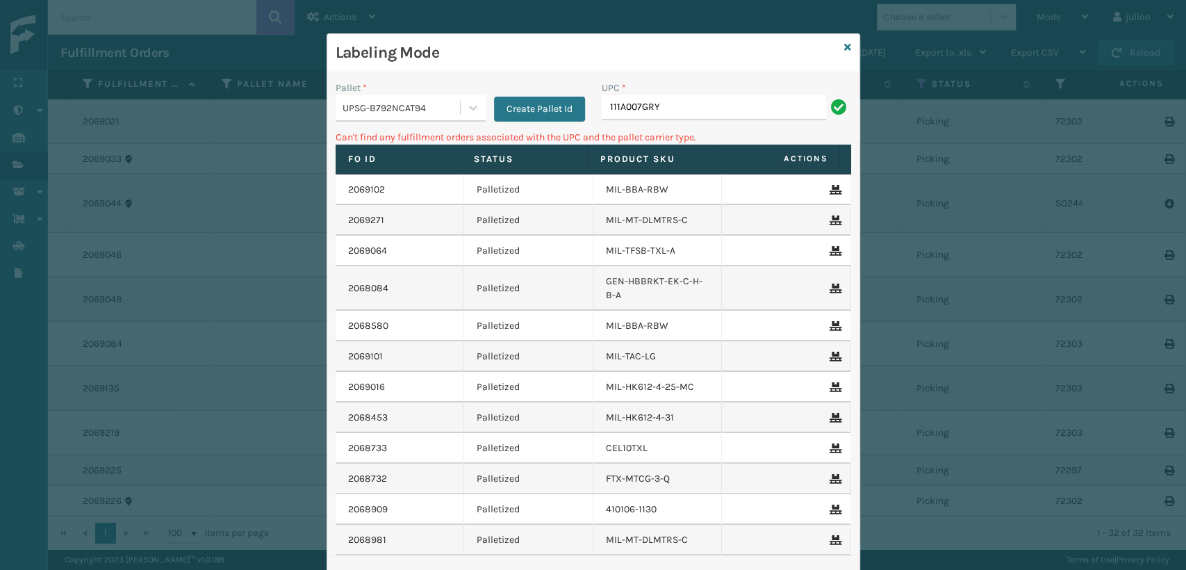
drag, startPoint x: 434, startPoint y: 107, endPoint x: 439, endPoint y: 121, distance: 15.0
click at [435, 107] on div "UPSG-B792NCAT94" at bounding box center [402, 108] width 119 height 15
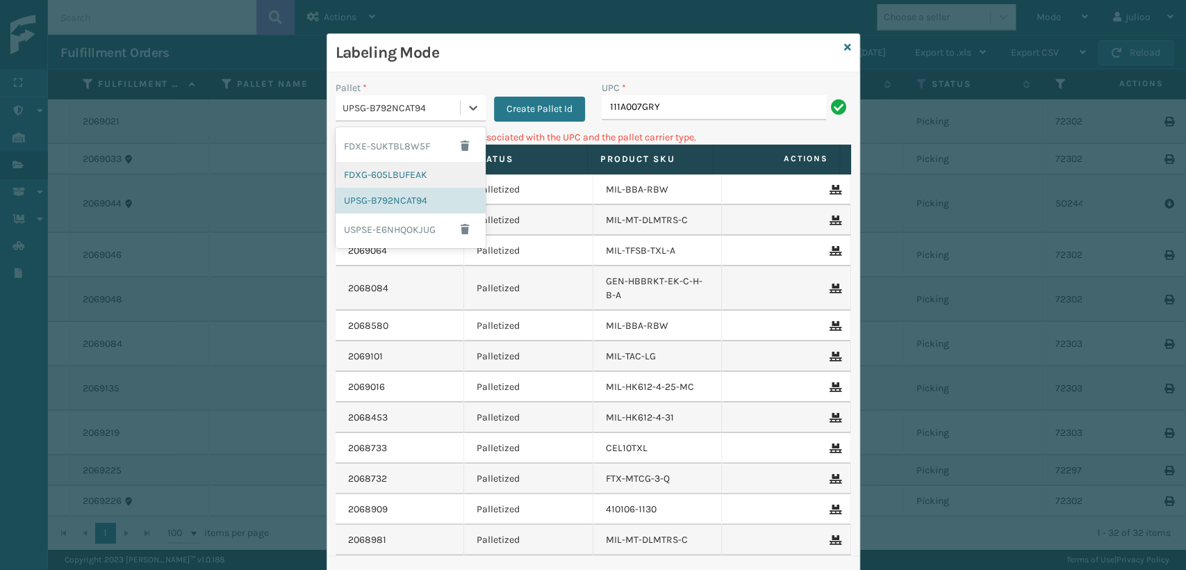
click at [389, 176] on div "FDXG-605LBUFEAK" at bounding box center [411, 175] width 150 height 26
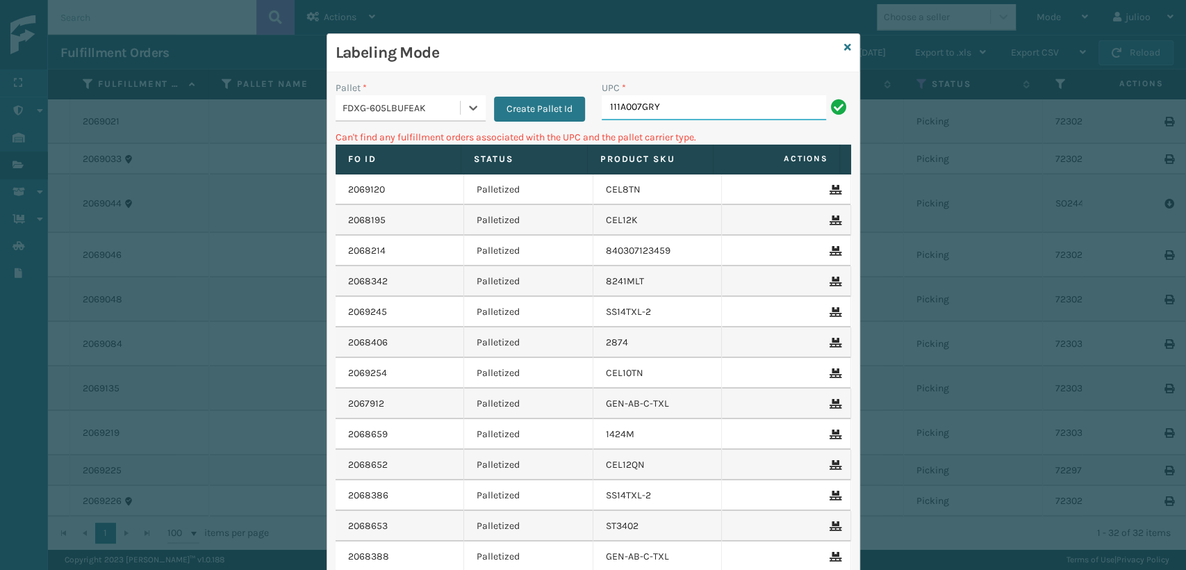
drag, startPoint x: 768, startPoint y: 110, endPoint x: 770, endPoint y: 101, distance: 9.3
click at [768, 108] on input "111A007GRY" at bounding box center [714, 107] width 224 height 25
type input "1"
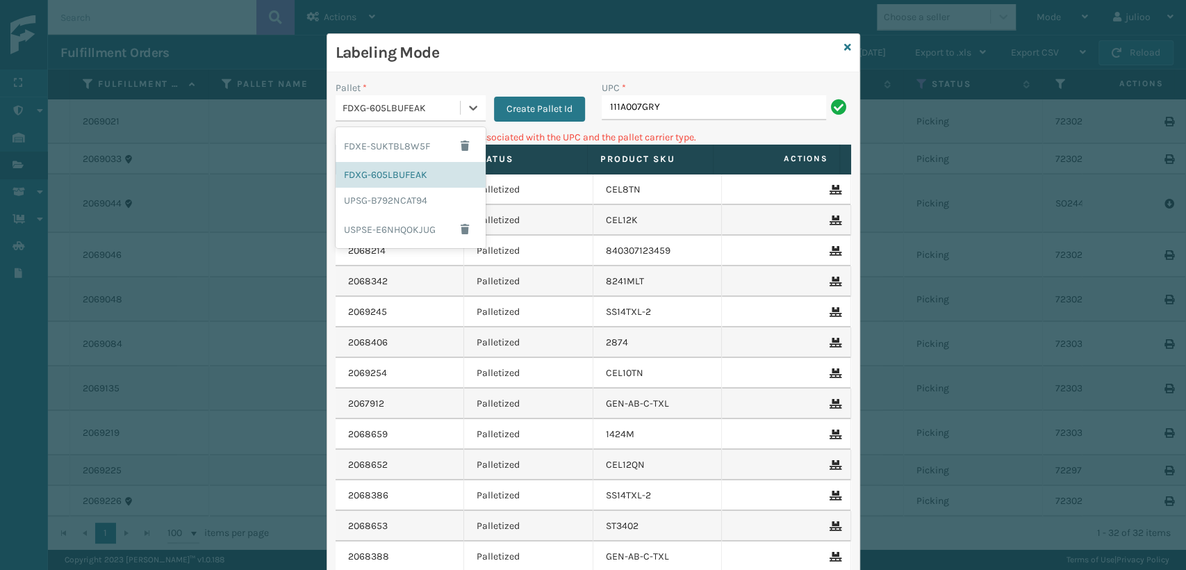
click at [384, 101] on div "FDXG-605LBUFEAK" at bounding box center [402, 108] width 119 height 15
click at [346, 199] on div "UPSG-B792NCAT94" at bounding box center [411, 201] width 150 height 26
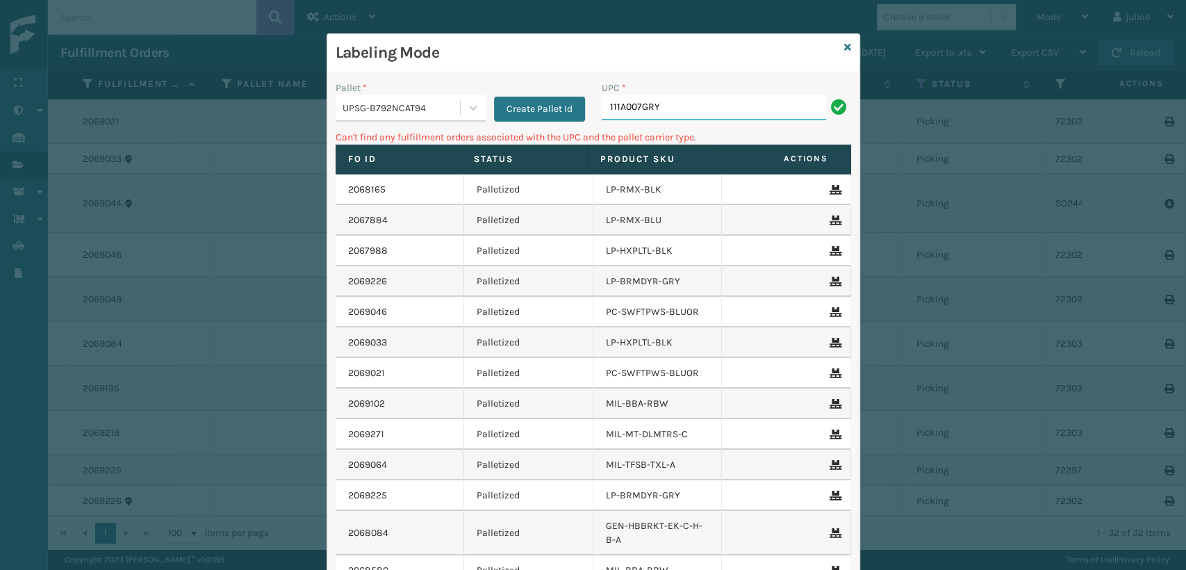
click at [751, 108] on input "111A007GRY" at bounding box center [714, 107] width 224 height 25
type input "1"
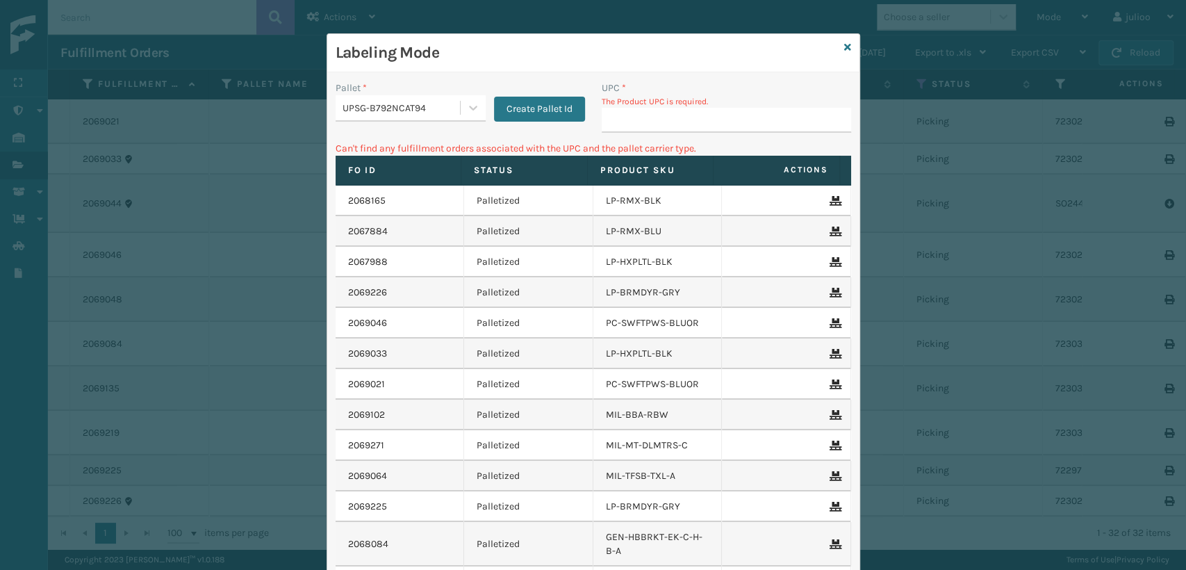
click at [837, 47] on div "Labeling Mode Pallet * UPSG-B792NCAT94 Create Pallet Id UPC * The Product UPC i…" at bounding box center [594, 360] width 534 height 654
click at [844, 42] on icon at bounding box center [847, 47] width 7 height 10
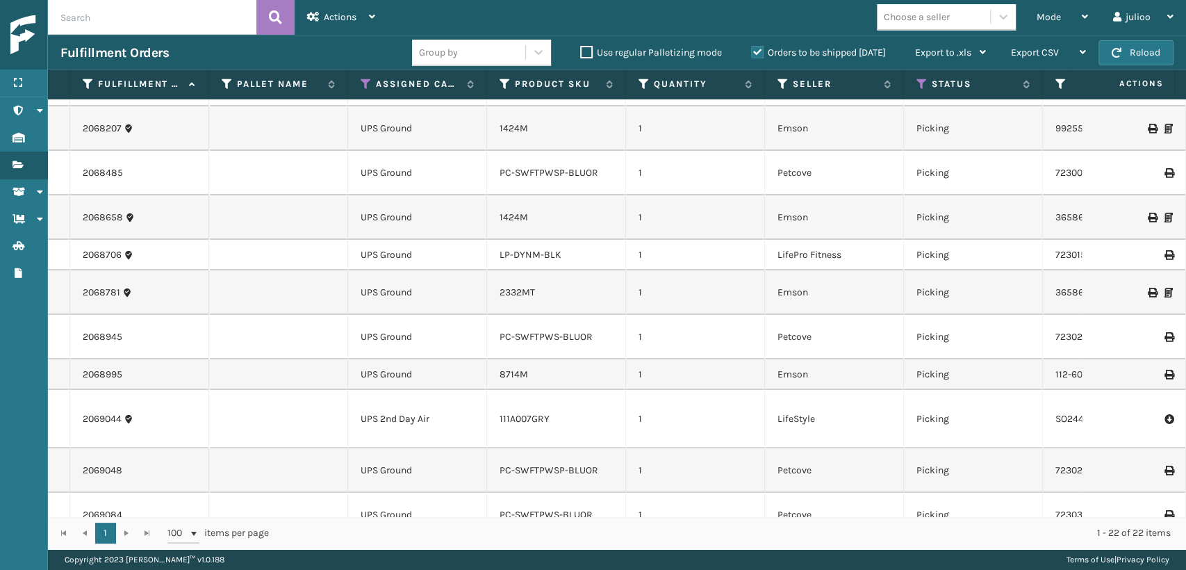
scroll to position [231, 0]
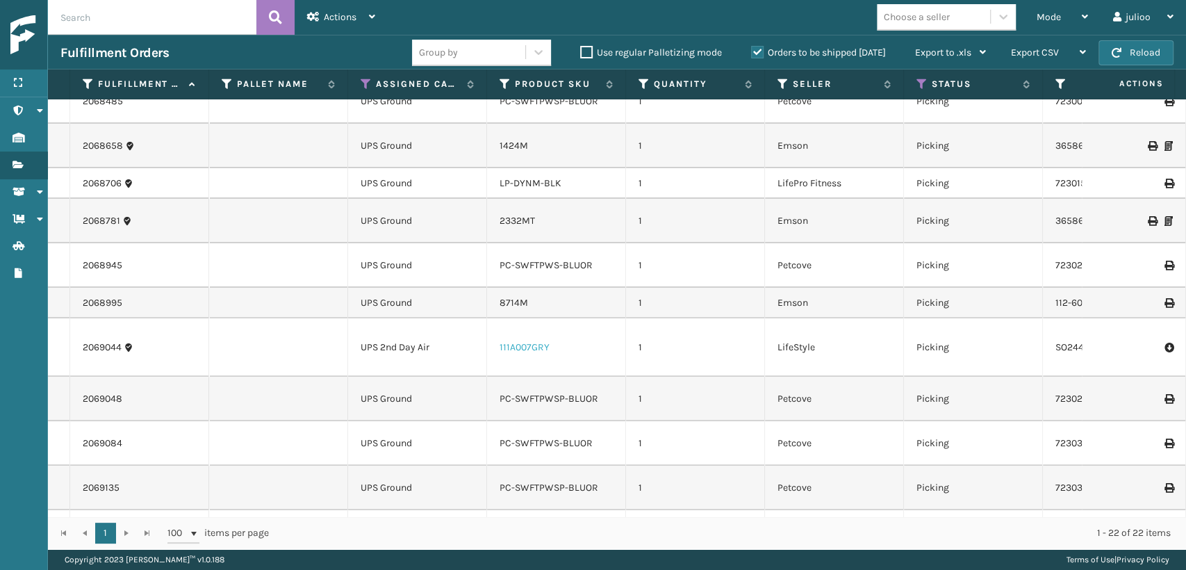
click at [534, 341] on link "111A007GRY" at bounding box center [525, 347] width 50 height 12
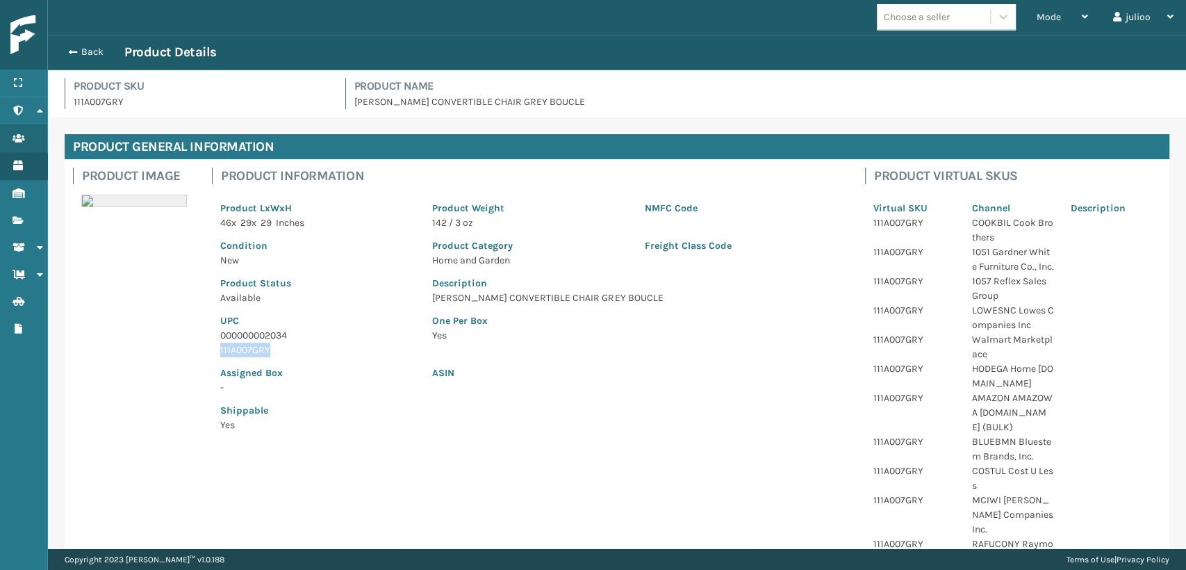
drag, startPoint x: 268, startPoint y: 352, endPoint x: 208, endPoint y: 354, distance: 60.5
click at [208, 354] on div "Product Information Product LxWxH 46 x 29 x 29 Inches Product Weight 142 / 3 oz…" at bounding box center [530, 304] width 653 height 290
copy p "111A007GRY"
click at [69, 51] on span "button" at bounding box center [71, 52] width 8 height 10
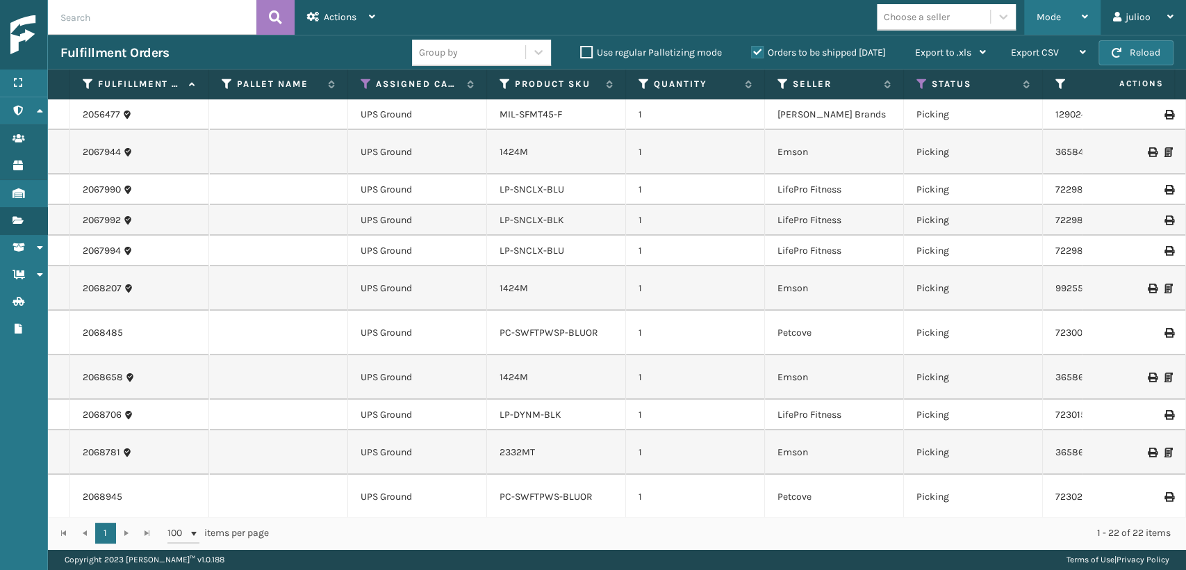
click at [1027, 15] on div "Mode Regular Mode Picking Mode Labeling Mode Exit Scan Mode" at bounding box center [1062, 17] width 76 height 35
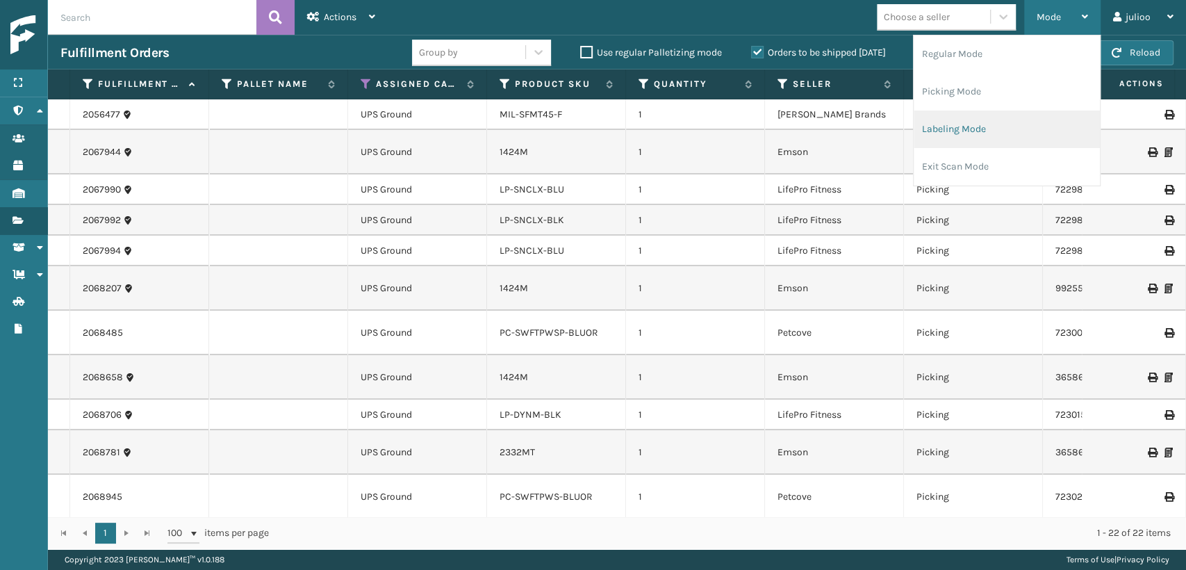
click at [939, 131] on li "Labeling Mode" at bounding box center [1007, 129] width 186 height 38
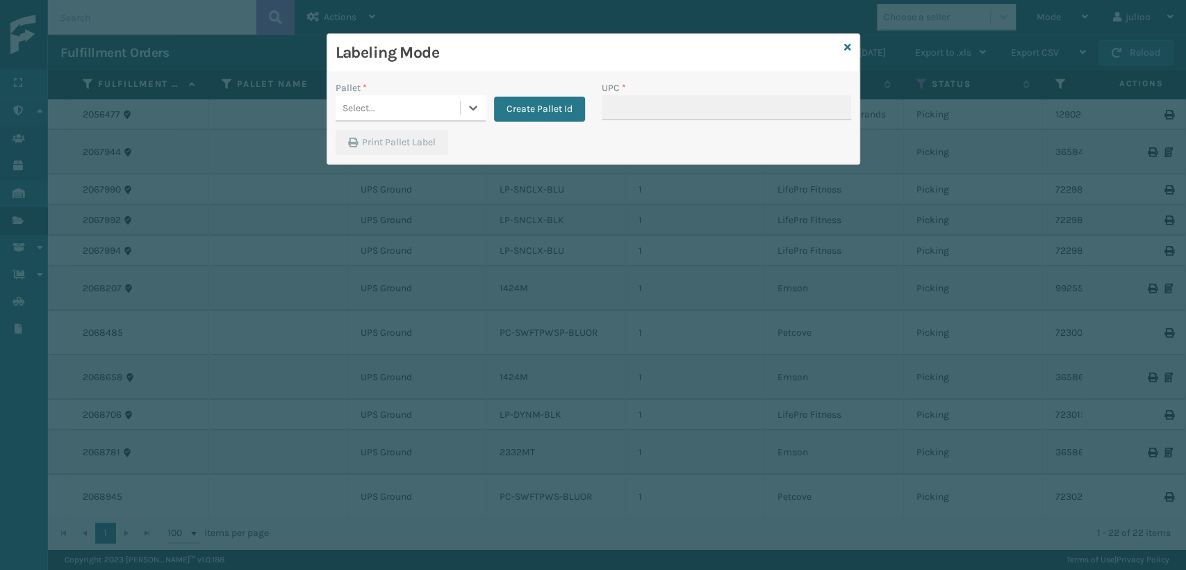
click at [410, 108] on div "Select..." at bounding box center [398, 108] width 124 height 23
click at [472, 110] on icon at bounding box center [473, 108] width 8 height 5
click at [528, 112] on button "Create Pallet Id" at bounding box center [539, 109] width 91 height 25
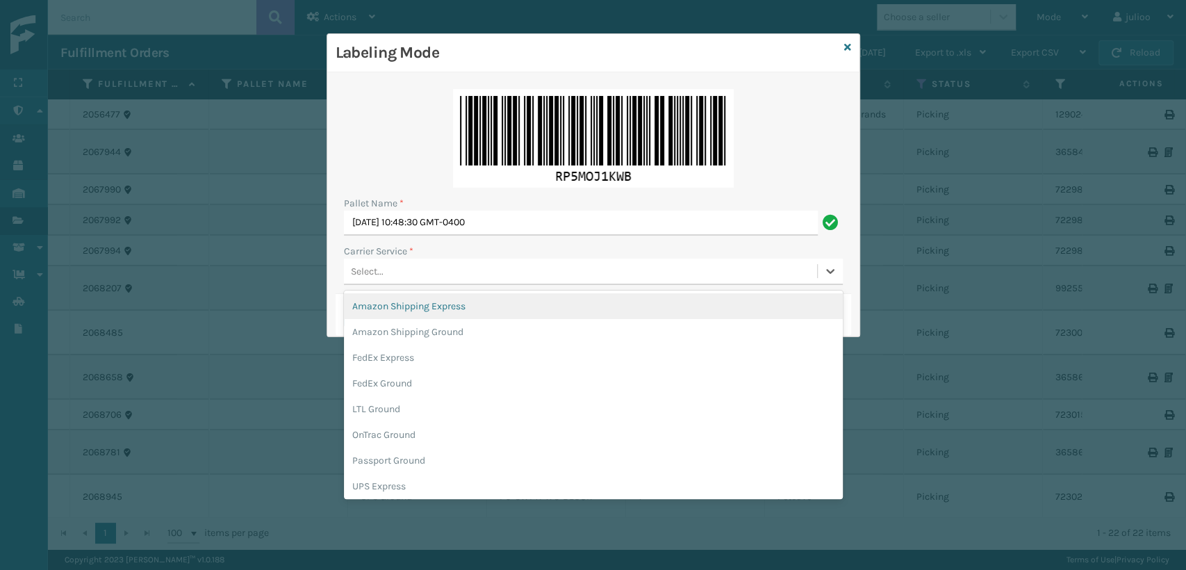
click at [409, 273] on div "Select..." at bounding box center [580, 271] width 473 height 23
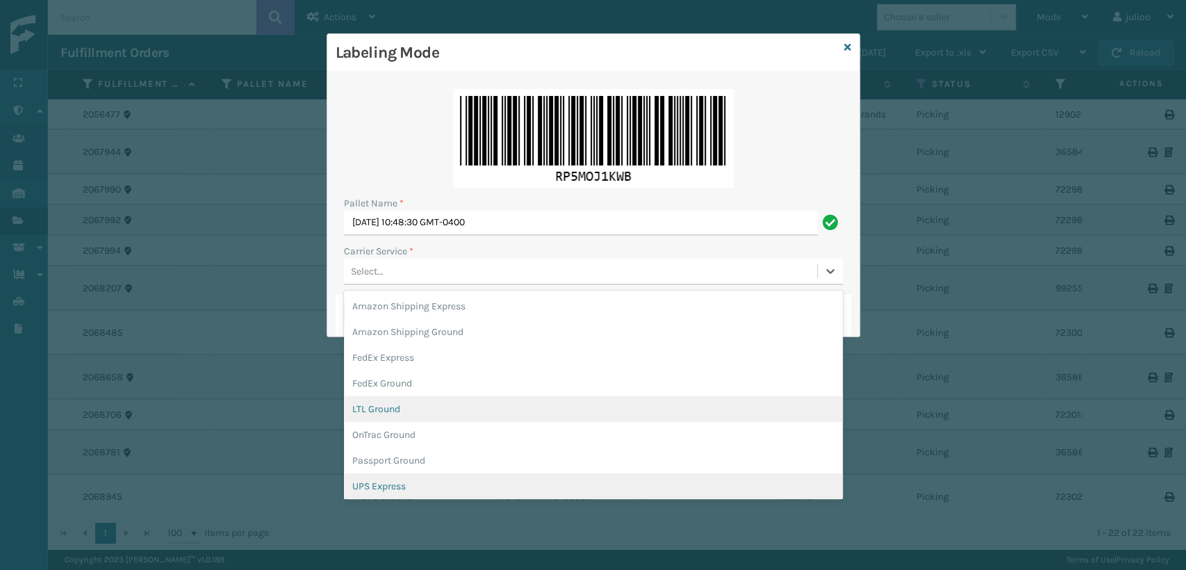
scroll to position [79, 0]
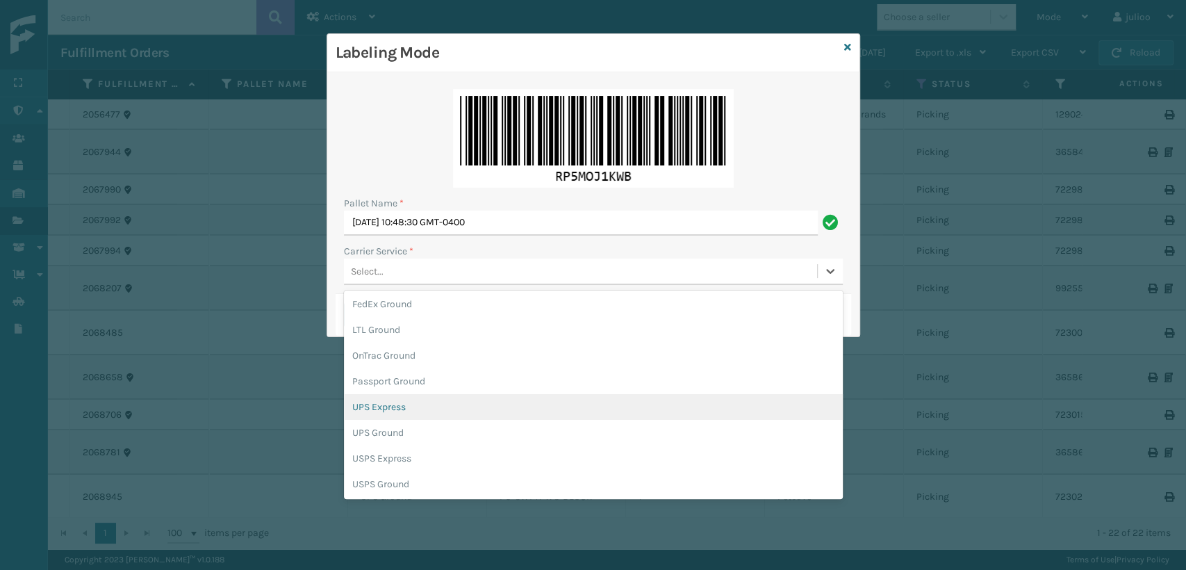
drag, startPoint x: 394, startPoint y: 413, endPoint x: 404, endPoint y: 410, distance: 10.1
click at [395, 412] on div "UPS Express" at bounding box center [593, 407] width 499 height 26
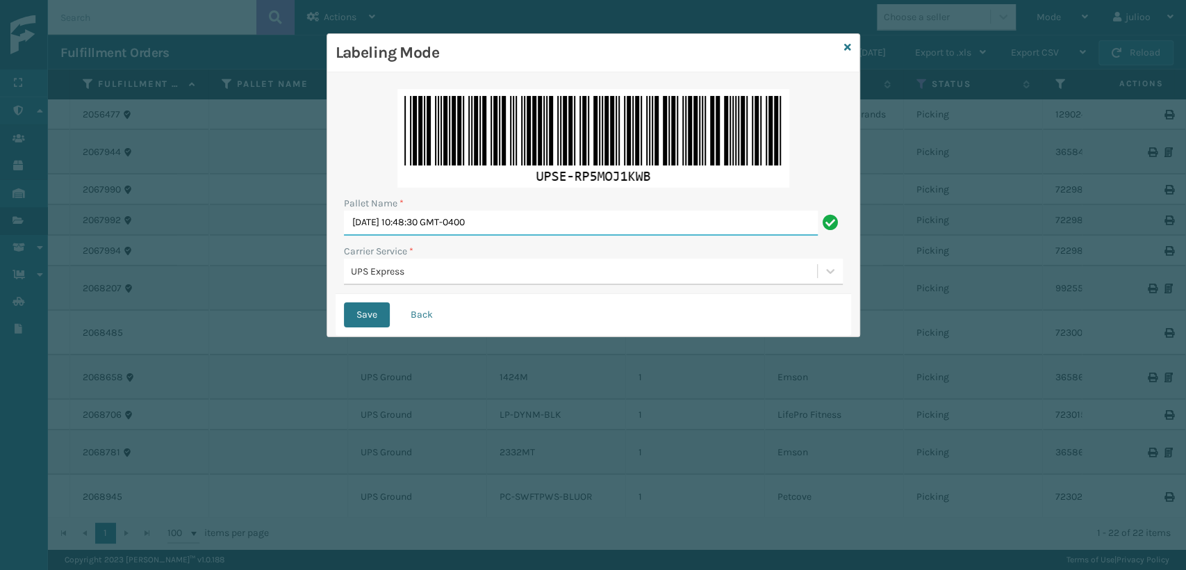
drag, startPoint x: 617, startPoint y: 220, endPoint x: 256, endPoint y: 240, distance: 361.2
click at [256, 240] on div "Labeling Mode Pallet Name * [DATE] 10:48:30 GMT-0400 Carrier Service * UPS Expr…" at bounding box center [593, 285] width 1186 height 570
type input "PRTZ1590018"
click at [344, 302] on button "Save" at bounding box center [367, 314] width 46 height 25
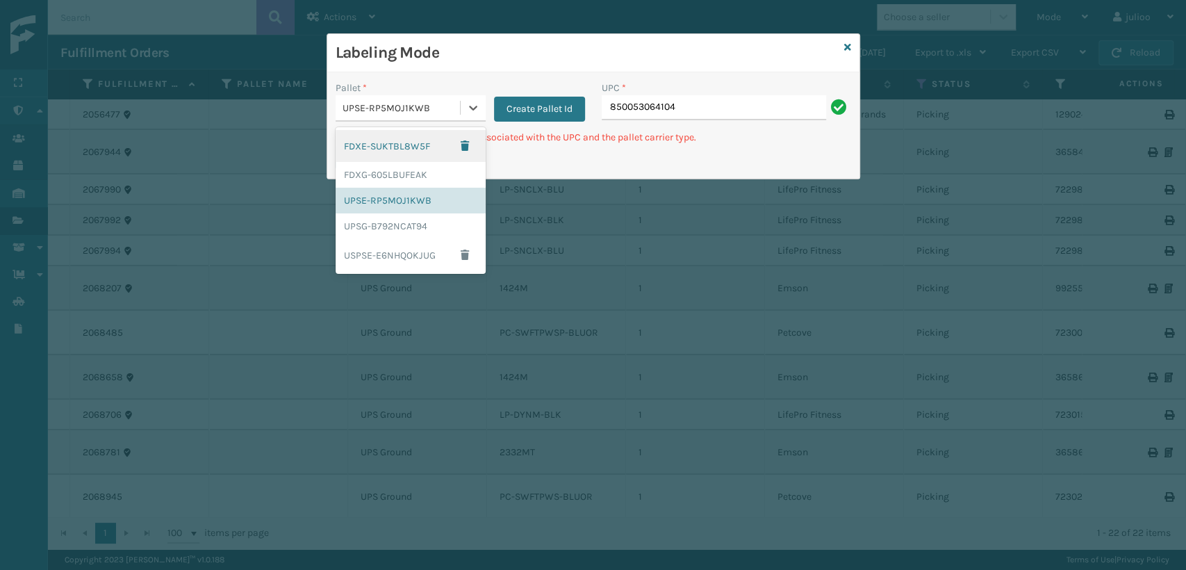
click at [376, 113] on div "UPSE-RP5MOJ1KWB" at bounding box center [402, 108] width 119 height 15
click at [360, 229] on div "UPSG-B792NCAT94" at bounding box center [411, 226] width 150 height 26
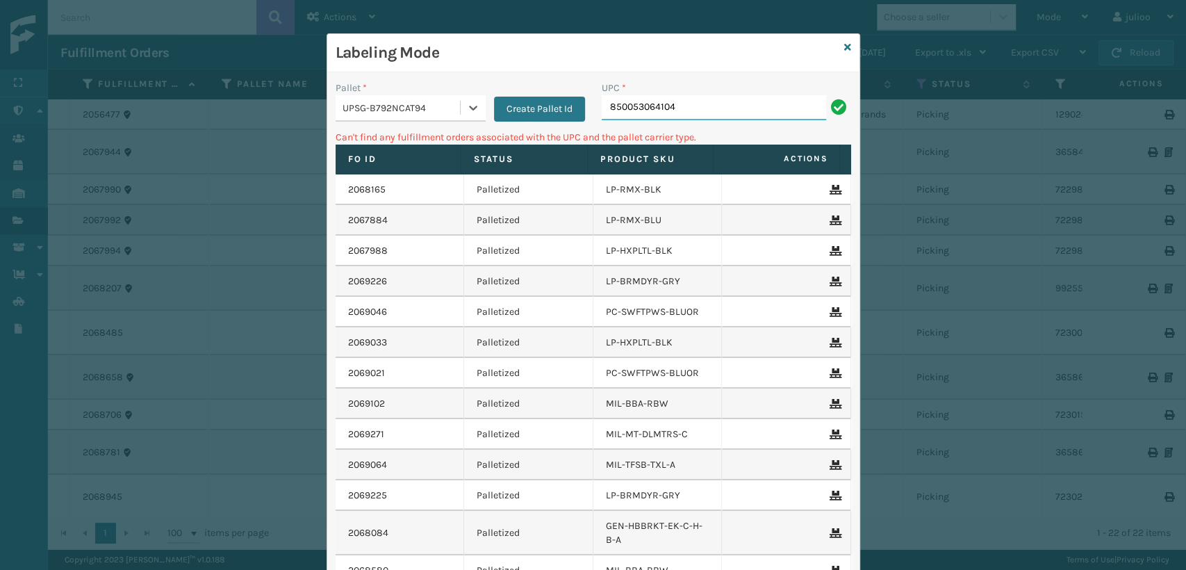
click at [746, 110] on input "850053064104" at bounding box center [714, 107] width 224 height 25
drag, startPoint x: 726, startPoint y: 111, endPoint x: 558, endPoint y: 142, distance: 170.9
click at [558, 142] on div "Pallet * UPSG-B792NCAT94 Create Pallet Id UPC * 850053064104 Can't find any ful…" at bounding box center [593, 373] width 532 height 603
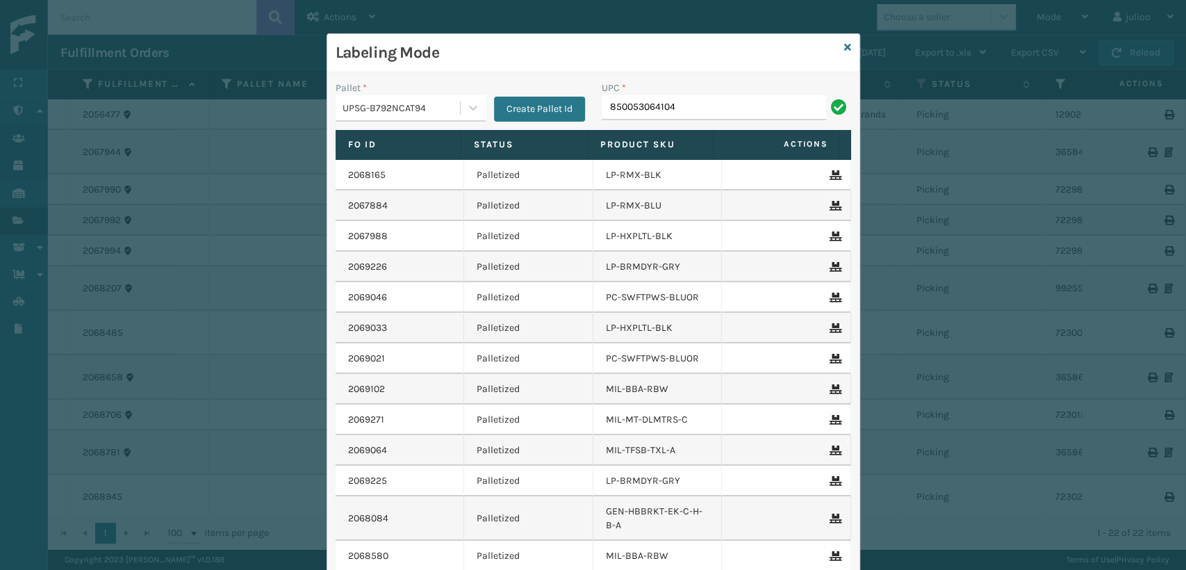
type input "850053064104"
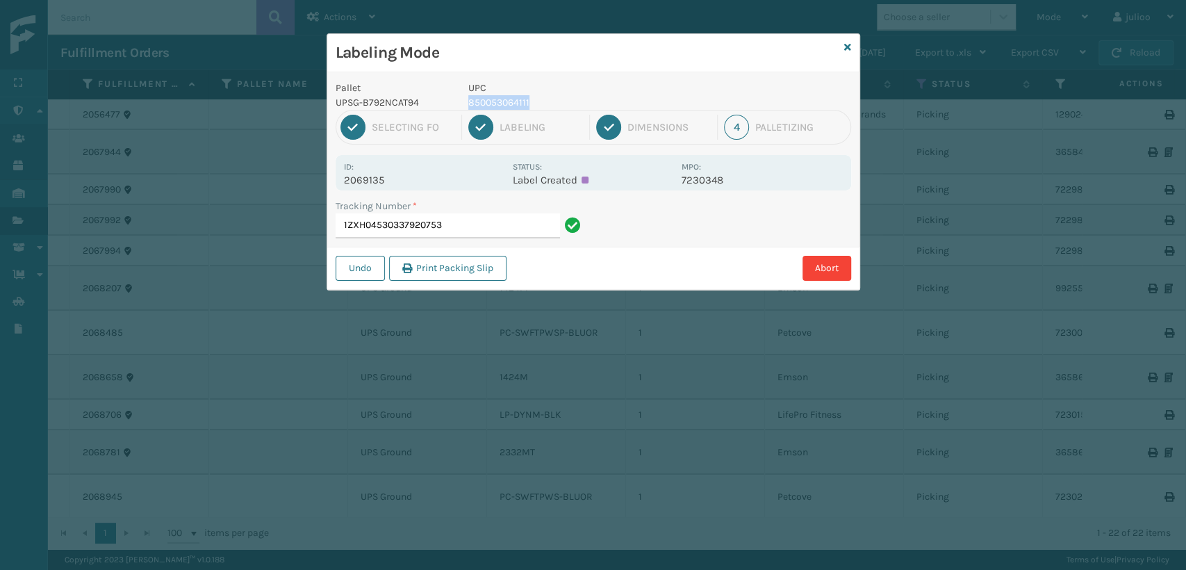
drag, startPoint x: 568, startPoint y: 96, endPoint x: 467, endPoint y: 106, distance: 101.2
click at [467, 106] on div "UPC 850053064111" at bounding box center [571, 95] width 222 height 29
copy p "850053064111"
click at [498, 229] on input "1ZXH04530337920753" at bounding box center [448, 225] width 224 height 25
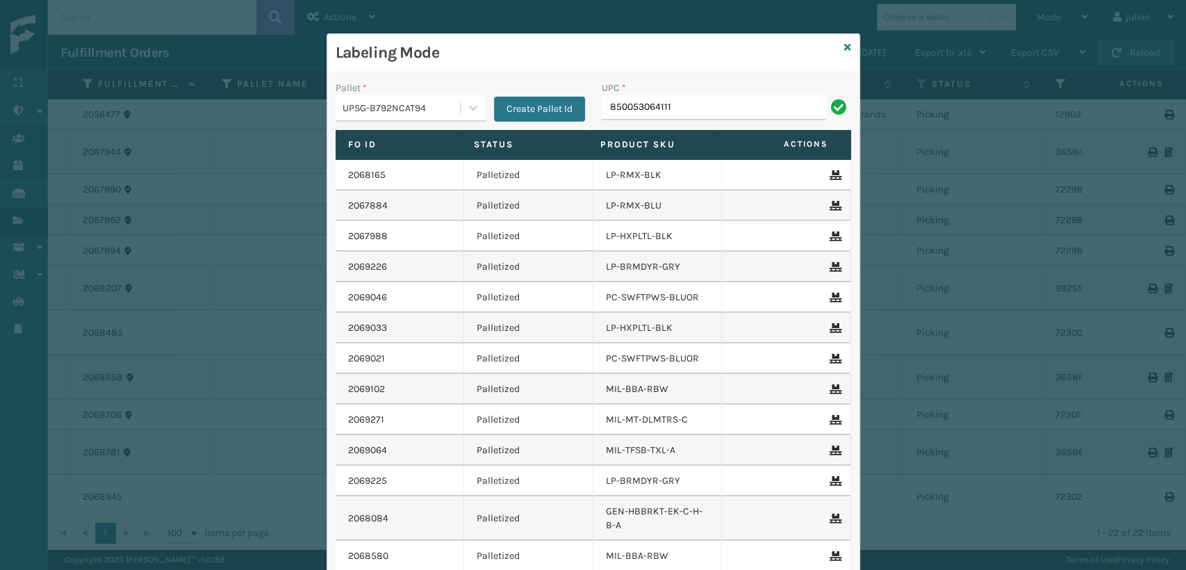
type input "850053064111"
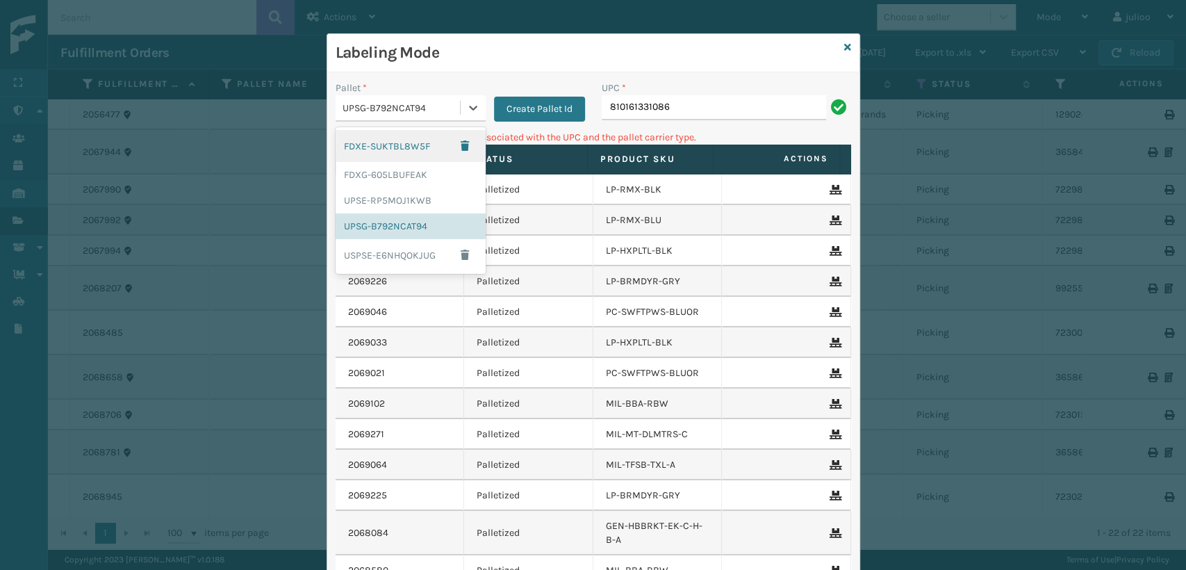
click at [438, 99] on div "UPSG-B792NCAT94" at bounding box center [398, 108] width 124 height 23
click at [368, 204] on div "UPSE-RP5MOJ1KWB" at bounding box center [411, 201] width 150 height 26
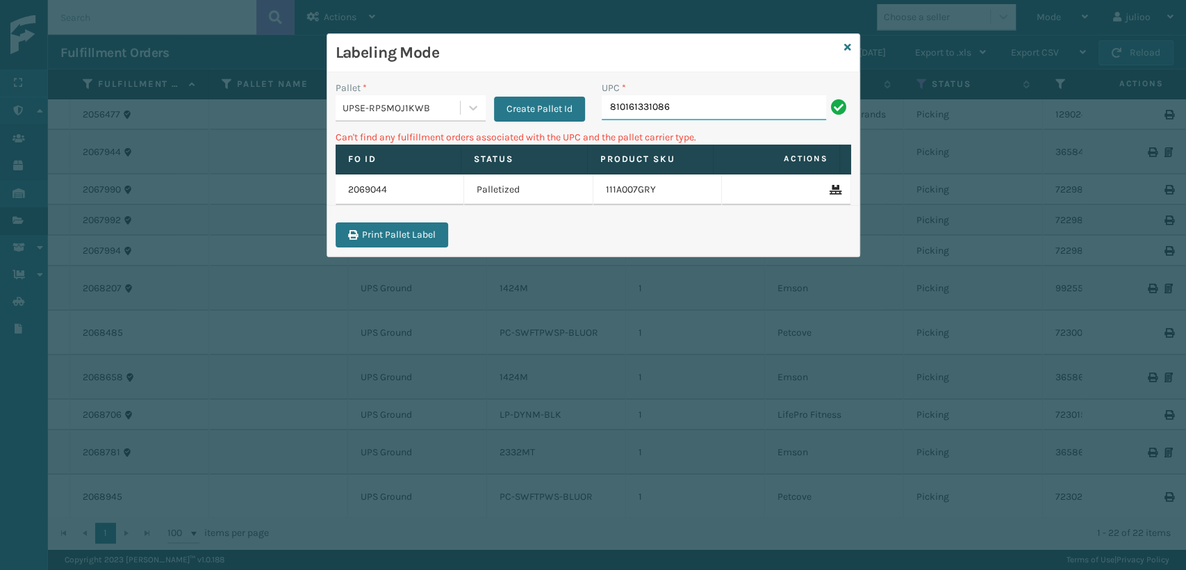
click at [693, 115] on input "810161331086" at bounding box center [714, 107] width 224 height 25
click at [377, 99] on div "UPSE-RP5MOJ1KWB" at bounding box center [398, 108] width 124 height 23
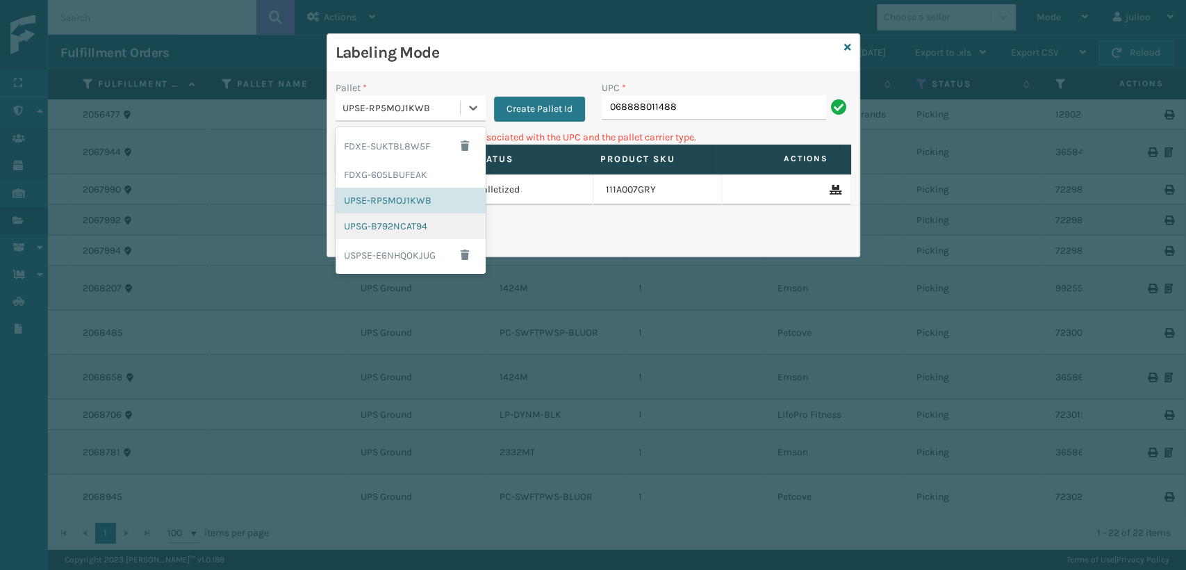
click at [354, 227] on div "UPSG-B792NCAT94" at bounding box center [411, 226] width 150 height 26
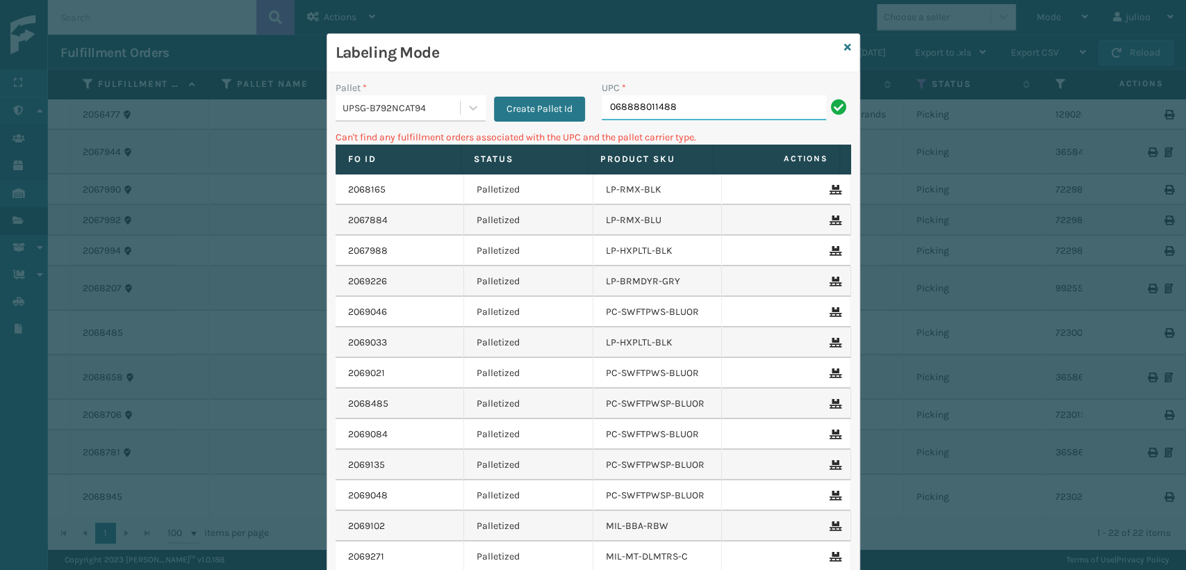
click at [687, 106] on input "068888011488" at bounding box center [714, 107] width 224 height 25
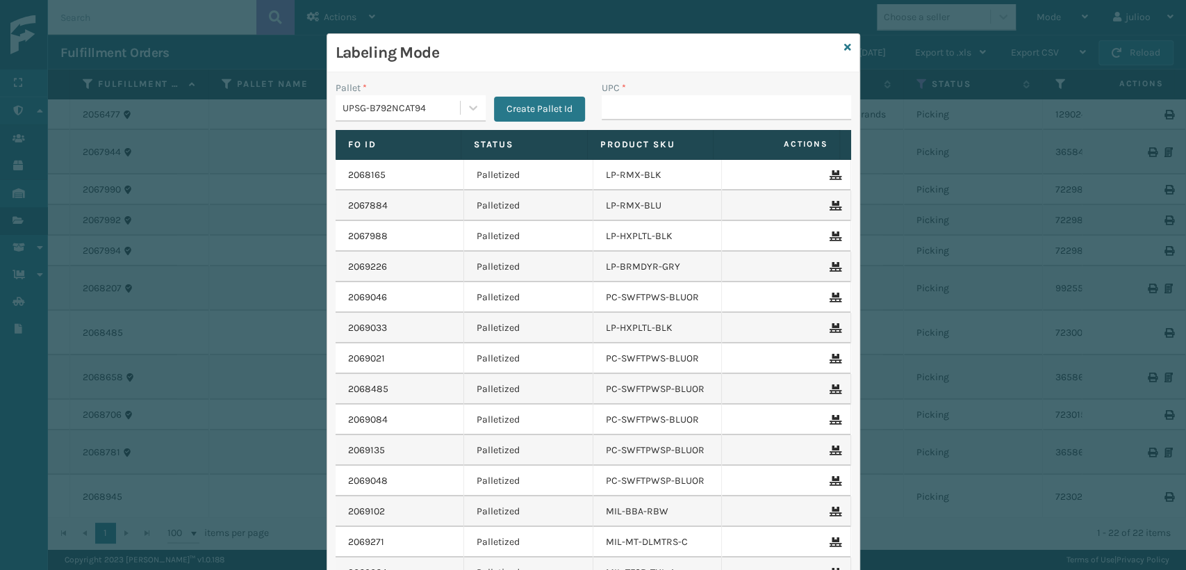
click at [445, 110] on div "UPSG-B792NCAT94" at bounding box center [402, 108] width 119 height 15
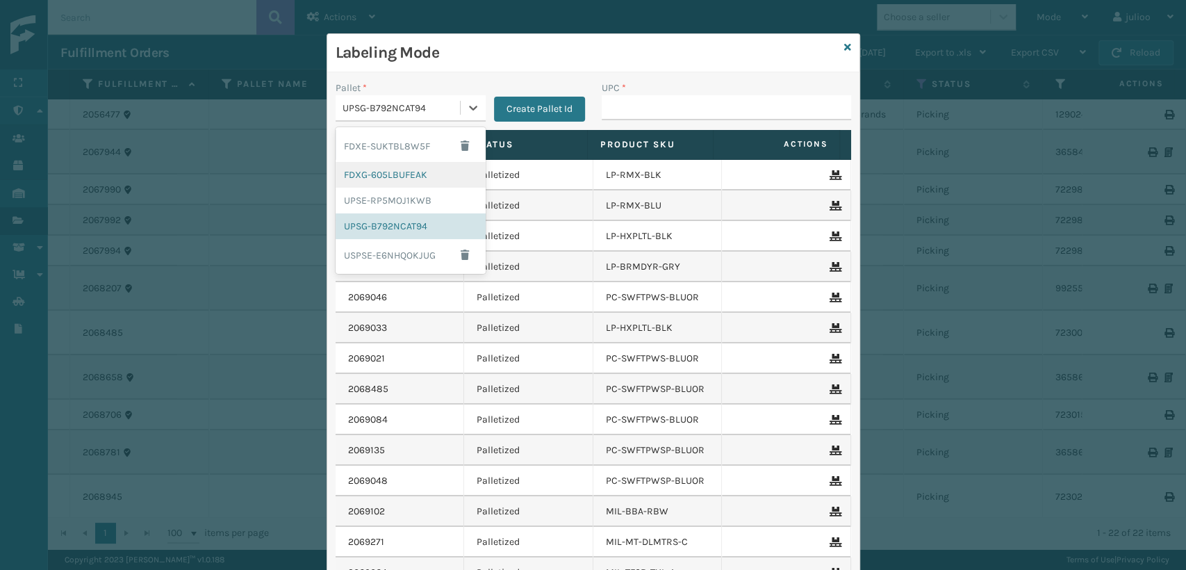
click at [406, 170] on div "FDXG-605LBUFEAK" at bounding box center [411, 175] width 150 height 26
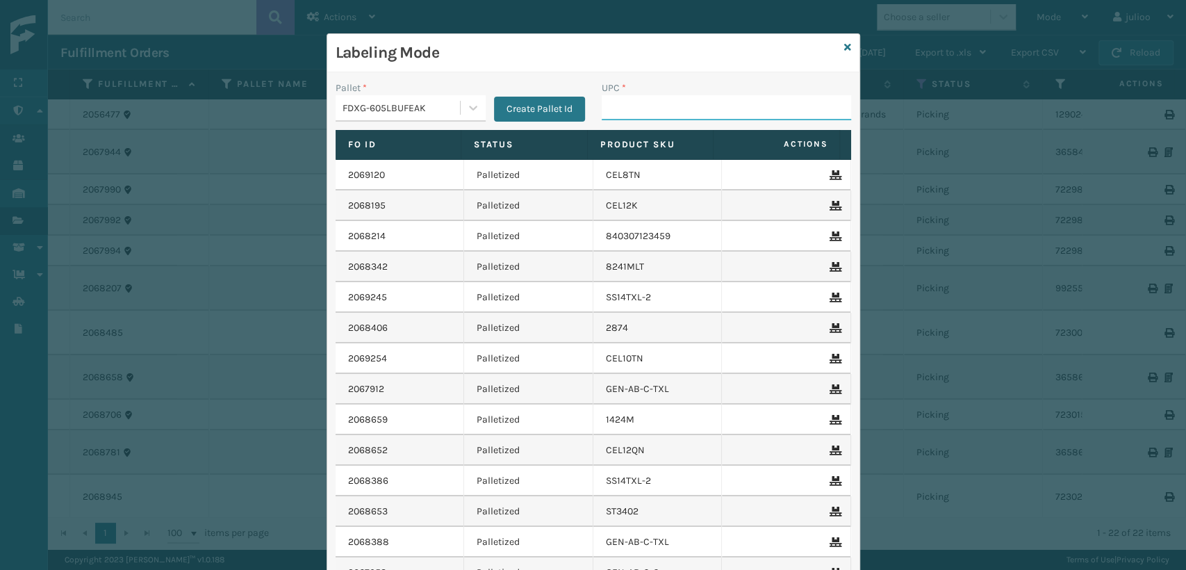
click at [622, 108] on input "UPC *" at bounding box center [726, 107] width 249 height 25
click at [844, 45] on icon at bounding box center [847, 47] width 7 height 10
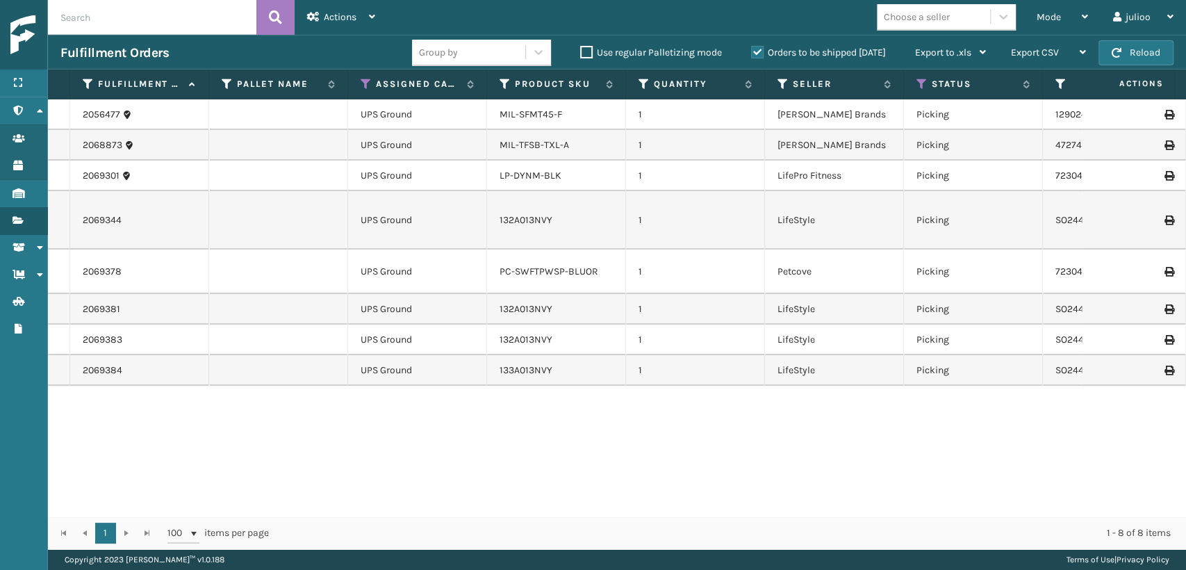
click at [207, 4] on input "text" at bounding box center [152, 17] width 208 height 35
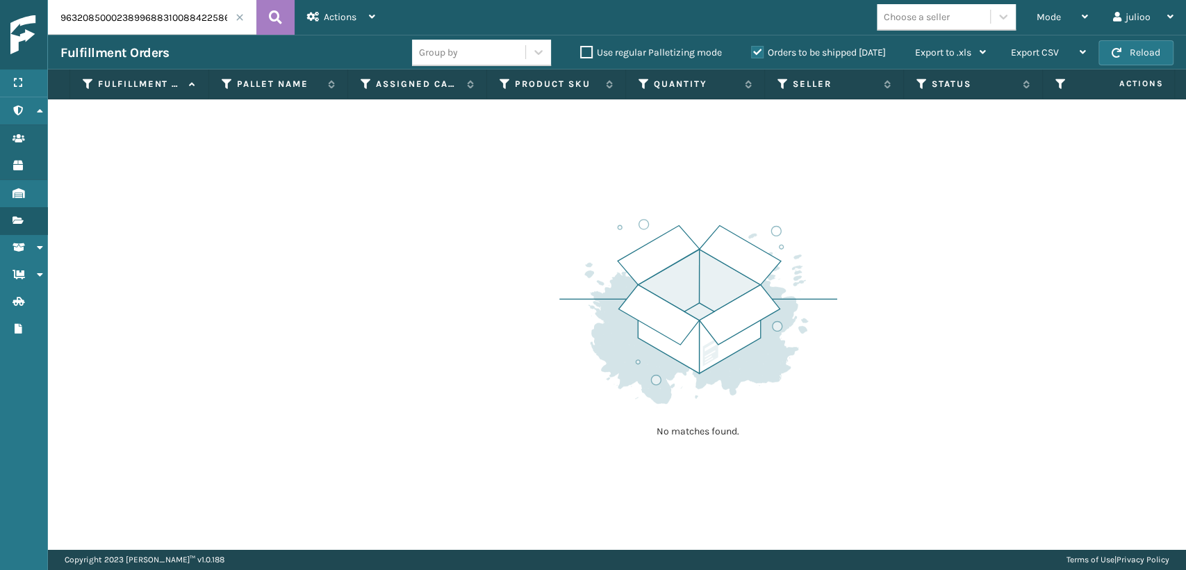
drag, startPoint x: 160, startPoint y: 18, endPoint x: 1, endPoint y: 50, distance: 162.3
click at [0, 0] on div "Menu Administration Users Products Inventory Fulfillment Orders Shipment Status…" at bounding box center [593, 0] width 1186 height 0
type input "884225863125"
click at [759, 51] on label "Orders to be shipped [DATE]" at bounding box center [818, 53] width 135 height 12
click at [752, 51] on input "Orders to be shipped [DATE]" at bounding box center [751, 48] width 1 height 9
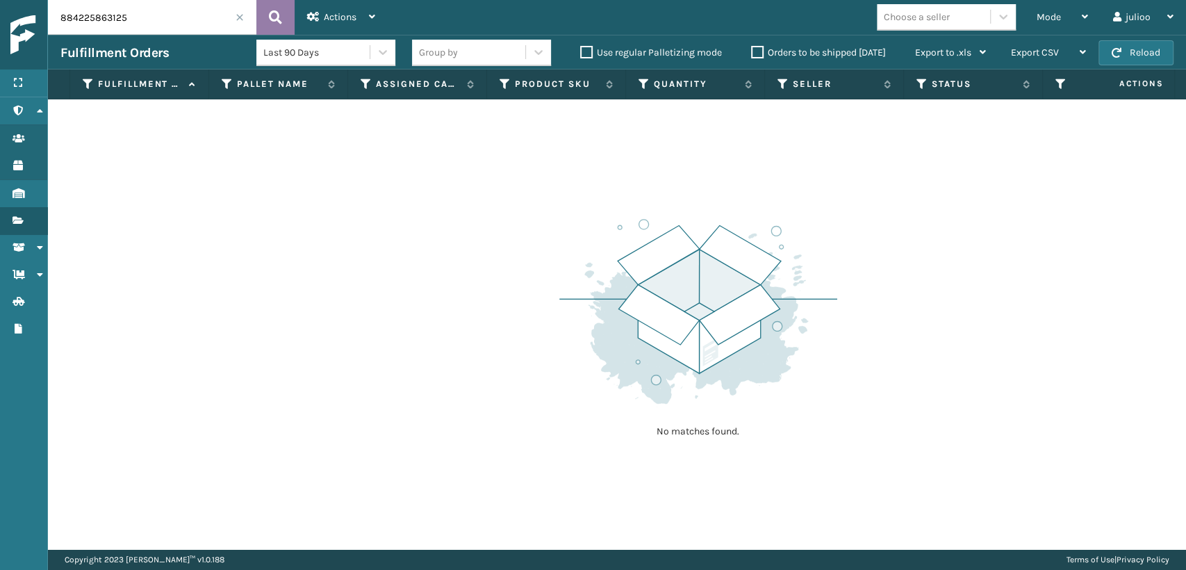
click at [267, 21] on button at bounding box center [275, 17] width 38 height 35
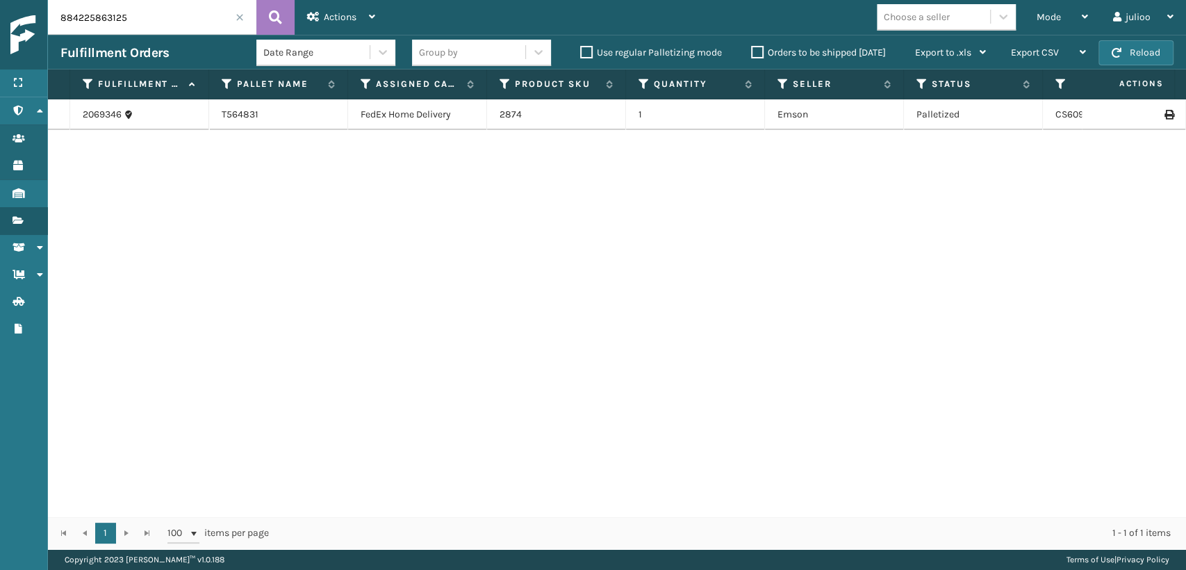
click at [756, 52] on label "Orders to be shipped [DATE]" at bounding box center [818, 53] width 135 height 12
click at [752, 52] on input "Orders to be shipped [DATE]" at bounding box center [751, 48] width 1 height 9
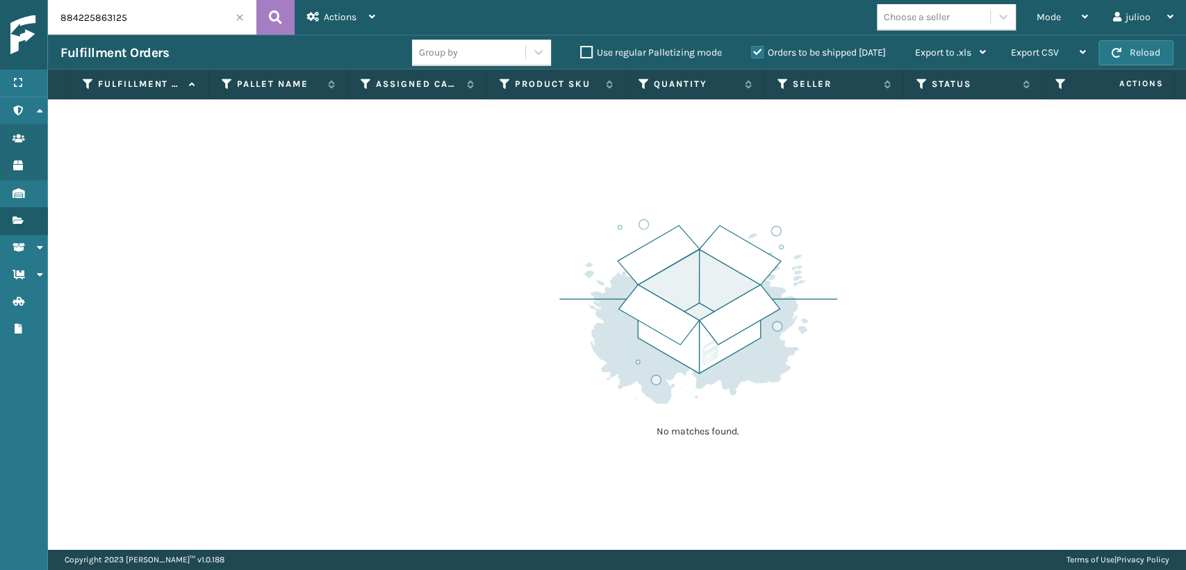
click at [239, 19] on span at bounding box center [240, 17] width 8 height 8
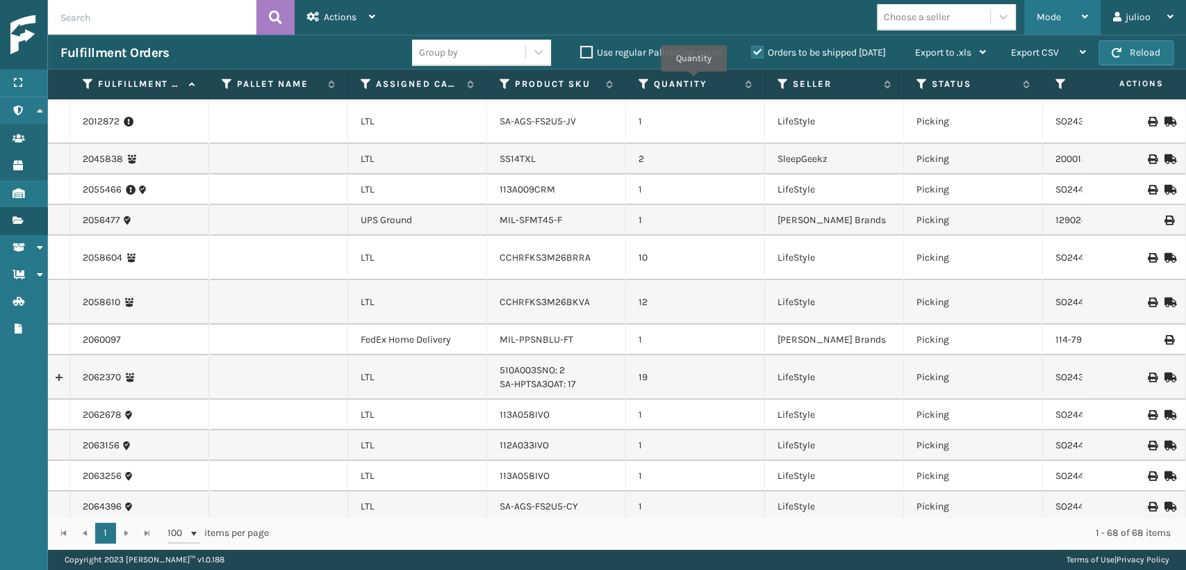
click at [1026, 30] on div "Mode Regular Mode Picking Mode Labeling Mode Exit Scan Mode" at bounding box center [1062, 17] width 76 height 35
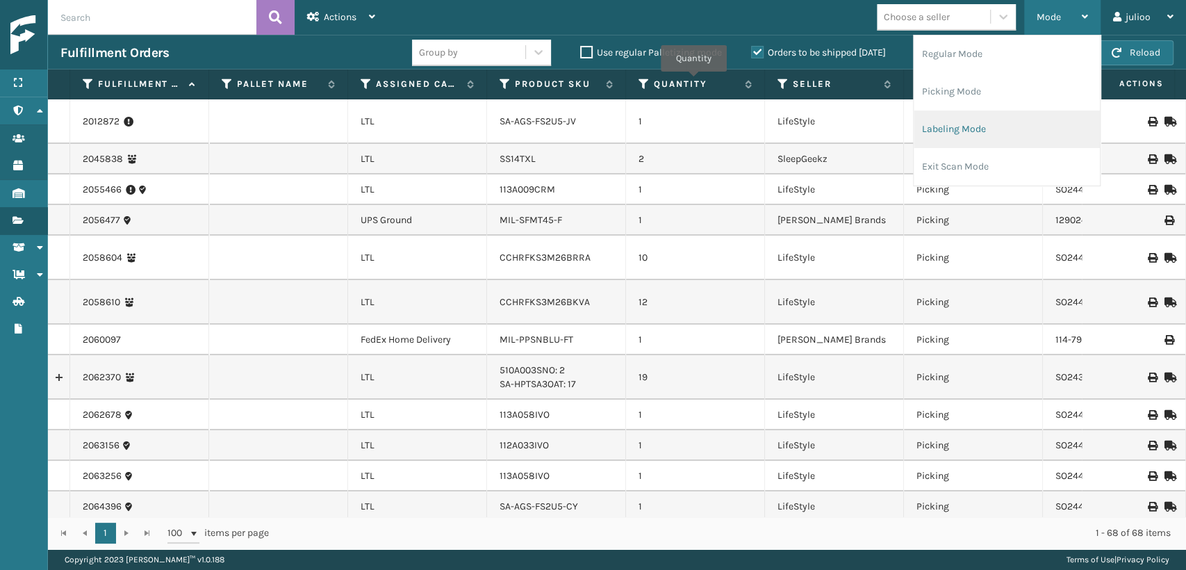
click at [922, 130] on li "Labeling Mode" at bounding box center [1007, 129] width 186 height 38
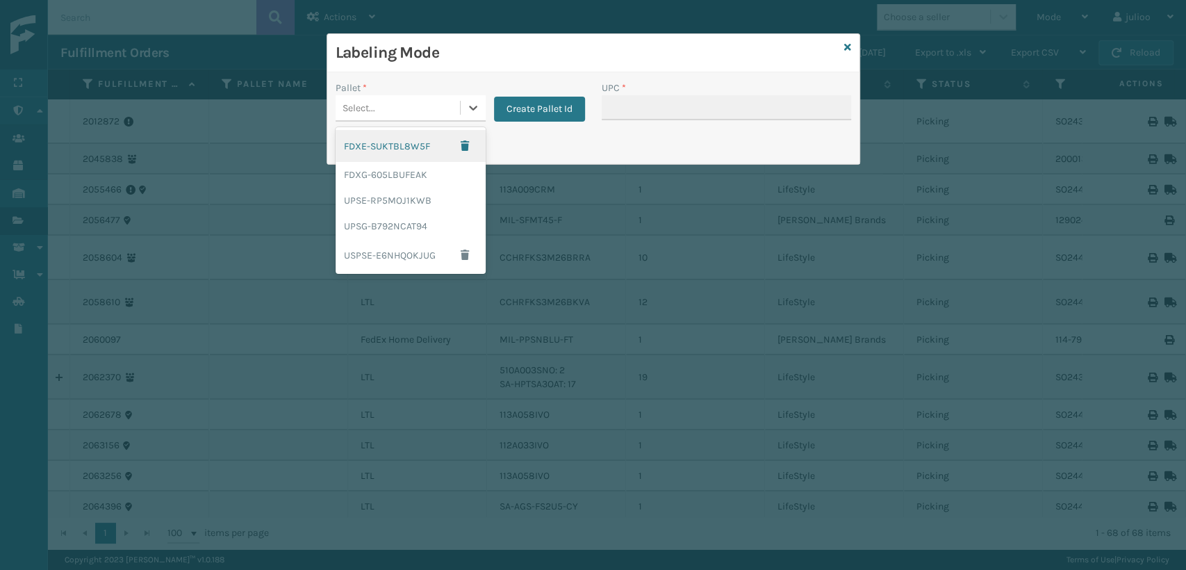
drag, startPoint x: 422, startPoint y: 97, endPoint x: 436, endPoint y: 113, distance: 21.2
click at [428, 99] on div "Select..." at bounding box center [398, 108] width 124 height 23
click at [407, 181] on div "FDXG-605LBUFEAK" at bounding box center [411, 175] width 150 height 26
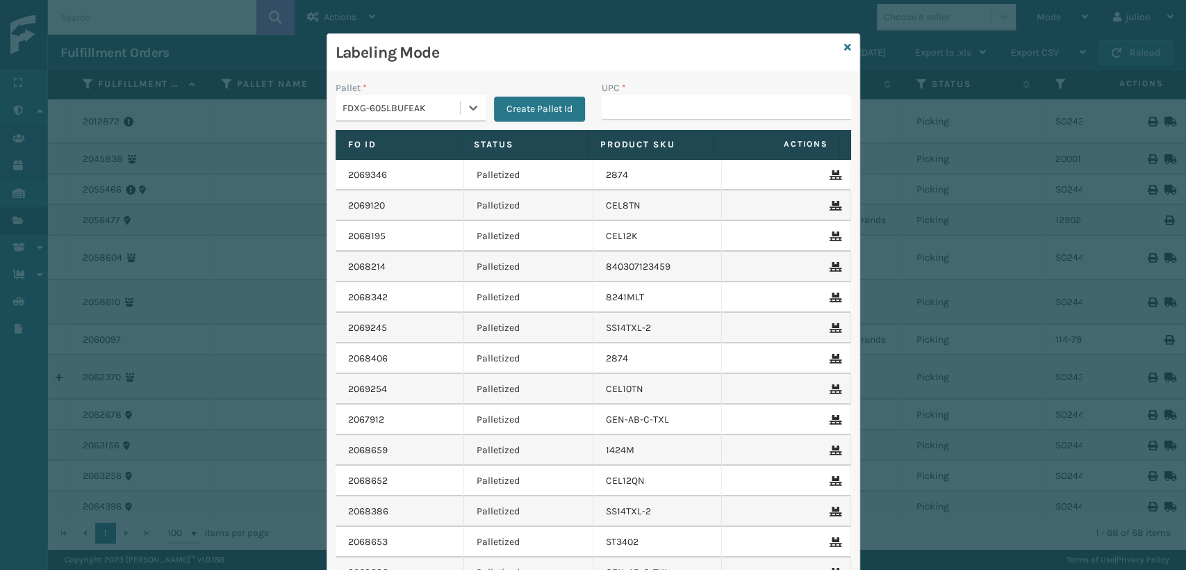
type input "10080313023320"
click at [669, 110] on input "UPC *" at bounding box center [726, 107] width 249 height 25
click at [848, 53] on div "Labeling Mode" at bounding box center [593, 53] width 532 height 38
click at [844, 46] on icon at bounding box center [847, 47] width 7 height 10
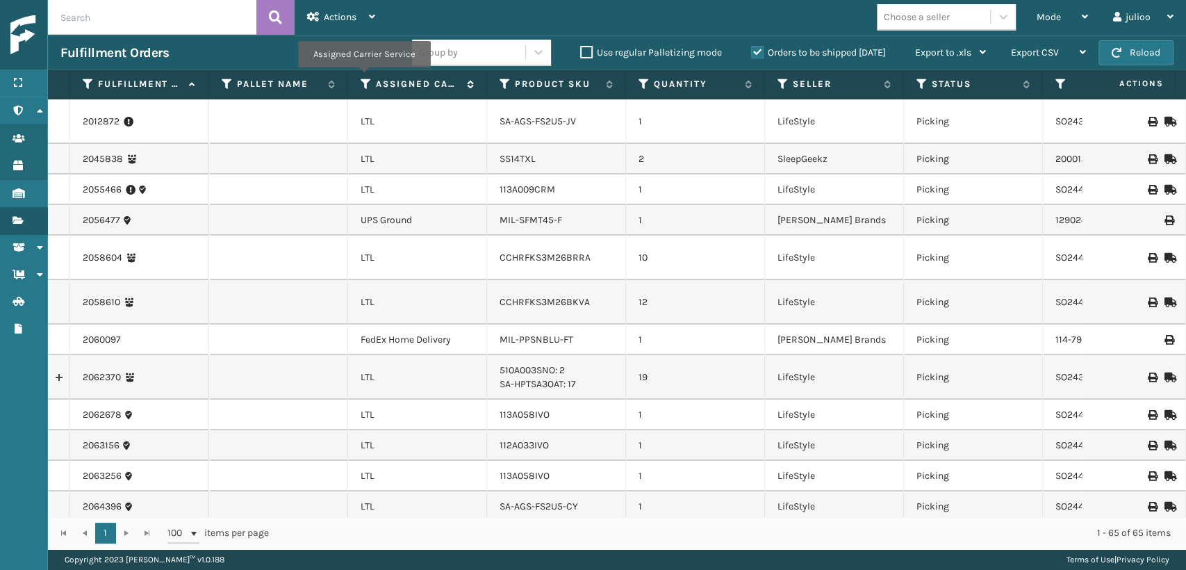
click at [363, 78] on icon at bounding box center [366, 84] width 11 height 13
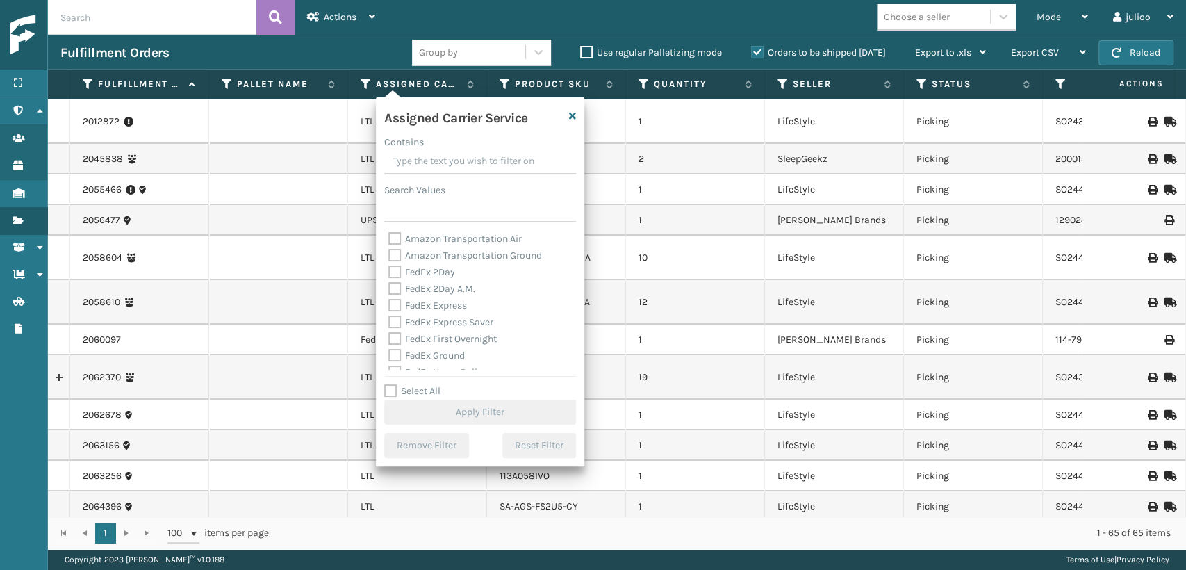
click at [397, 279] on div "FedEx 2Day" at bounding box center [479, 272] width 183 height 17
click at [397, 290] on label "FedEx 2Day A.M." at bounding box center [431, 289] width 87 height 12
click at [389, 290] on input "FedEx 2Day A.M." at bounding box center [388, 285] width 1 height 9
checkbox input "true"
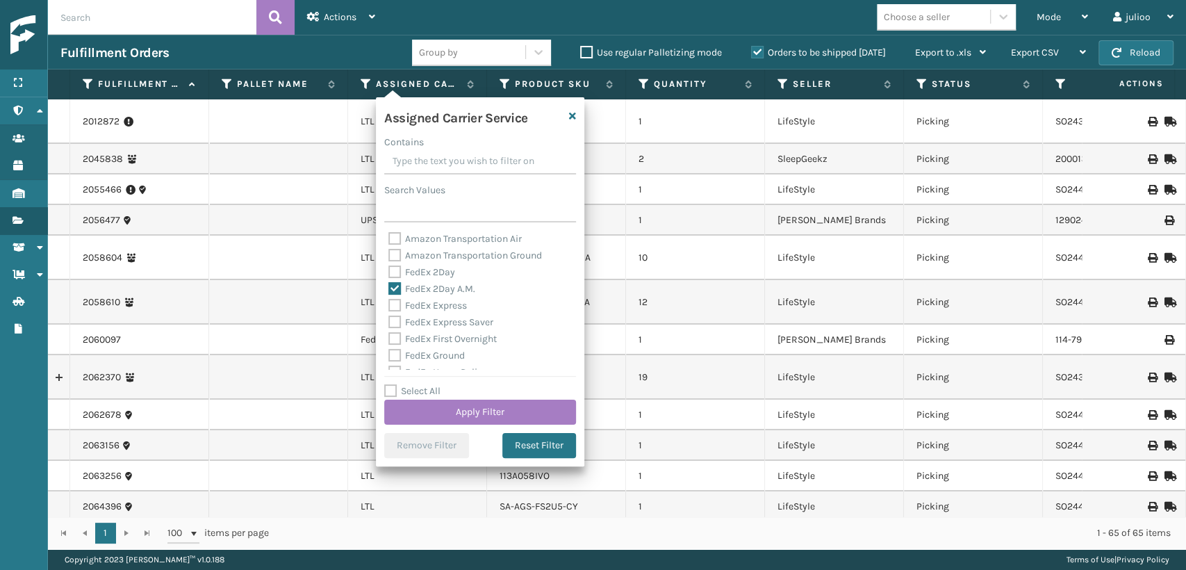
click at [390, 274] on label "FedEx 2Day" at bounding box center [421, 272] width 67 height 12
click at [389, 273] on input "FedEx 2Day" at bounding box center [388, 268] width 1 height 9
checkbox input "true"
click at [390, 322] on label "FedEx Express Saver" at bounding box center [440, 322] width 105 height 12
click at [393, 309] on label "FedEx Express" at bounding box center [427, 305] width 79 height 12
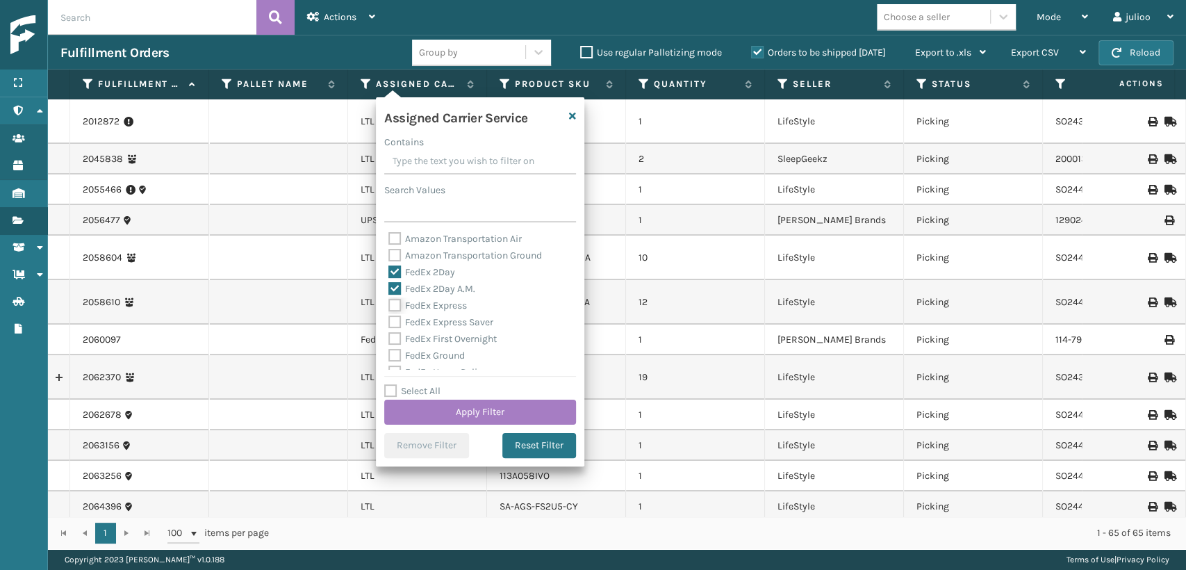
click at [389, 306] on input "FedEx Express" at bounding box center [388, 301] width 1 height 9
checkbox input "true"
click at [393, 319] on label "FedEx Express Saver" at bounding box center [440, 322] width 105 height 12
click at [389, 319] on input "FedEx Express Saver" at bounding box center [388, 318] width 1 height 9
checkbox input "true"
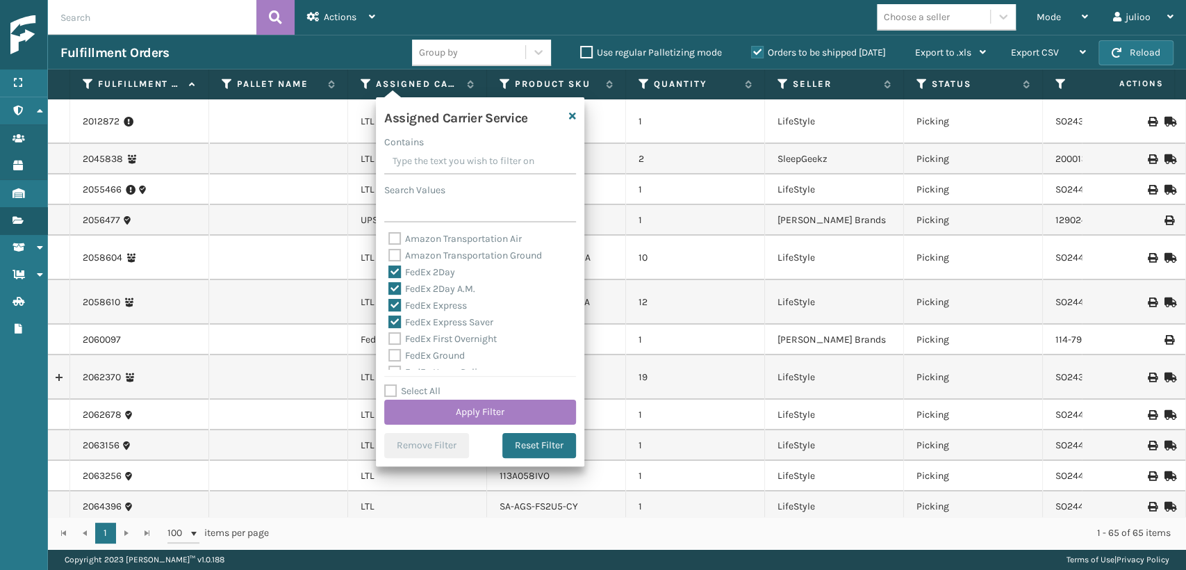
click at [394, 335] on label "FedEx First Overnight" at bounding box center [442, 339] width 108 height 12
click at [389, 335] on input "FedEx First Overnight" at bounding box center [388, 335] width 1 height 9
checkbox input "true"
click at [394, 353] on label "FedEx Ground" at bounding box center [426, 355] width 76 height 12
click at [389, 353] on input "FedEx Ground" at bounding box center [388, 351] width 1 height 9
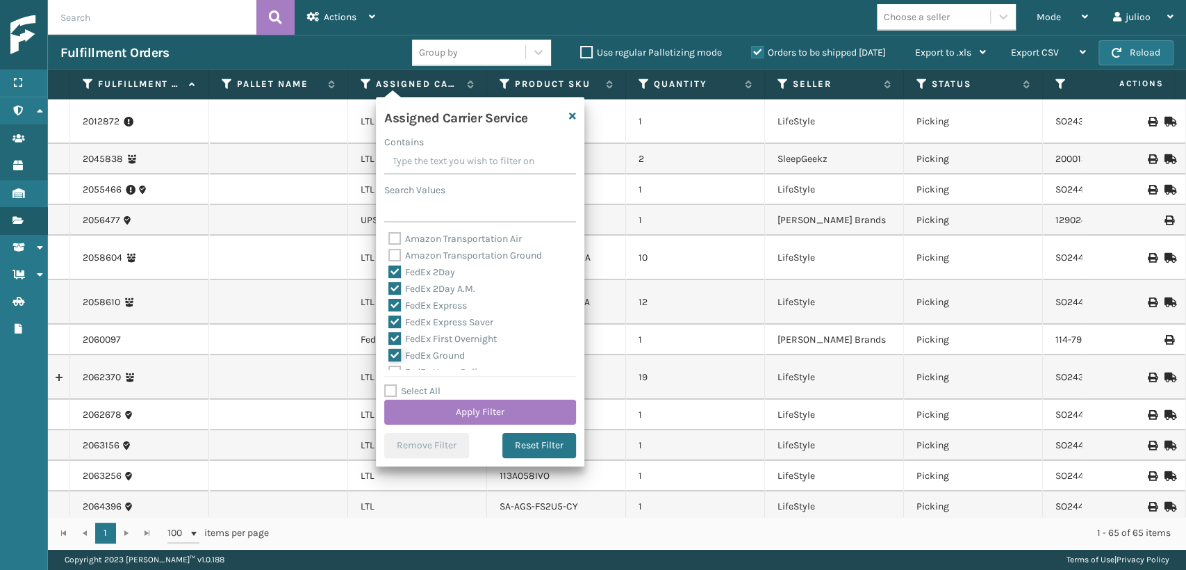
checkbox input "true"
click at [395, 293] on label "FedEx Home Delivery" at bounding box center [441, 295] width 107 height 12
click at [389, 293] on input "FedEx Home Delivery" at bounding box center [388, 291] width 1 height 9
checkbox input "true"
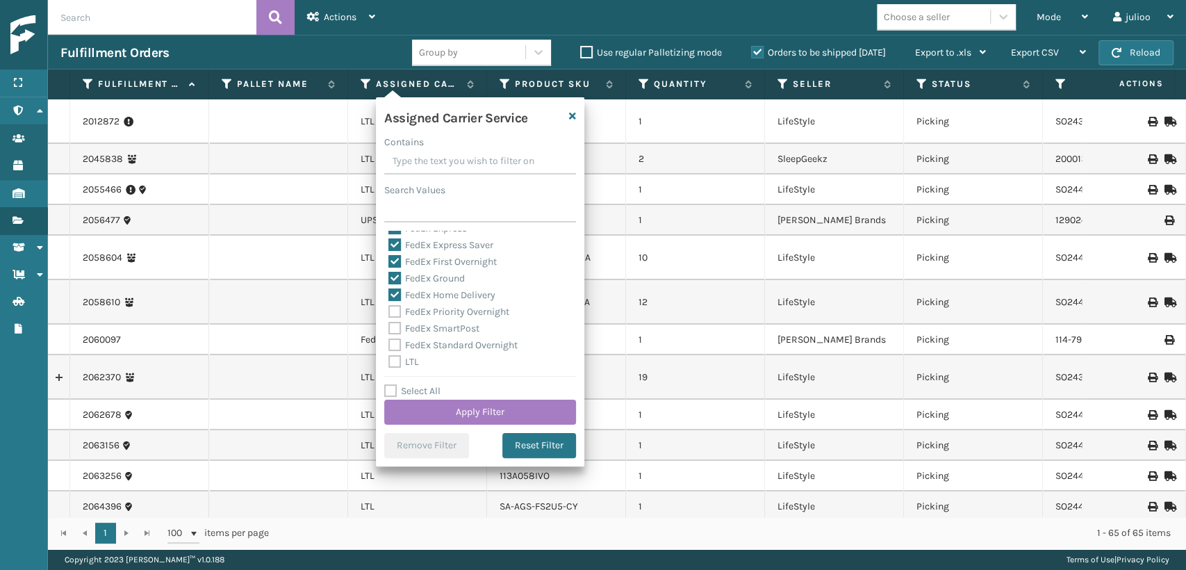
click at [395, 318] on label "FedEx Priority Overnight" at bounding box center [448, 312] width 121 height 12
click at [389, 313] on input "FedEx Priority Overnight" at bounding box center [388, 308] width 1 height 9
checkbox input "true"
click at [395, 327] on label "FedEx SmartPost" at bounding box center [433, 328] width 91 height 12
click at [389, 327] on input "FedEx SmartPost" at bounding box center [388, 324] width 1 height 9
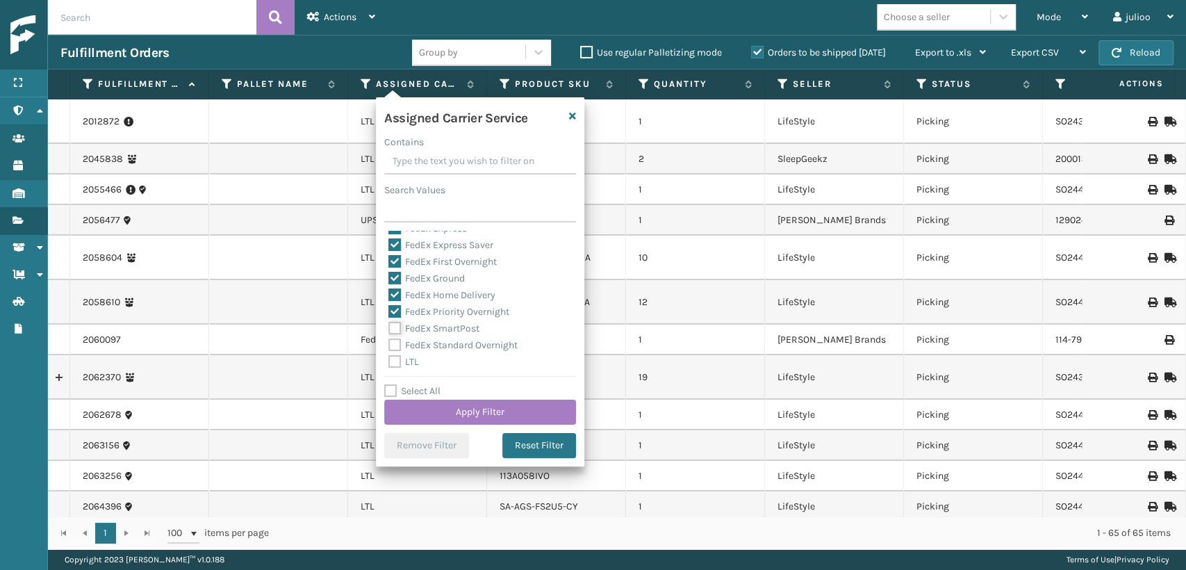
checkbox input "true"
click at [399, 343] on label "FedEx Standard Overnight" at bounding box center [452, 345] width 129 height 12
click at [389, 343] on input "FedEx Standard Overnight" at bounding box center [388, 341] width 1 height 9
checkbox input "true"
click at [406, 419] on button "Apply Filter" at bounding box center [480, 412] width 192 height 25
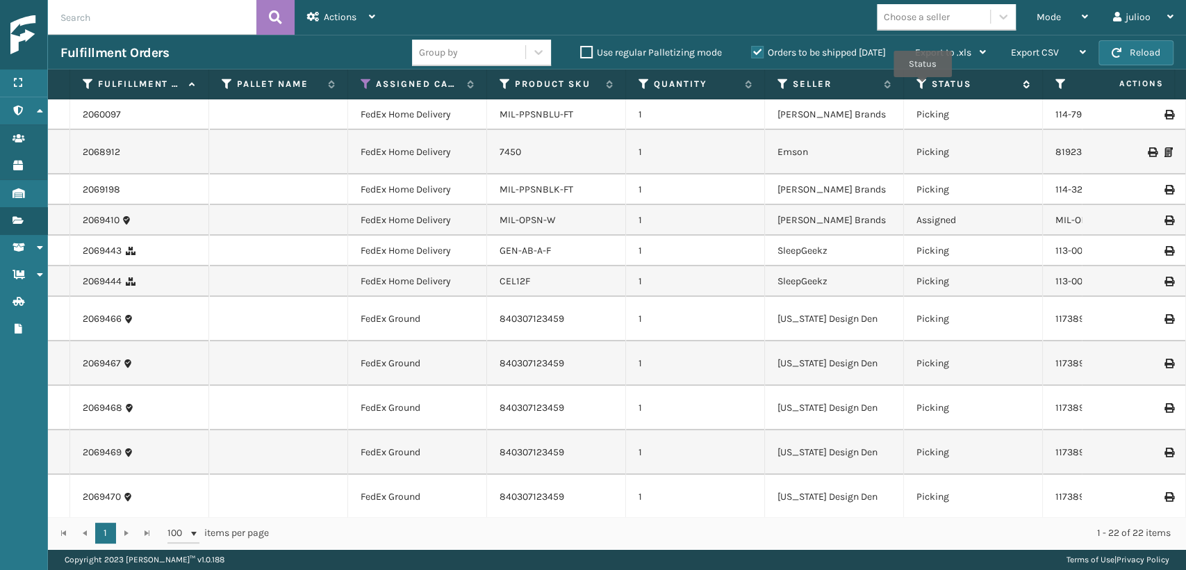
click at [923, 87] on icon at bounding box center [921, 84] width 11 height 13
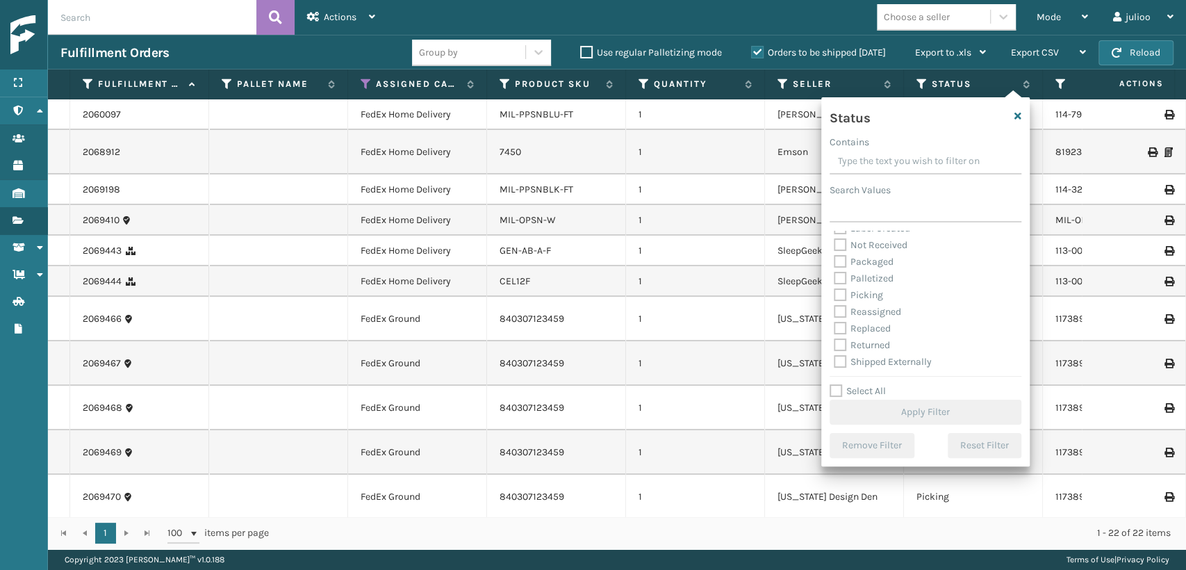
click at [835, 289] on label "Picking" at bounding box center [858, 295] width 49 height 12
click at [834, 289] on input "Picking" at bounding box center [834, 291] width 1 height 9
checkbox input "true"
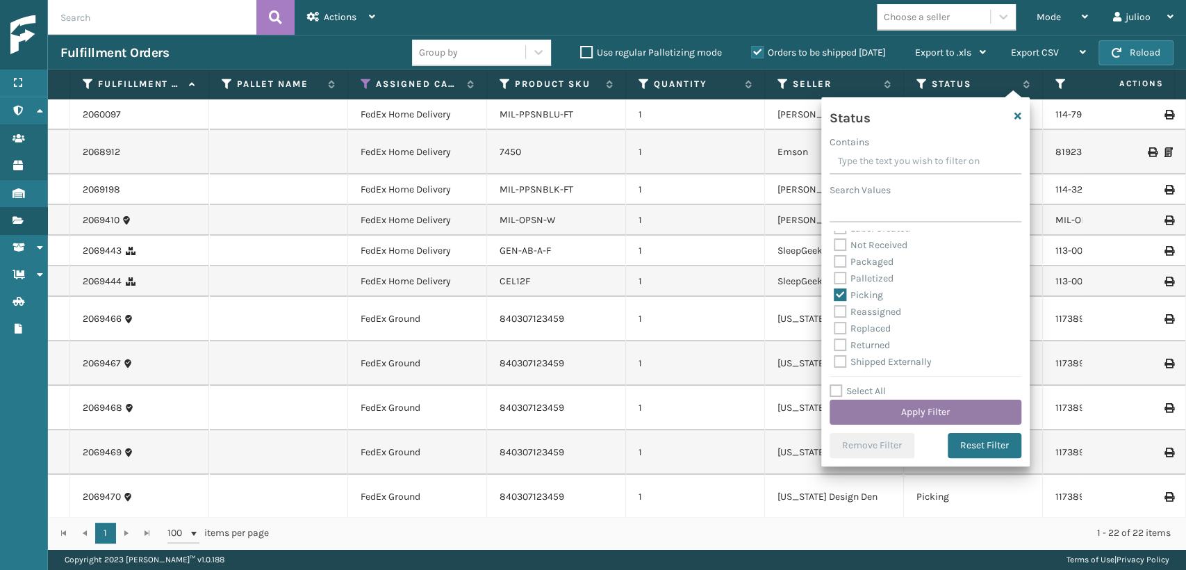
click at [883, 402] on button "Apply Filter" at bounding box center [926, 412] width 192 height 25
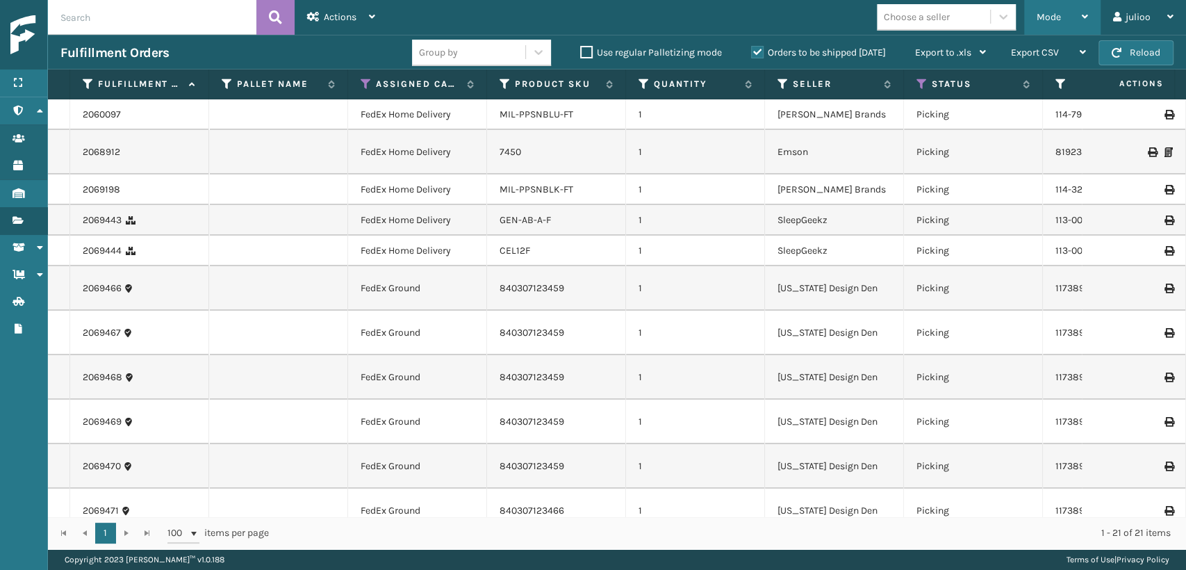
click at [1042, 17] on span "Mode" at bounding box center [1049, 17] width 24 height 12
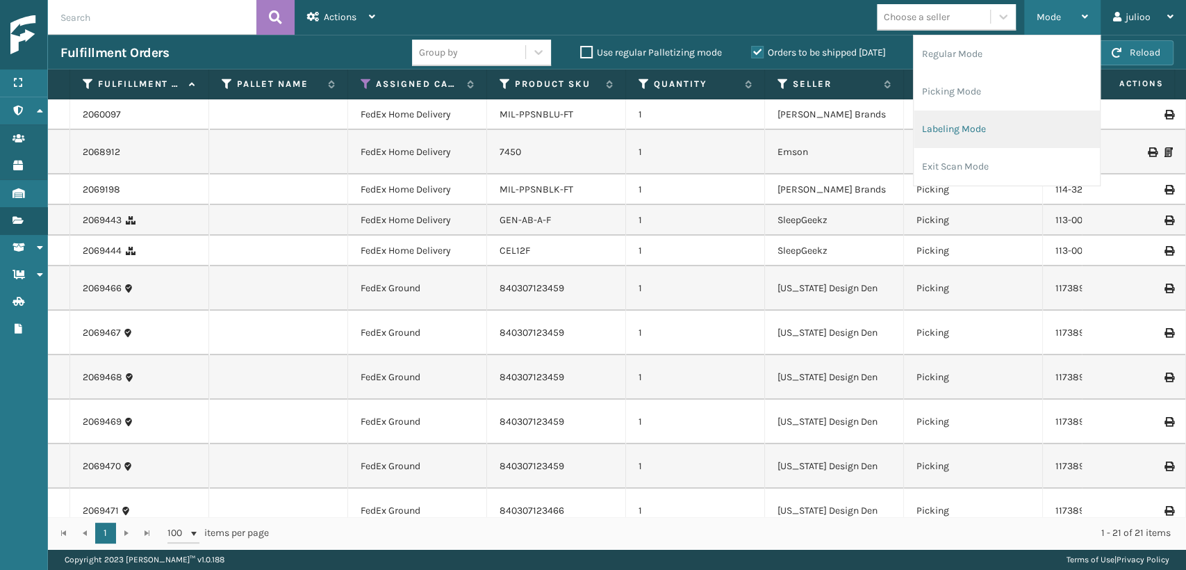
click at [937, 132] on li "Labeling Mode" at bounding box center [1007, 129] width 186 height 38
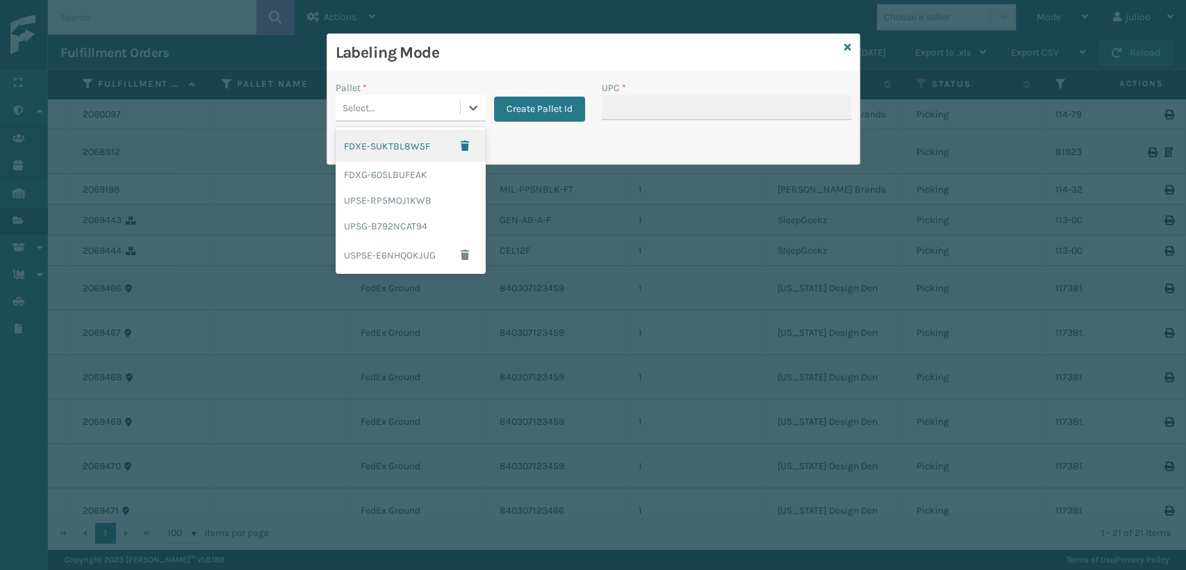
click at [414, 101] on div "Select..." at bounding box center [398, 108] width 124 height 23
click at [368, 229] on div "UPSG-B792NCAT94" at bounding box center [411, 226] width 150 height 26
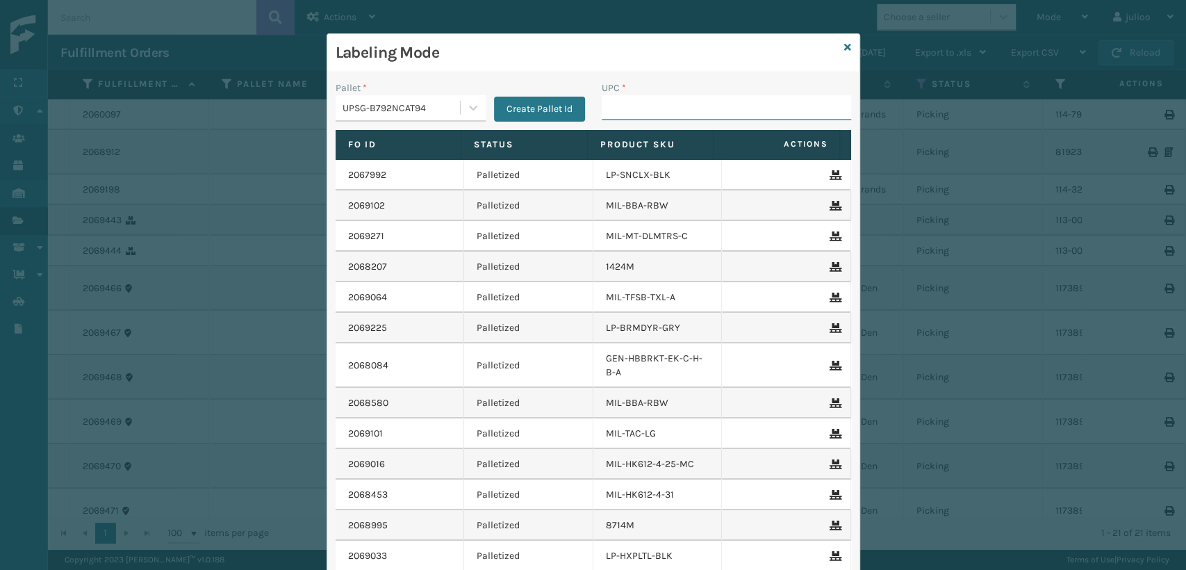
click at [618, 118] on input "UPC *" at bounding box center [726, 107] width 249 height 25
click at [677, 107] on input "UPC *" at bounding box center [726, 107] width 249 height 25
click at [837, 44] on div "Labeling Mode" at bounding box center [593, 53] width 532 height 38
click at [844, 51] on icon at bounding box center [847, 47] width 7 height 10
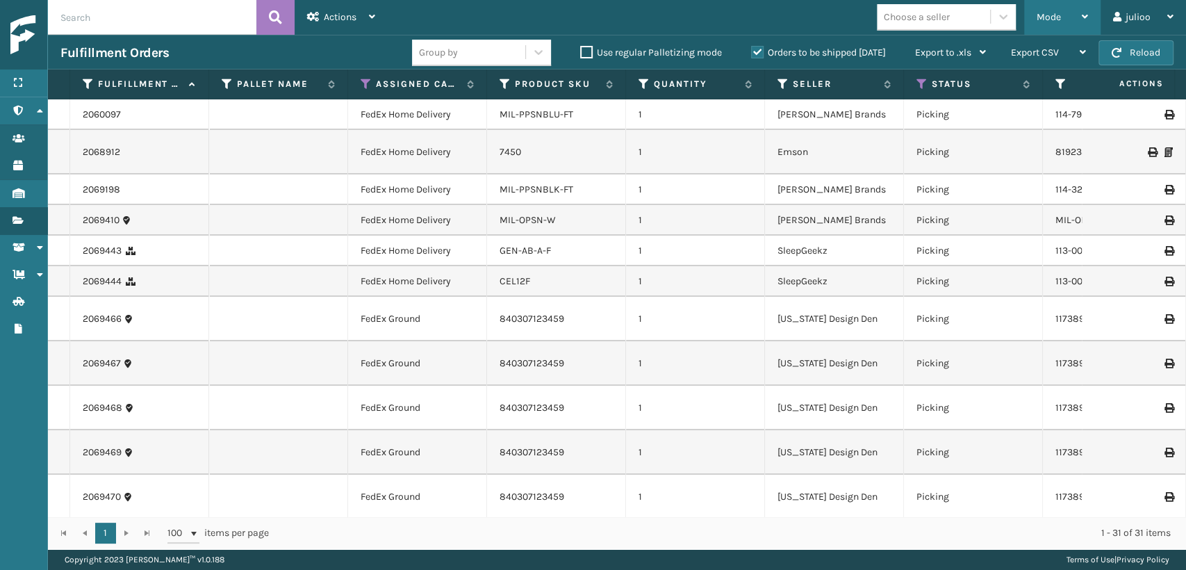
drag, startPoint x: 1053, startPoint y: 18, endPoint x: 1047, endPoint y: 25, distance: 8.9
click at [1051, 19] on span "Mode" at bounding box center [1049, 17] width 24 height 12
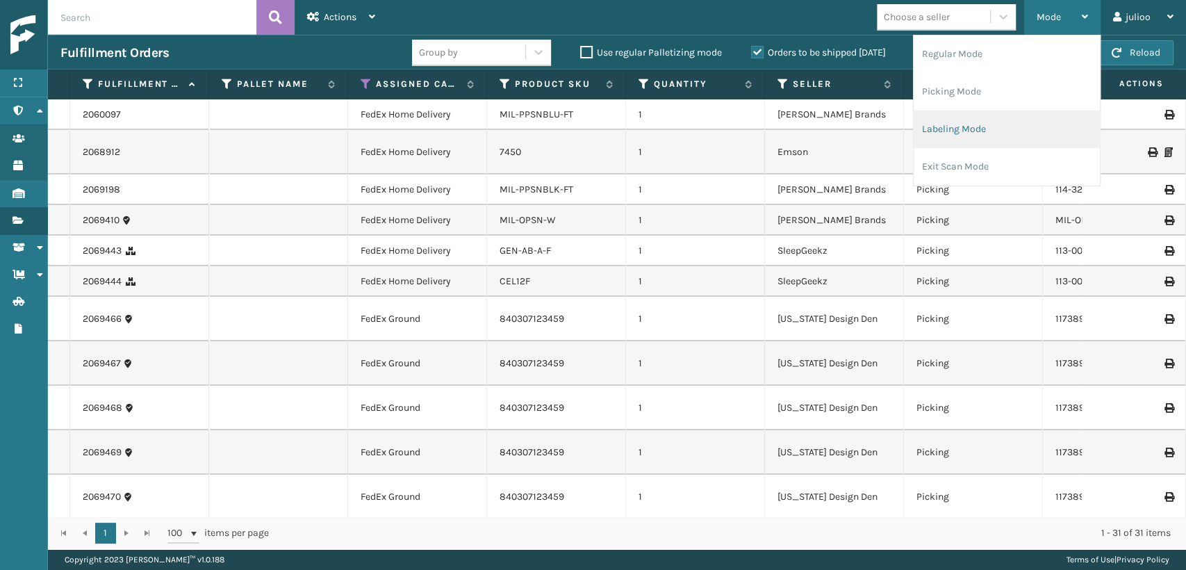
click at [940, 132] on li "Labeling Mode" at bounding box center [1007, 129] width 186 height 38
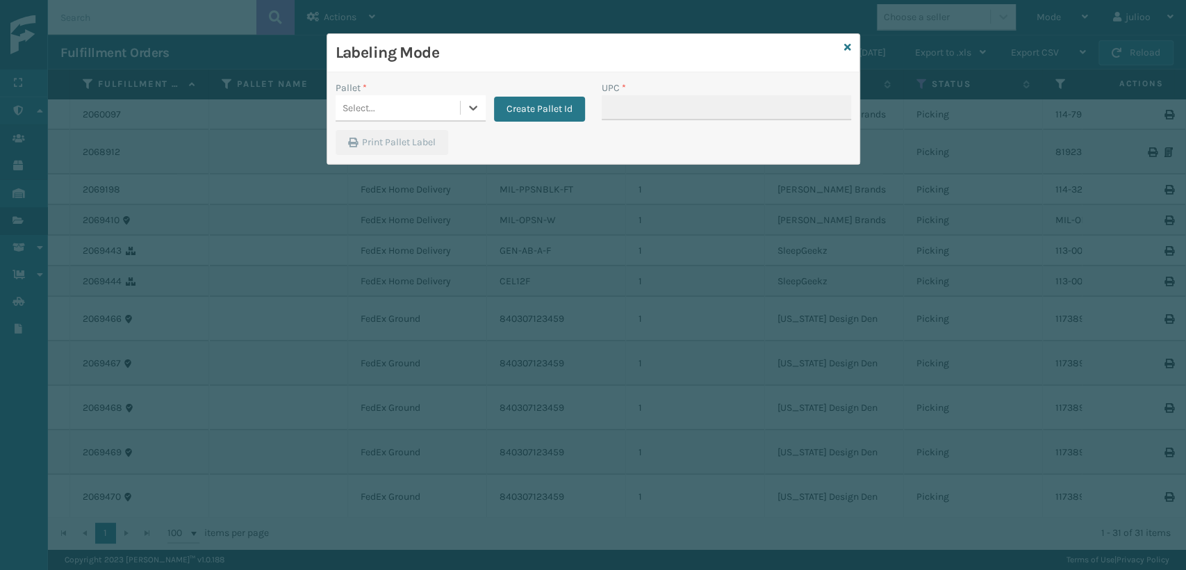
click at [846, 47] on icon at bounding box center [847, 47] width 7 height 10
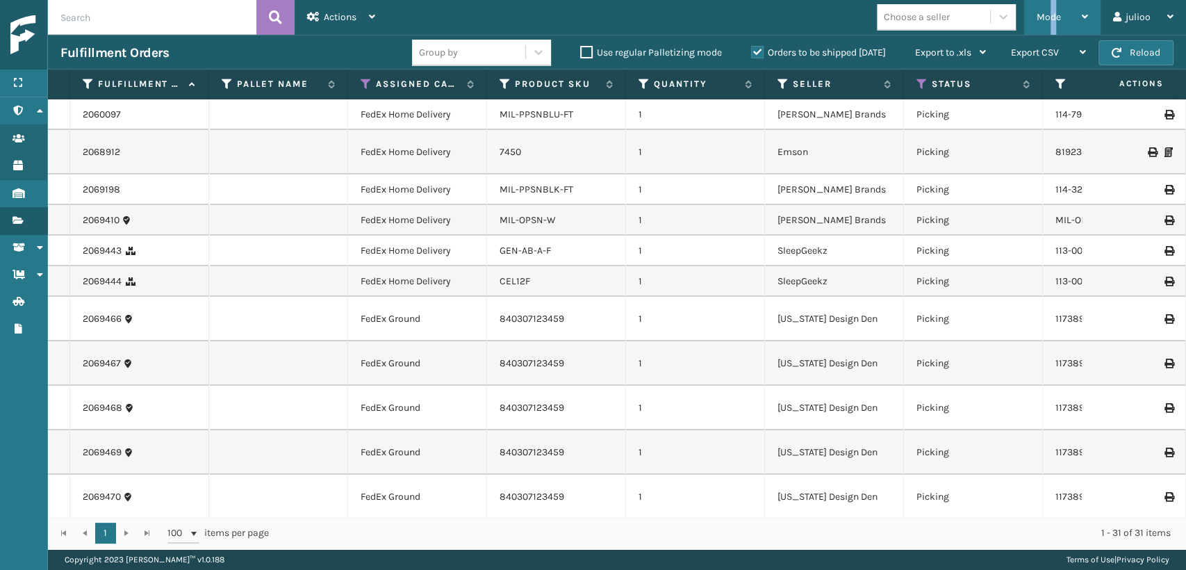
click at [1053, 26] on div "Mode" at bounding box center [1062, 17] width 51 height 35
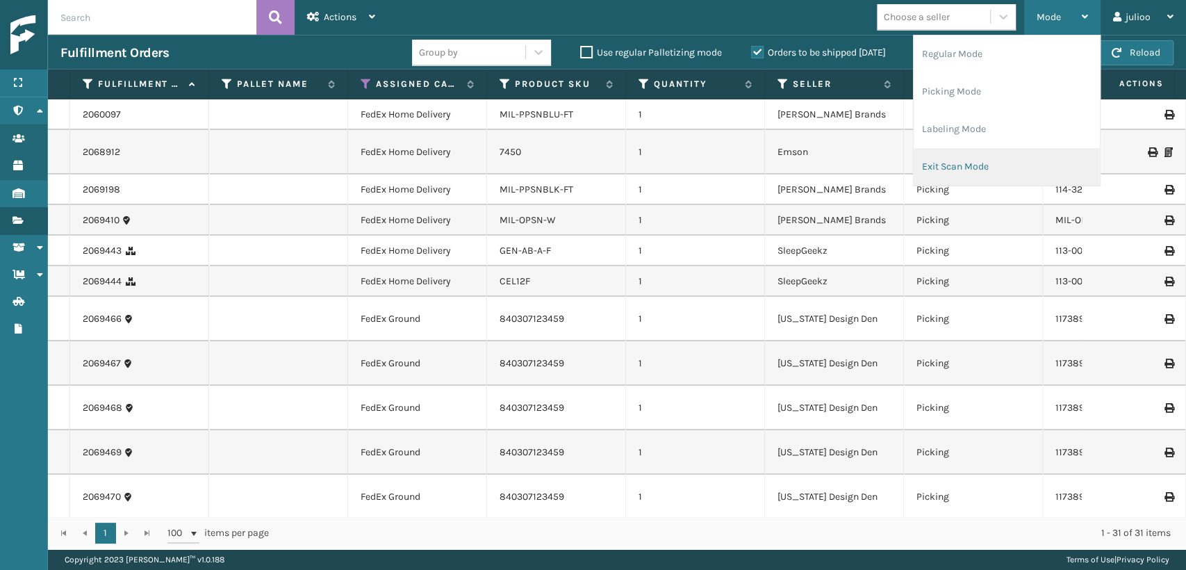
click at [945, 163] on li "Exit Scan Mode" at bounding box center [1007, 167] width 186 height 38
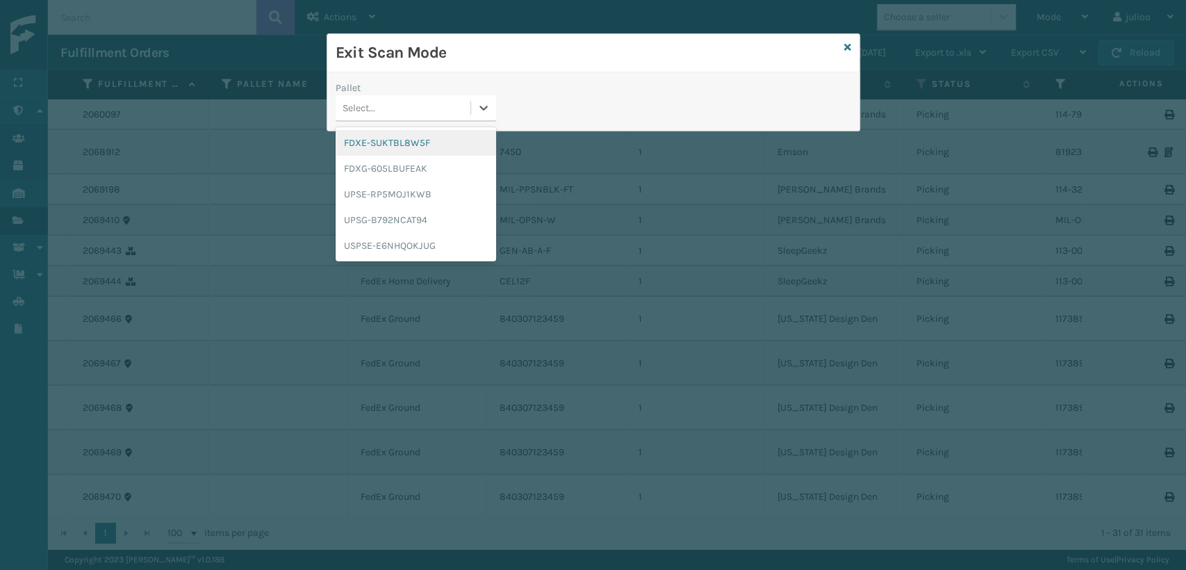
click at [347, 111] on div "Select..." at bounding box center [359, 108] width 33 height 15
click at [353, 163] on div "FDXG-605LBUFEAK" at bounding box center [416, 169] width 161 height 26
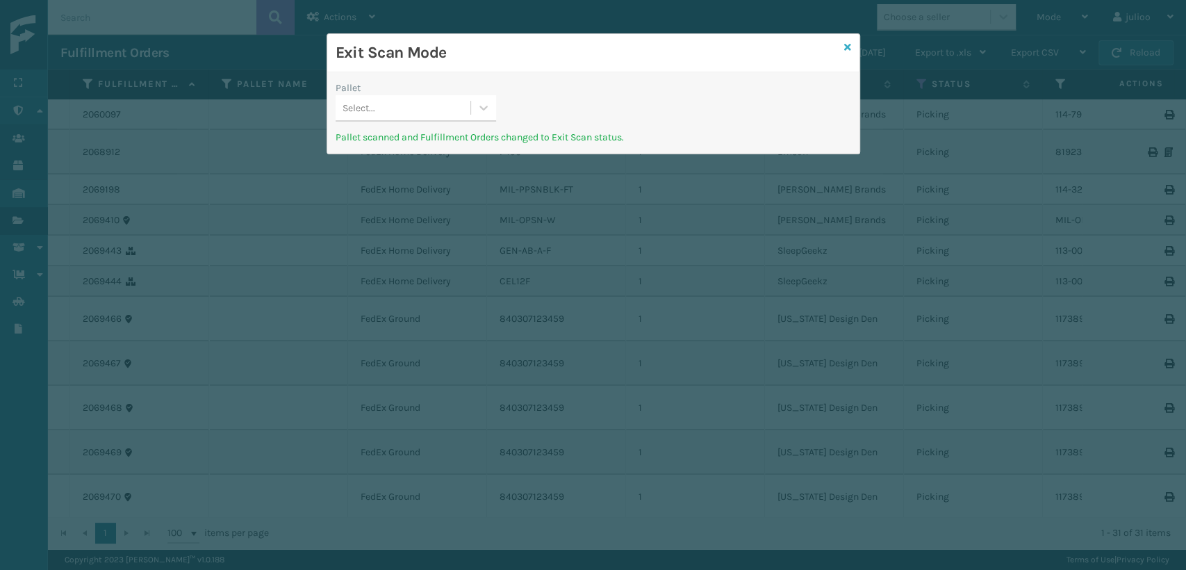
click at [848, 44] on icon at bounding box center [847, 47] width 7 height 10
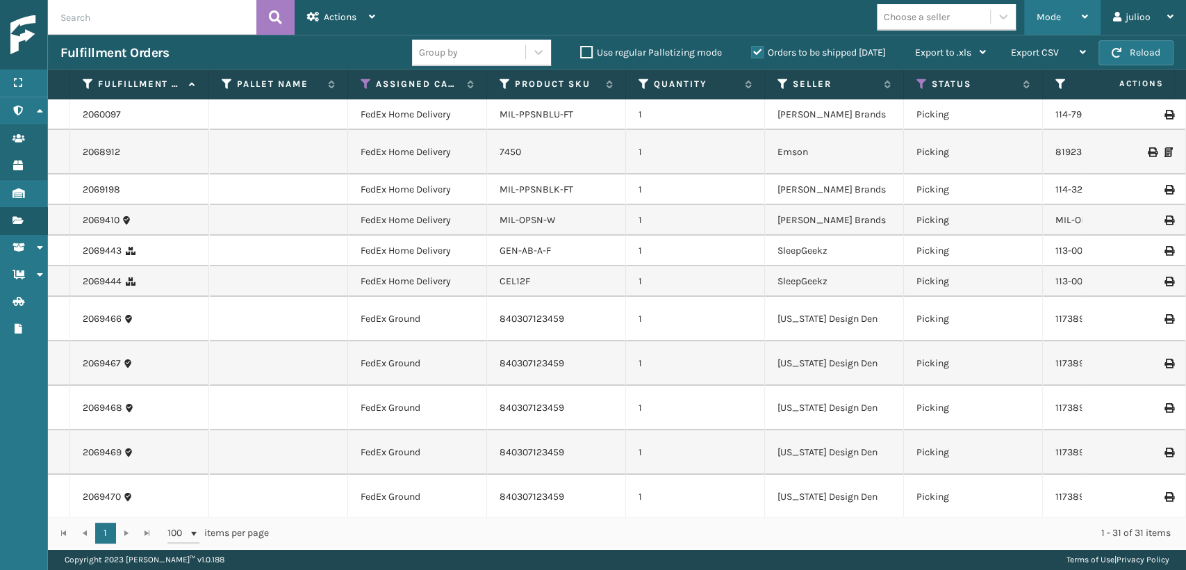
drag, startPoint x: 1064, startPoint y: 15, endPoint x: 997, endPoint y: 61, distance: 81.9
click at [1062, 15] on div "Mode" at bounding box center [1062, 17] width 51 height 35
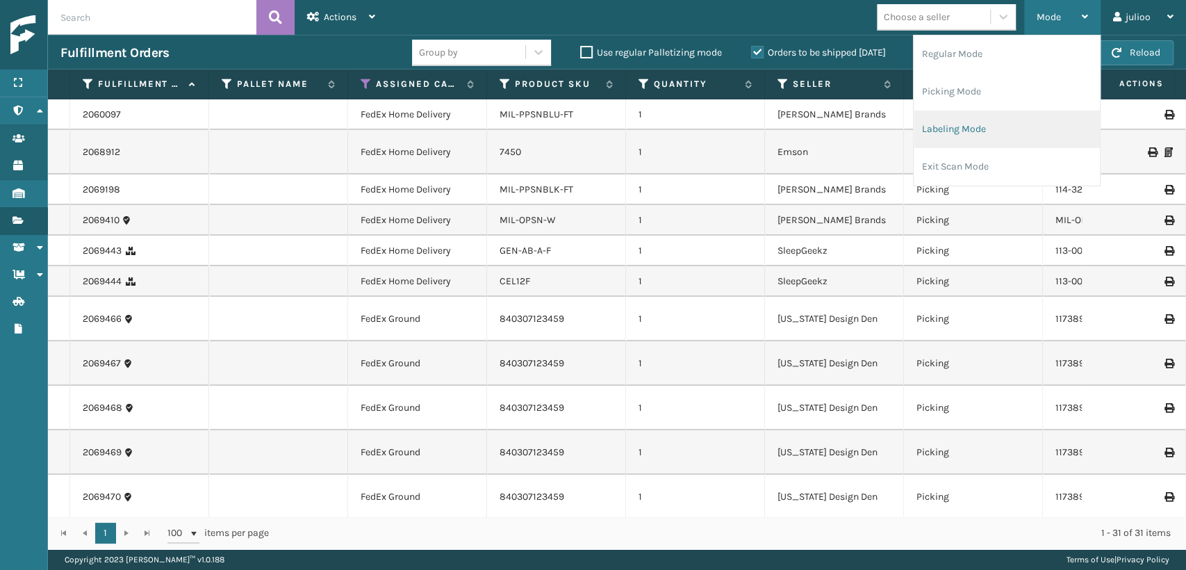
click at [963, 116] on li "Labeling Mode" at bounding box center [1007, 129] width 186 height 38
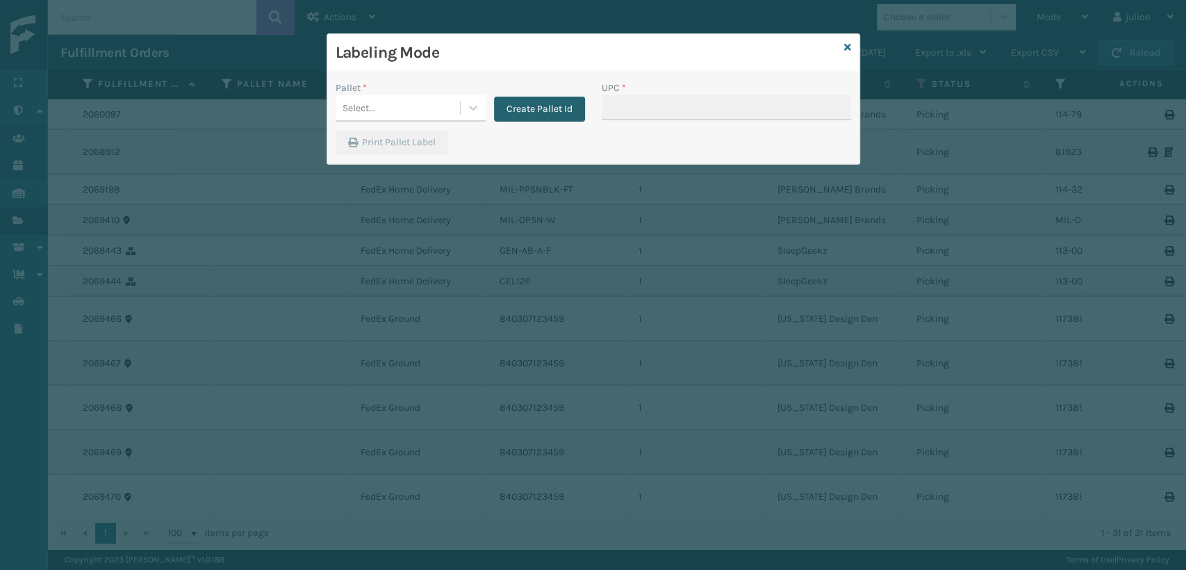
click at [548, 106] on button "Create Pallet Id" at bounding box center [539, 109] width 91 height 25
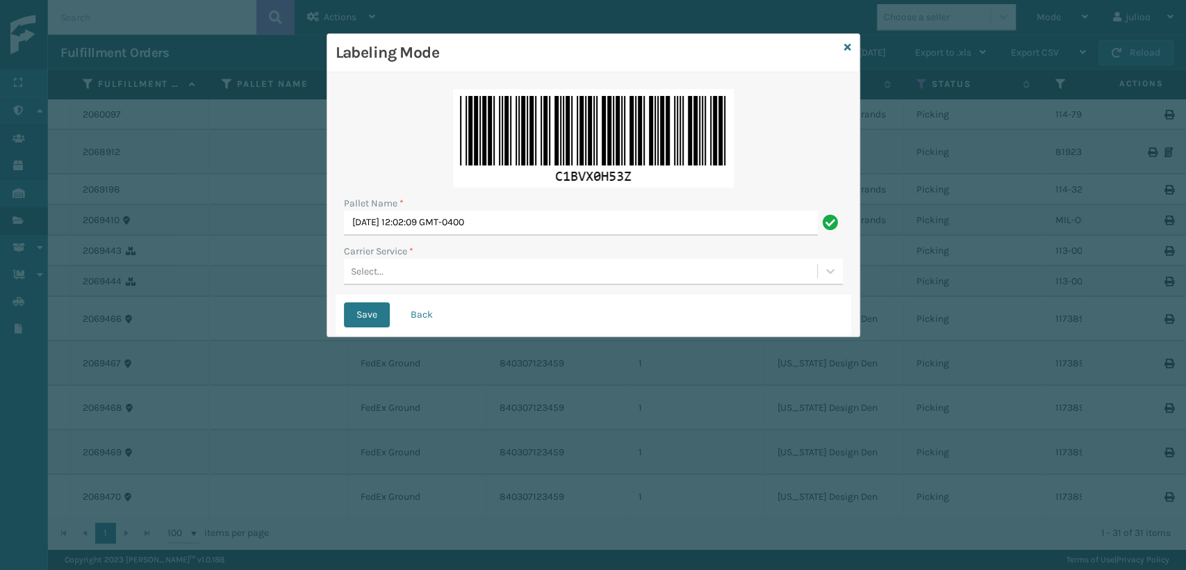
click at [430, 274] on div "Select..." at bounding box center [580, 271] width 473 height 23
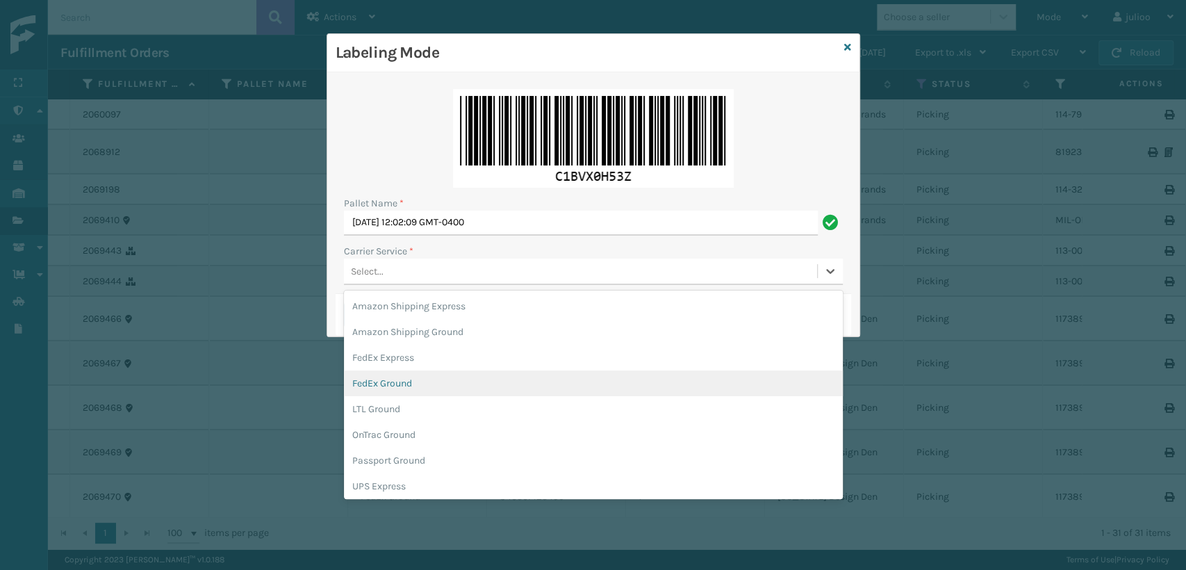
click at [394, 390] on div "FedEx Ground" at bounding box center [593, 383] width 499 height 26
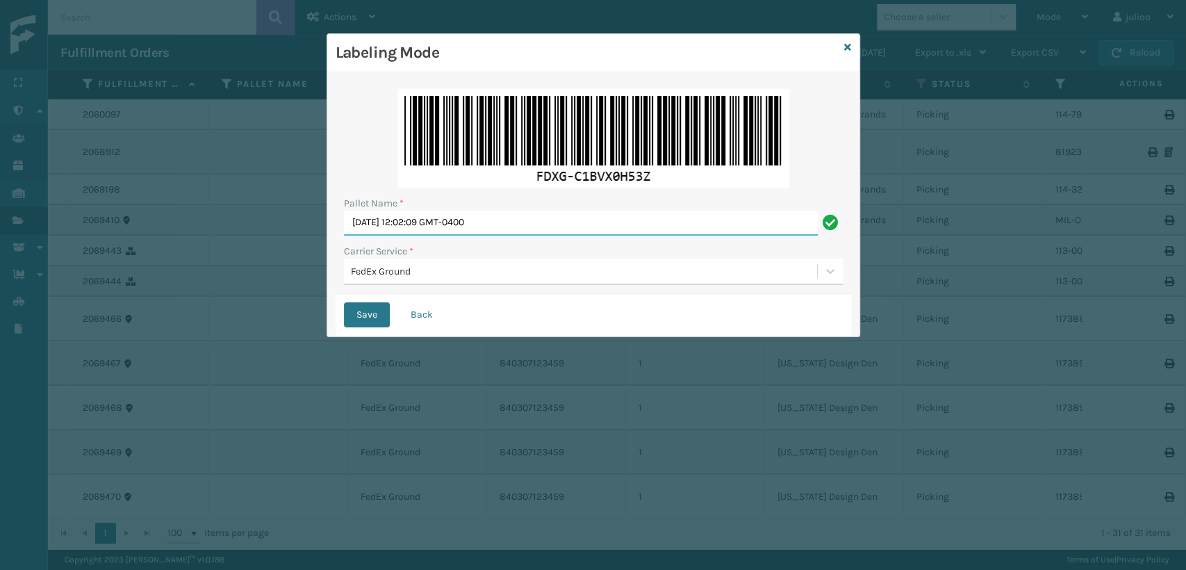
drag, startPoint x: 533, startPoint y: 224, endPoint x: 238, endPoint y: 287, distance: 301.2
click at [238, 287] on div "Labeling Mode Pallet Name * [DATE] 12:02:09 GMT-0400 Carrier Service * FedEx Gr…" at bounding box center [593, 285] width 1186 height 570
type input "\"
type input "TFEDZ555587"
click at [344, 302] on button "Save" at bounding box center [367, 314] width 46 height 25
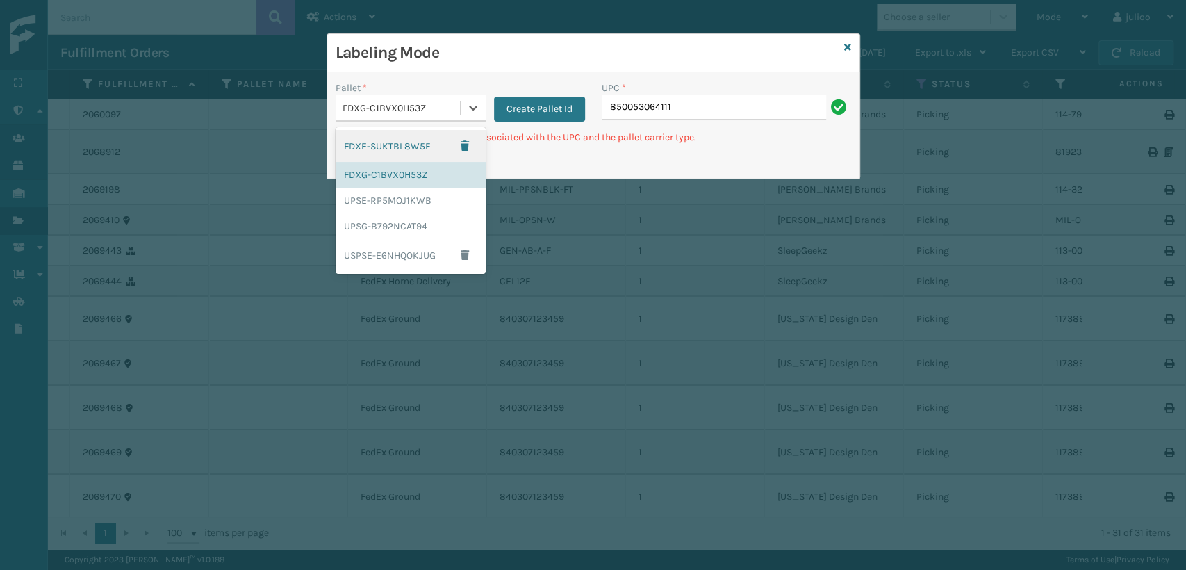
click at [457, 111] on div "FDXG-C1BVX0H53Z" at bounding box center [402, 108] width 119 height 15
click at [391, 195] on div "UPSE-RP5MOJ1KWB" at bounding box center [411, 201] width 150 height 26
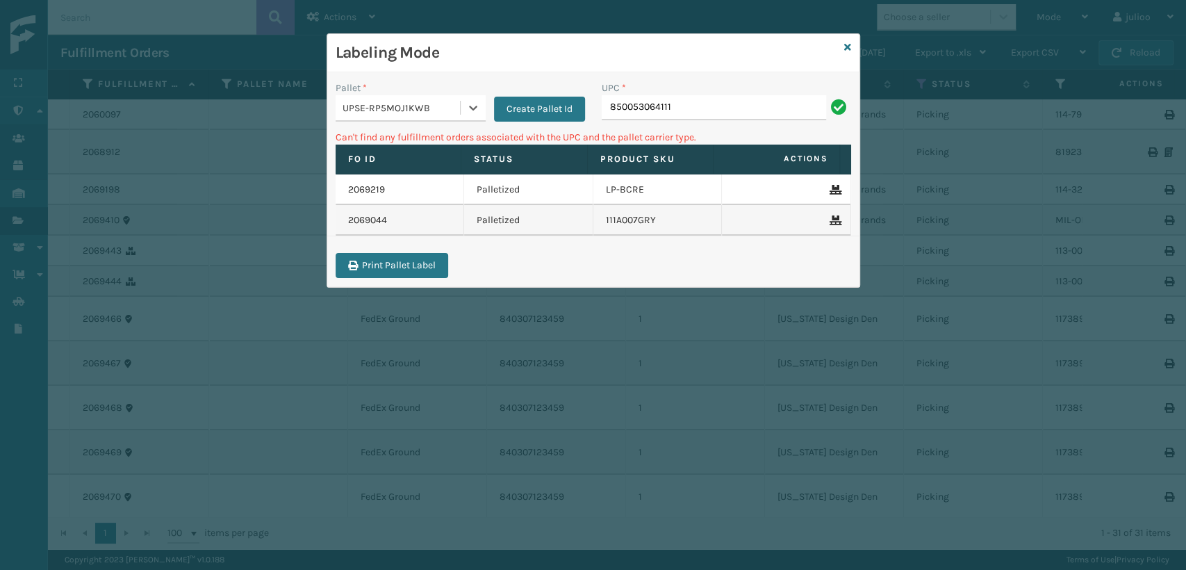
click at [428, 108] on div "UPSE-RP5MOJ1KWB" at bounding box center [402, 108] width 119 height 15
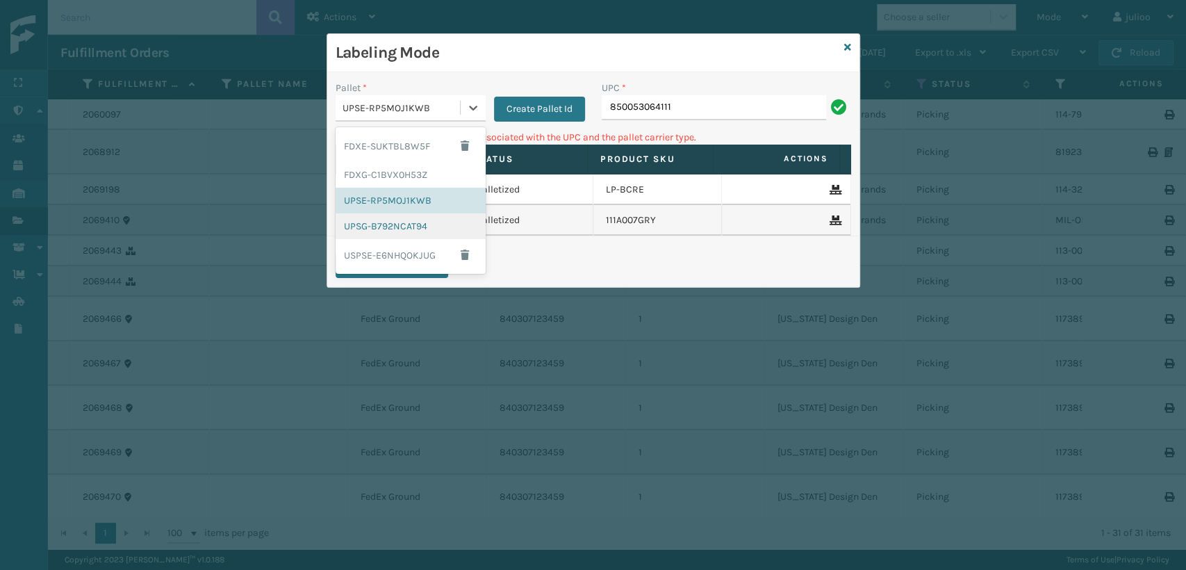
click at [375, 230] on div "UPSG-B792NCAT94" at bounding box center [411, 226] width 150 height 26
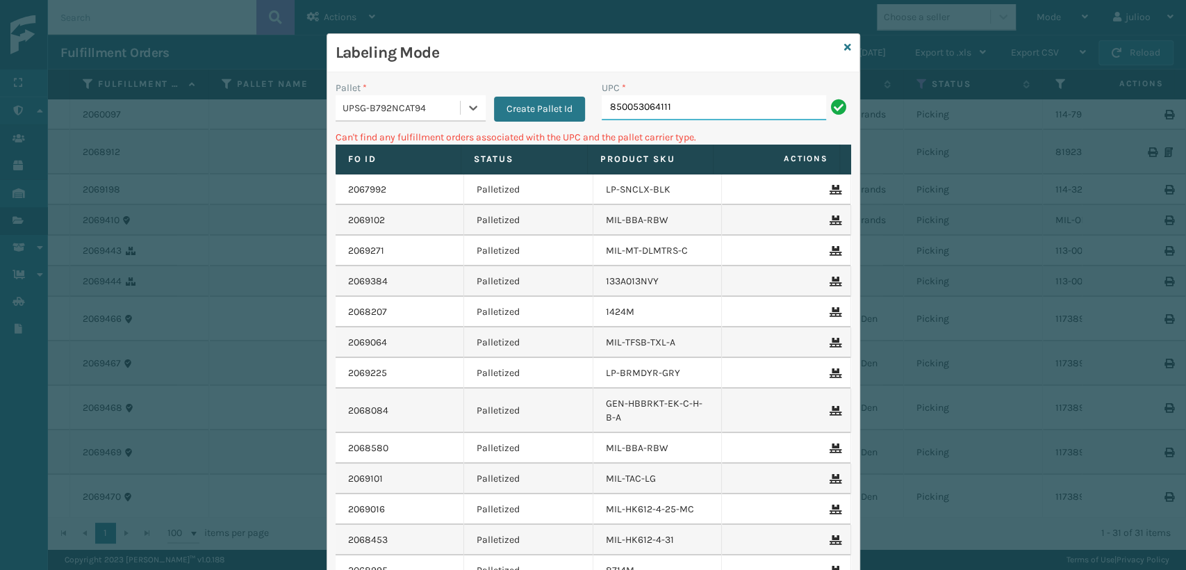
click at [743, 115] on input "850053064111" at bounding box center [714, 107] width 224 height 25
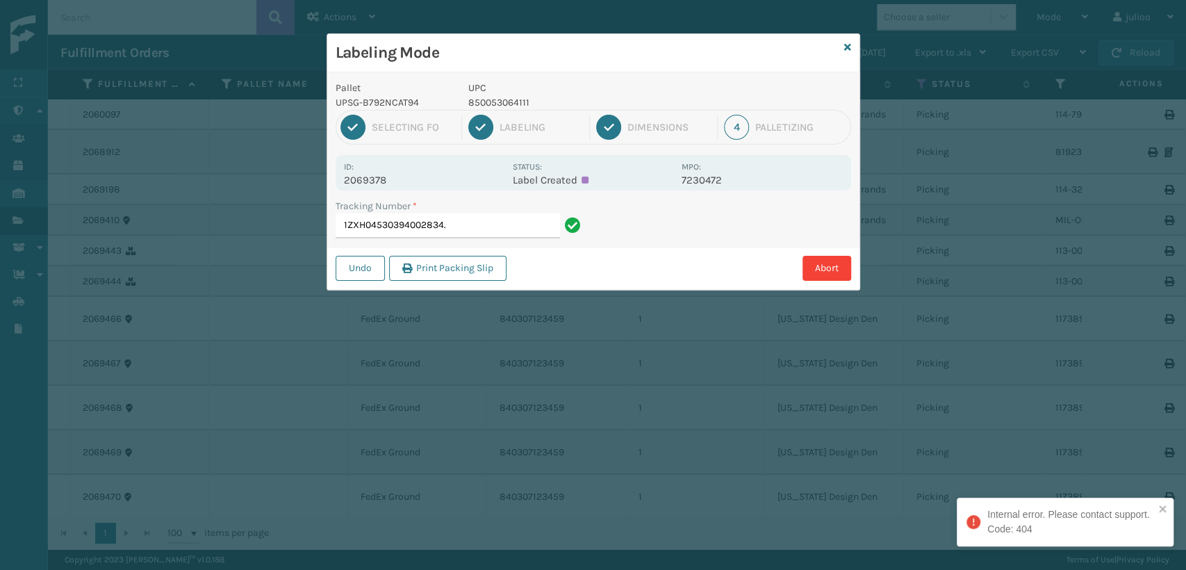
type input "1ZXH04530394002834"
